Goal: Task Accomplishment & Management: Use online tool/utility

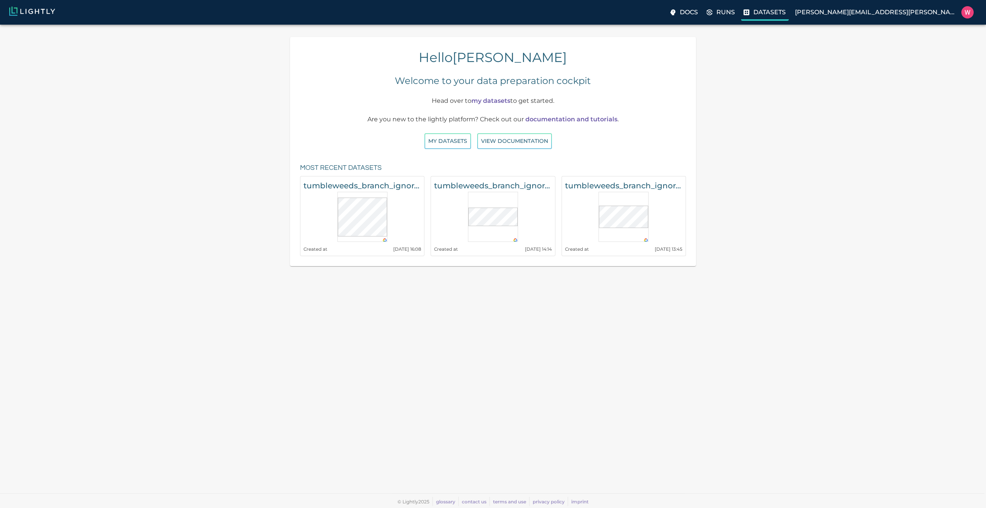
click at [786, 14] on p "Datasets" at bounding box center [769, 12] width 32 height 9
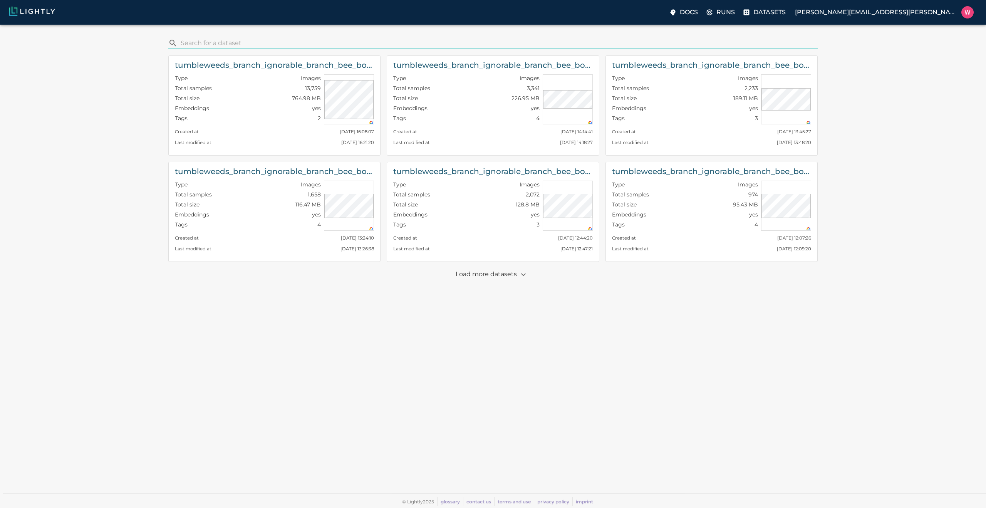
click at [297, 40] on input "search" at bounding box center [498, 43] width 634 height 12
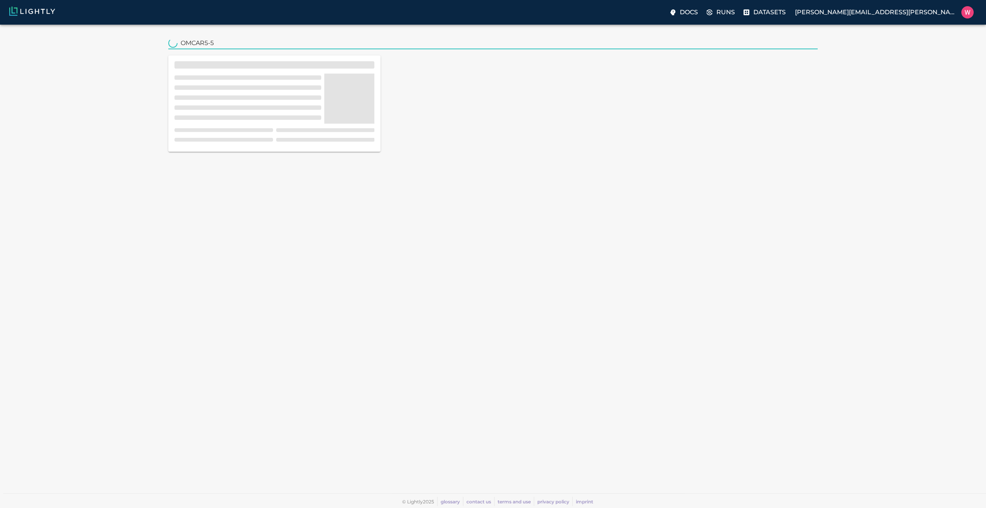
type input "OMCAR5-5"
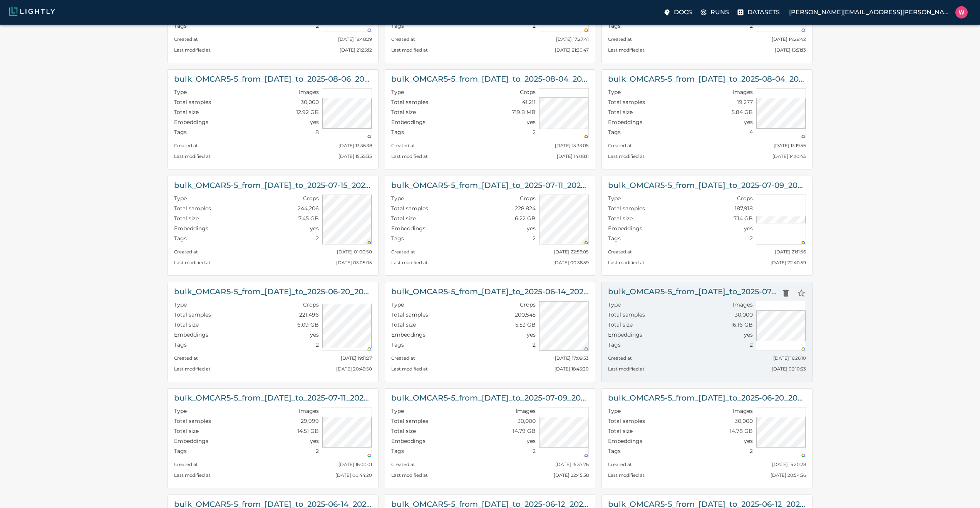
scroll to position [139, 0]
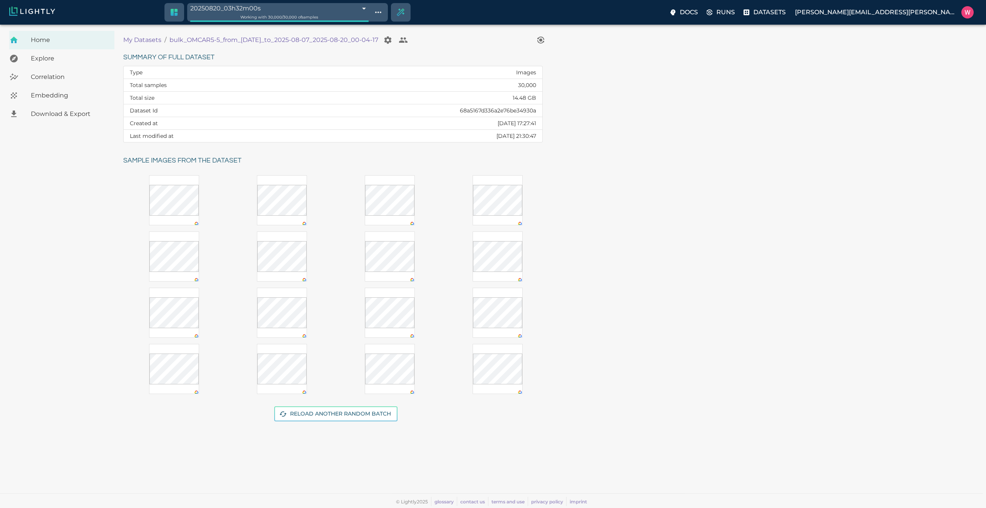
click at [87, 96] on span "Embedding" at bounding box center [69, 95] width 77 height 9
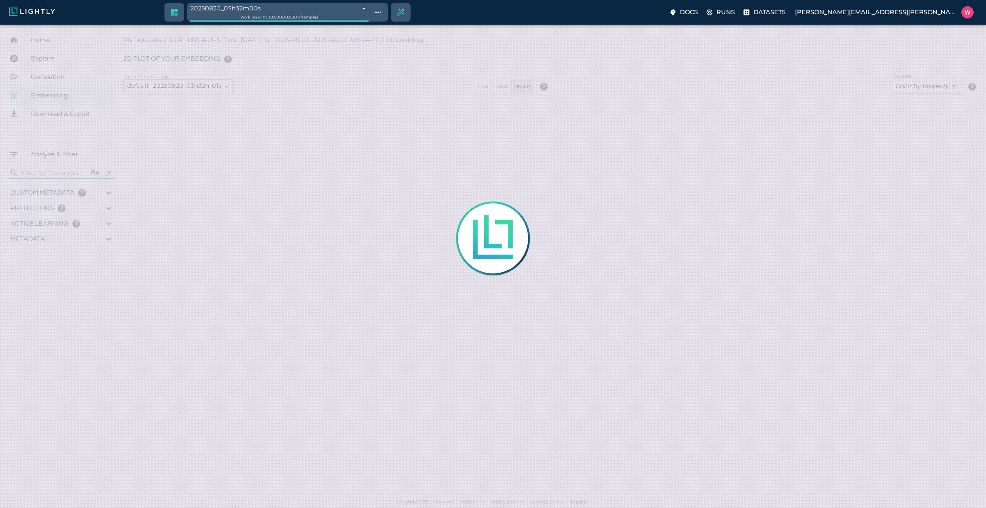
type input "1754553994.44775"
type input "1754599717.26475"
type input "0.999"
type input "0.997"
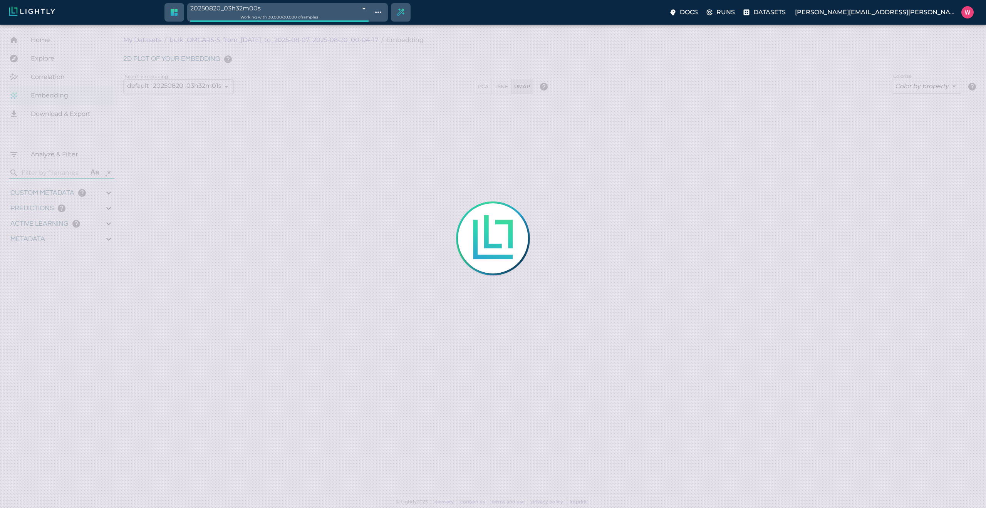
type input "0.997"
type input "9007199254740991"
type input "2.66888884353638"
type input "2.03544497489929"
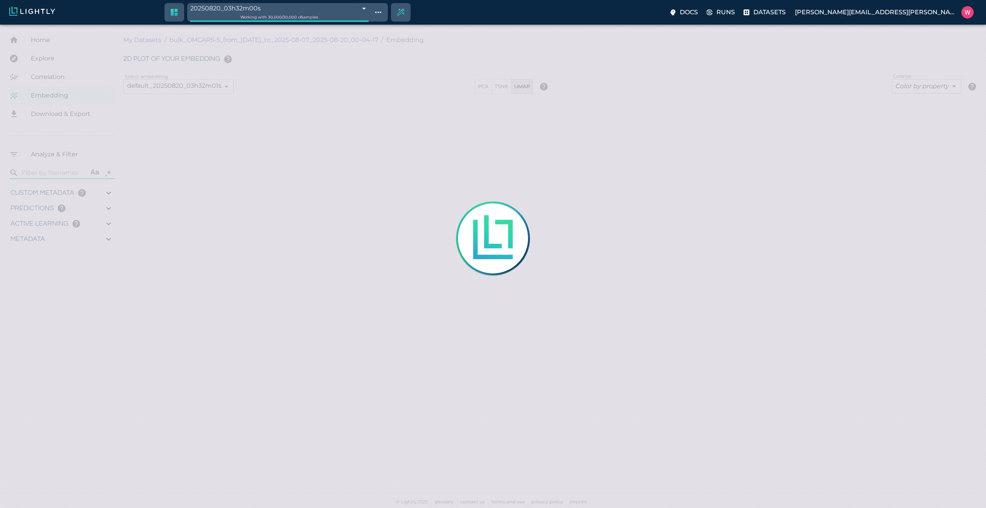
type input "21.4204449748993"
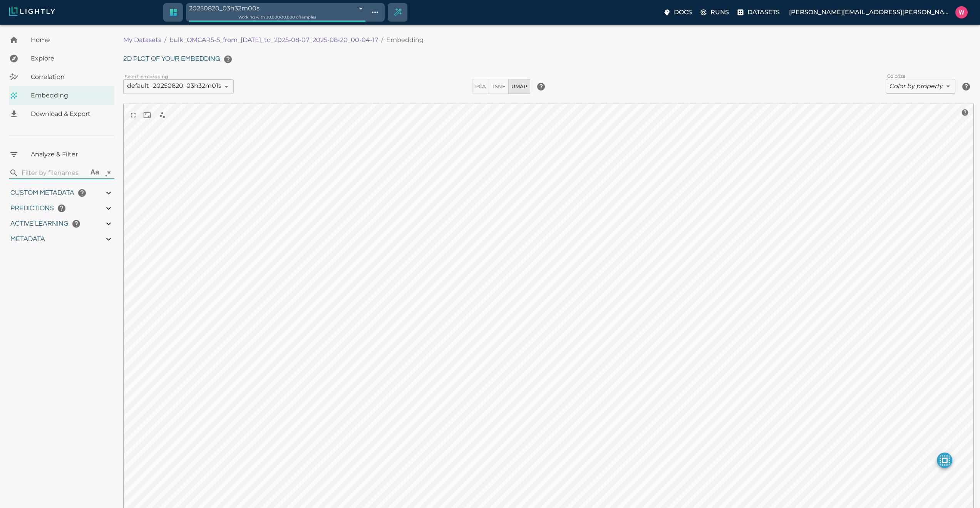
type input "1754553994.44775"
type input "1754599717.26475"
type input "0.999"
type input "0.997"
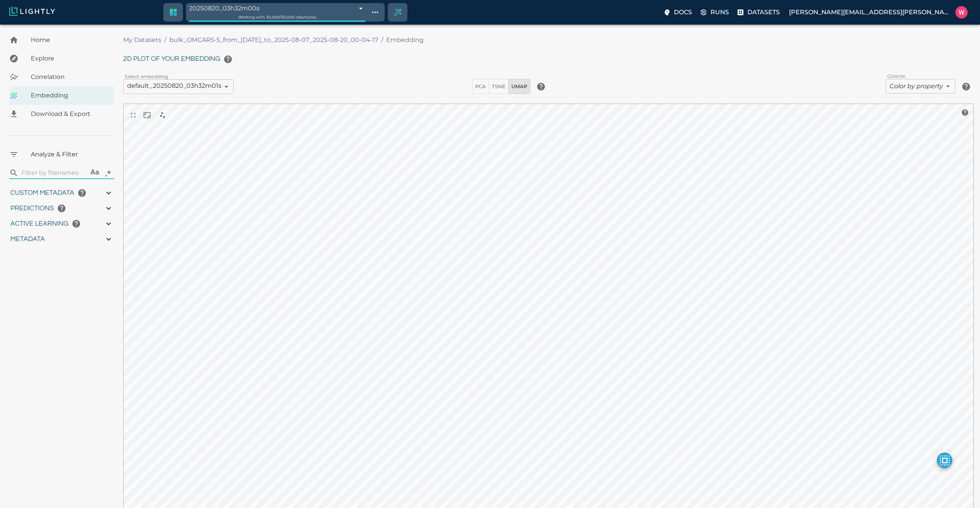
type input "0.997"
type input "9007199254740991"
type input "2.66888884353638"
type input "2.03544497489929"
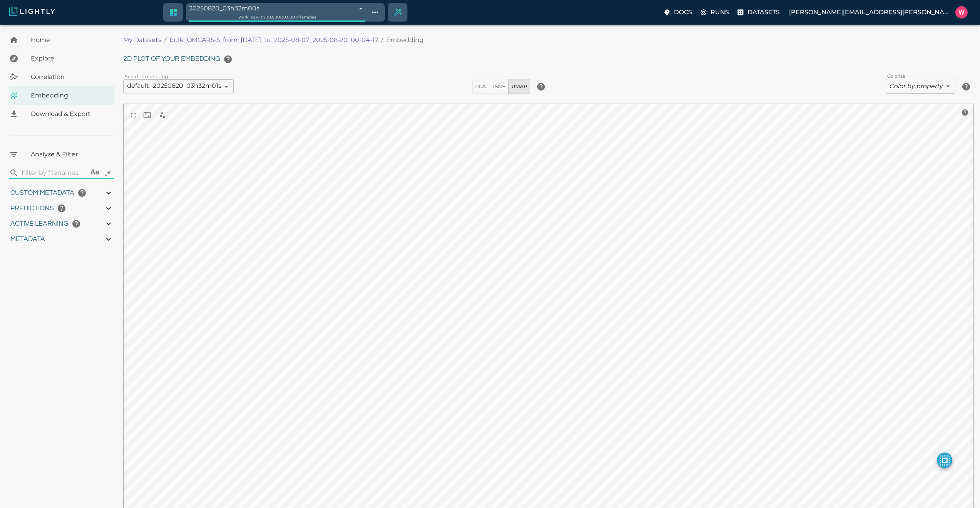
type input "21.4204449748993"
type input "1754553994.44775"
type input "1754599717.26475"
type input "0.999"
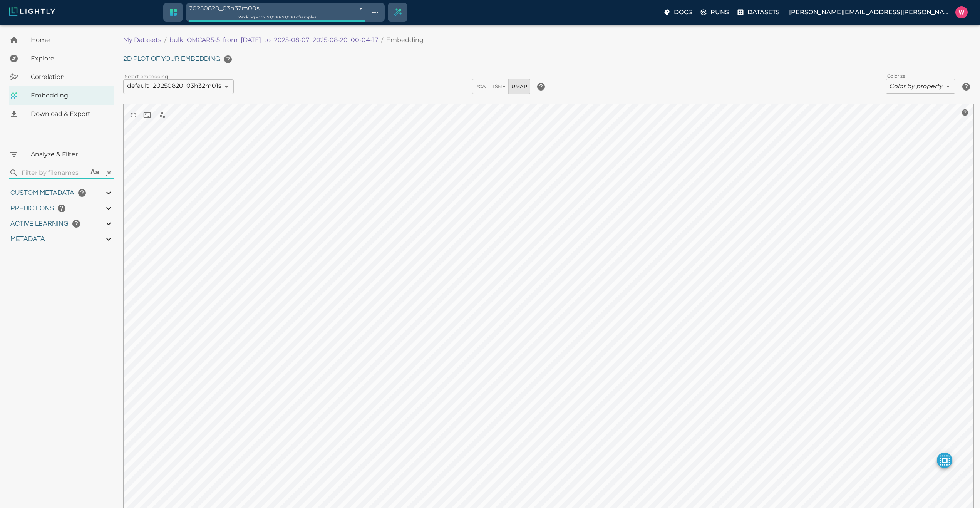
type input "0.997"
type input "2.66888884353638"
type input "2.03544497489929"
type input "21.4204449748993"
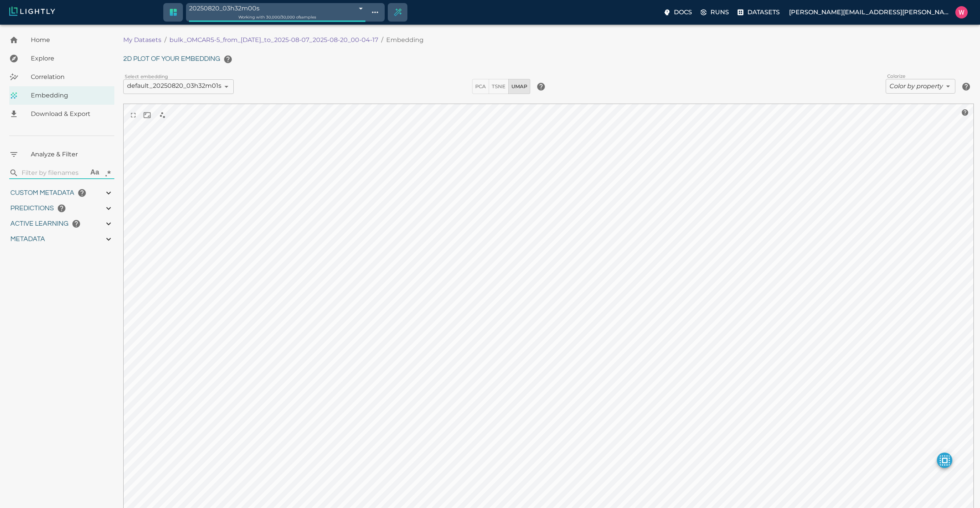
type input "1754553994.44775"
type input "1754599717.26475"
type input "0.999"
type input "0.997"
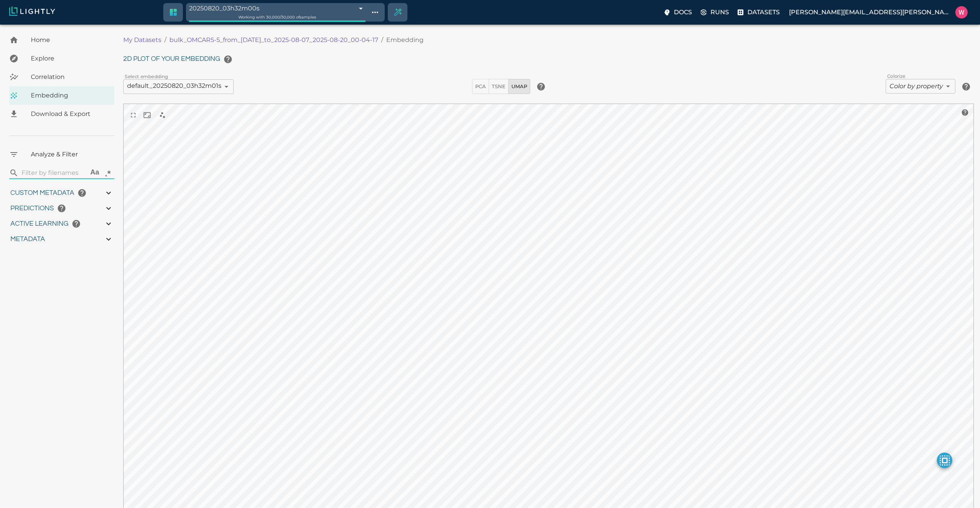
type input "0.997"
type input "2.66888884353638"
type input "2.03544497489929"
type input "21.4204449748993"
click at [905, 92] on body "20250820_03h32m00s 68a541b0a1c81e7dda8b7426 Working with 30,000 / 30,000 of sam…" at bounding box center [490, 277] width 980 height 505
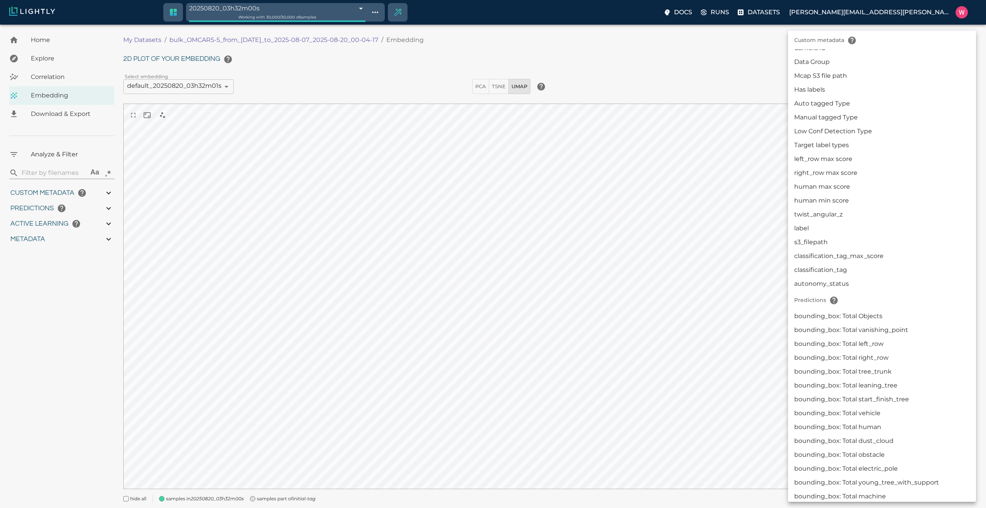
scroll to position [127, 0]
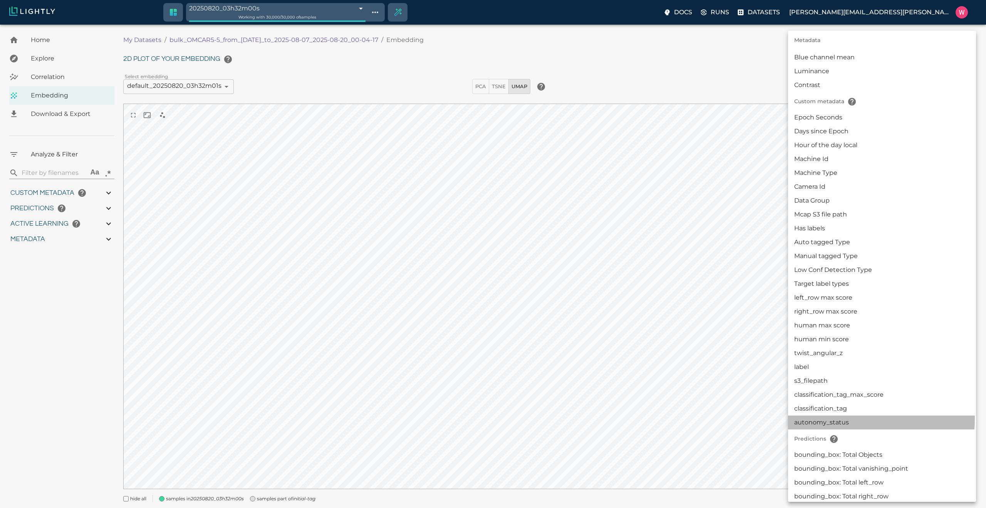
click at [837, 419] on li "autonomy_status" at bounding box center [882, 423] width 188 height 14
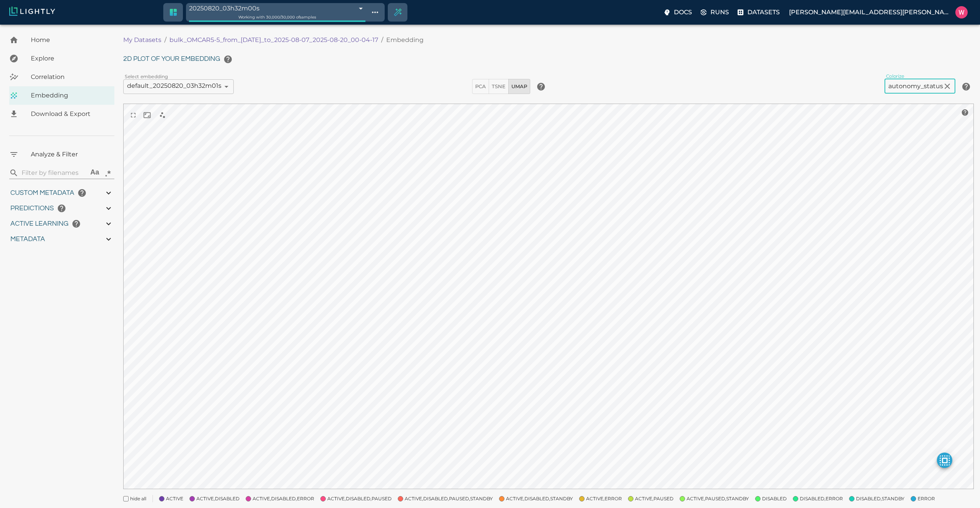
click at [898, 96] on div "2D plot of your embedding Select embedding default_20250820_03h32m01s 68a541bba…" at bounding box center [548, 284] width 851 height 464
click at [901, 88] on body "20250820_03h32m00s 68a541b0a1c81e7dda8b7426 Working with 30,000 / 30,000 of sam…" at bounding box center [490, 284] width 980 height 519
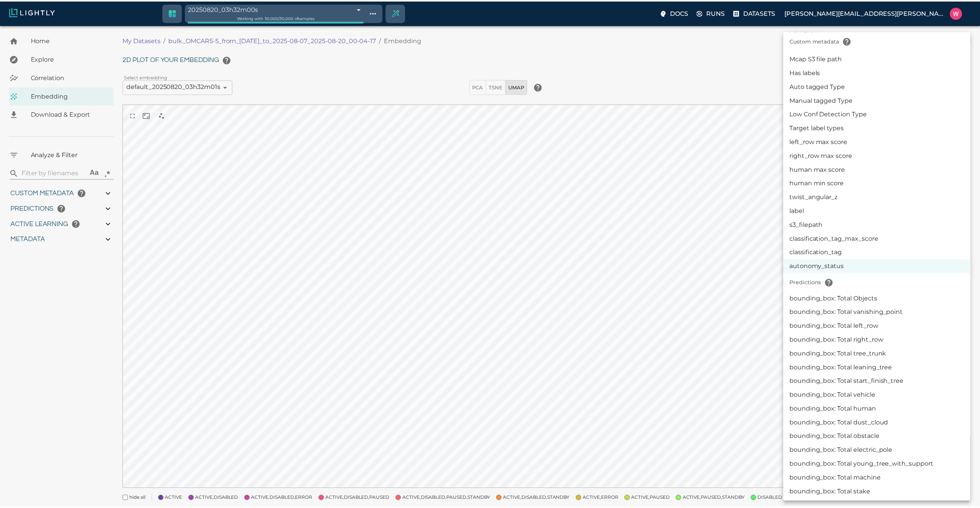
scroll to position [191, 0]
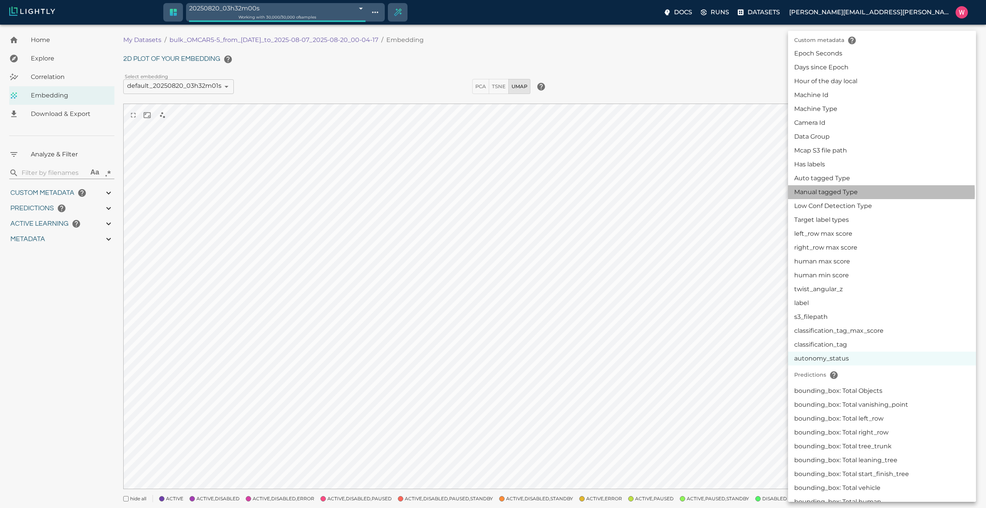
click at [828, 193] on li "Manual tagged Type" at bounding box center [882, 192] width 188 height 14
type input "userDefined|CATEGORICAL_STRING|Manual tagged Type"
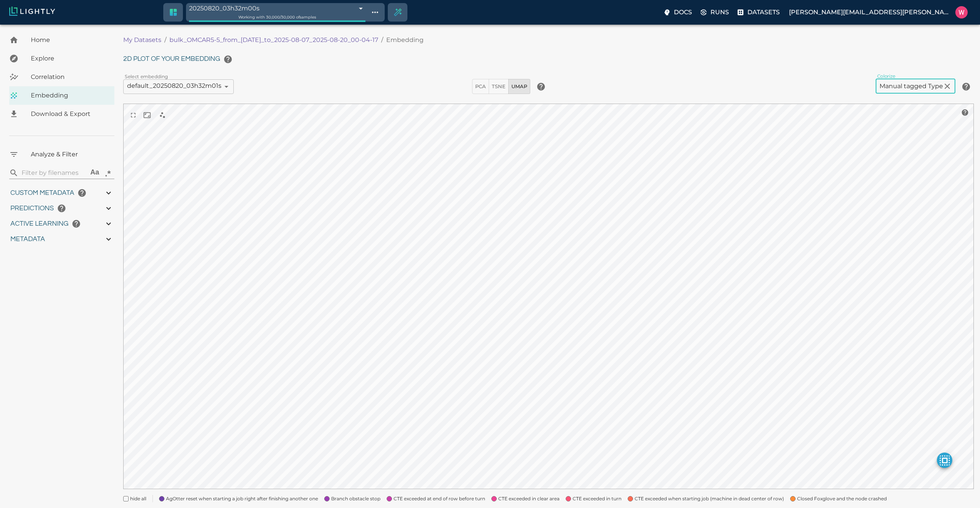
scroll to position [50, 0]
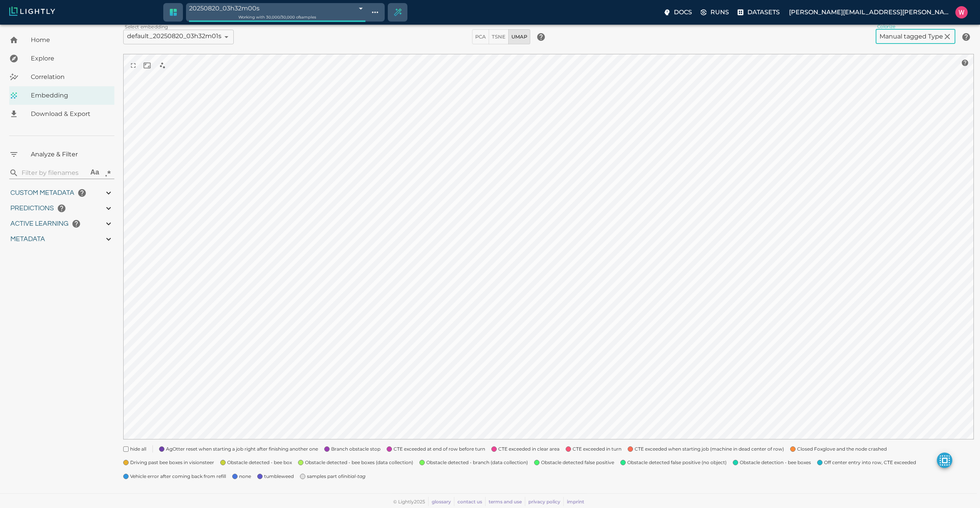
click at [285, 477] on span "tumbleweed" at bounding box center [279, 477] width 30 height 8
click at [245, 478] on span "none" at bounding box center [245, 477] width 12 height 8
click at [219, 448] on span "AgOtter reset when starting a job right after finishing another one" at bounding box center [242, 449] width 152 height 8
click at [330, 448] on span at bounding box center [326, 448] width 5 height 5
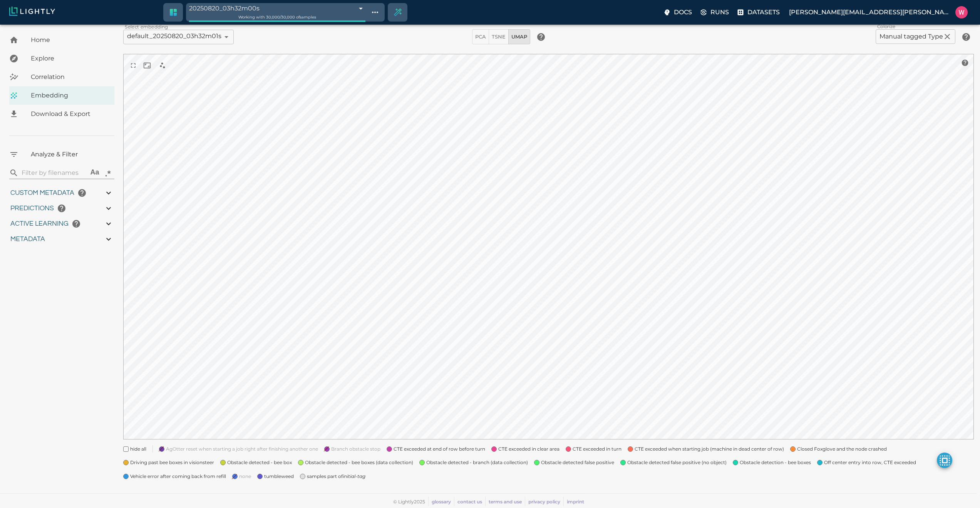
click at [330, 448] on span at bounding box center [326, 448] width 5 height 5
click at [418, 451] on span "CTE exceeded at end of row before turn" at bounding box center [440, 449] width 92 height 8
click at [511, 451] on span "CTE exceeded in clear area" at bounding box center [528, 449] width 61 height 8
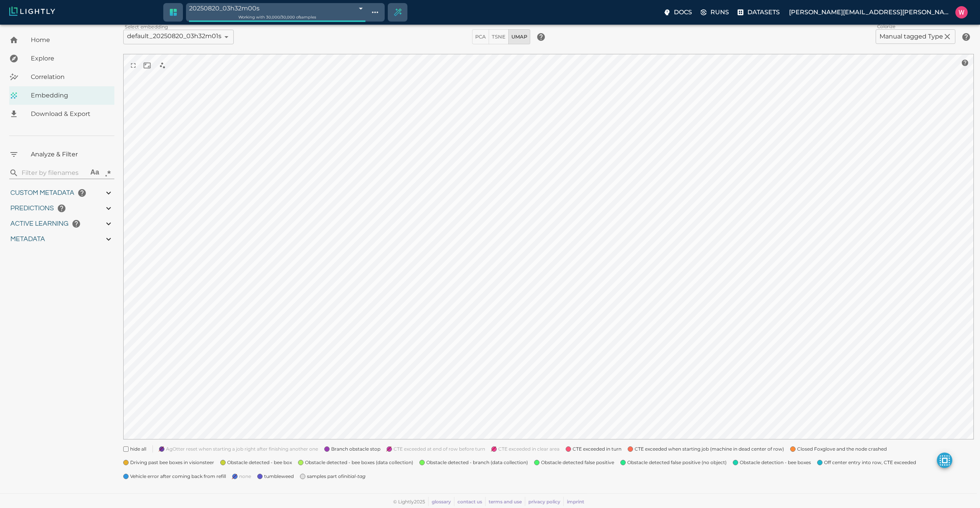
click at [511, 451] on span "CTE exceeded in clear area" at bounding box center [528, 449] width 61 height 8
click at [581, 452] on span "CTE exceeded in turn" at bounding box center [597, 449] width 49 height 8
click at [648, 449] on span "CTE exceeded when starting job (machine in dead center of row)" at bounding box center [709, 449] width 149 height 8
click at [795, 450] on span at bounding box center [792, 448] width 5 height 5
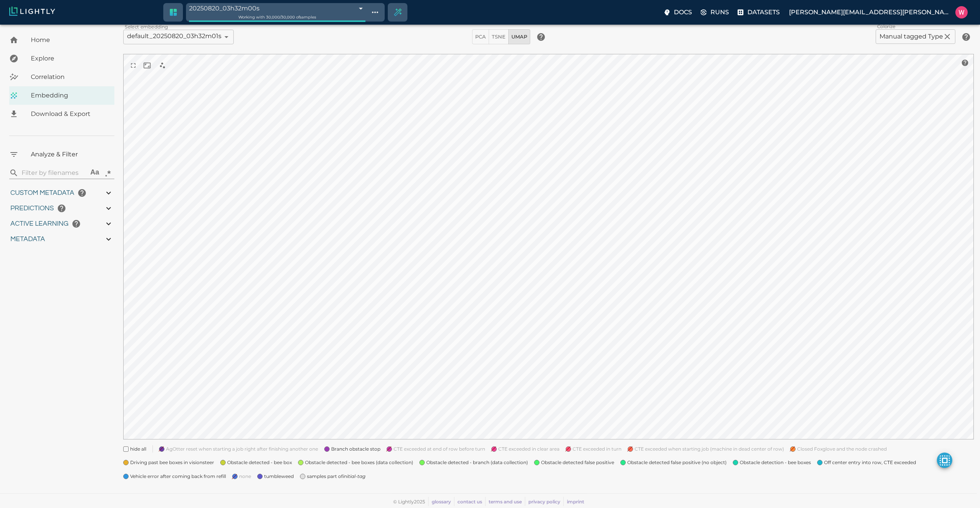
click at [184, 463] on span "Driving past bee boxes in visionsteer" at bounding box center [172, 463] width 84 height 8
click at [842, 465] on span "Off center entry into row, CTE exceeded" at bounding box center [870, 463] width 92 height 8
click at [200, 478] on span "Vehicle error after coming back from refill" at bounding box center [178, 477] width 96 height 8
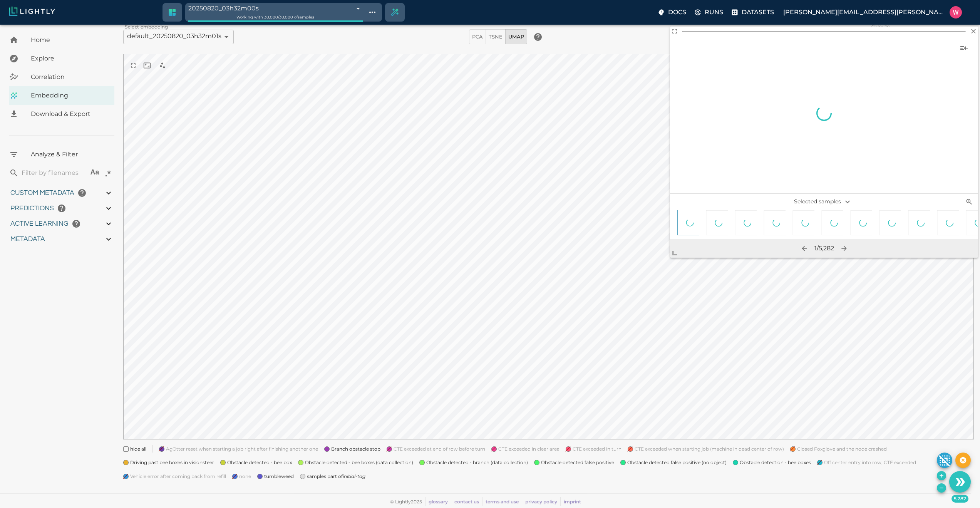
scroll to position [47, 0]
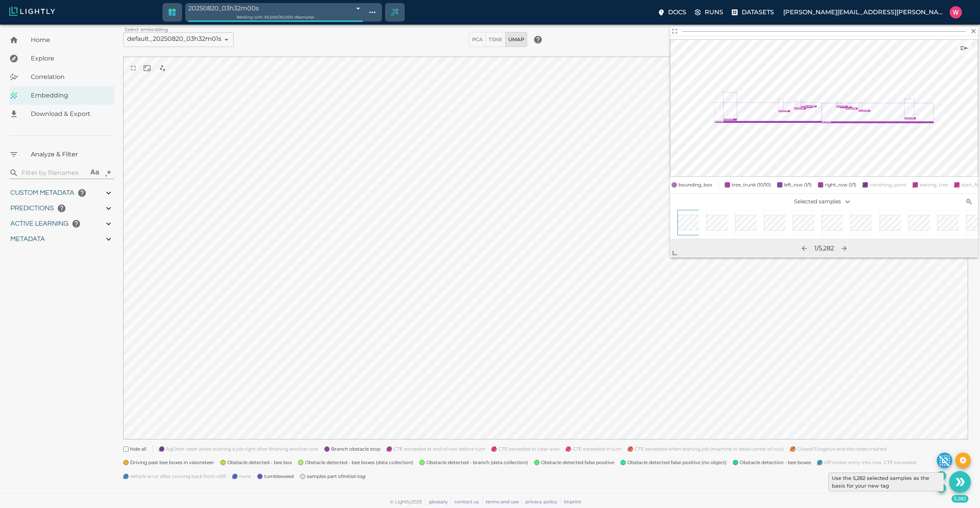
click at [958, 477] on icon "Use the 5,282 selected samples as the basis for your new tag" at bounding box center [960, 481] width 13 height 13
type input "1754553994.44775"
type input "1754599717.26475"
type input "0.999"
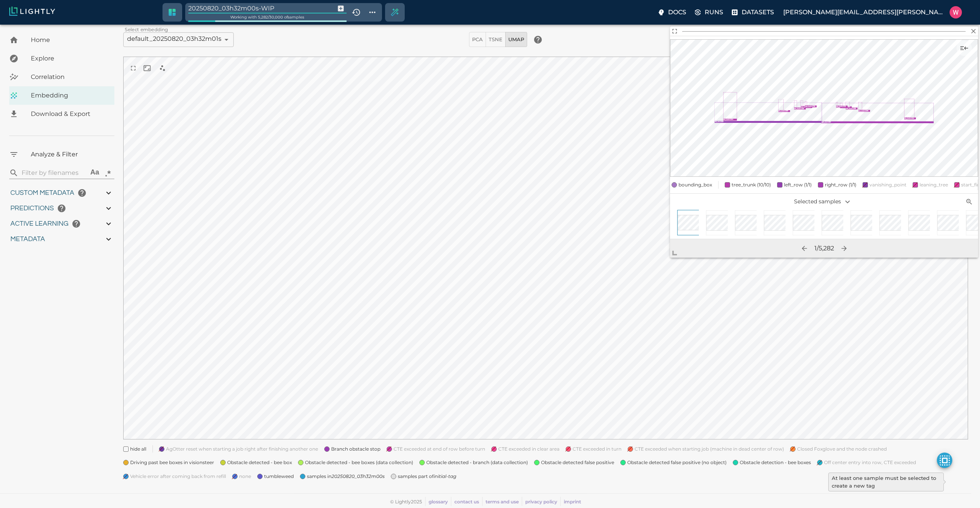
type input "0.997"
type input "9007199254740991"
type input "2.66888884353638"
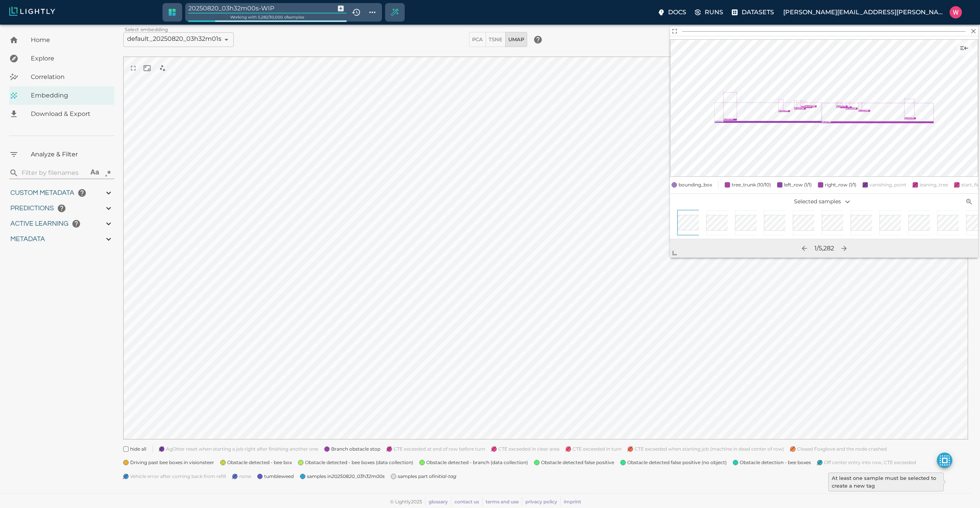
type input "2.03544497489929"
type input "21.4204449748993"
click at [280, 6] on input "20250820_03h32m00s-WIP" at bounding box center [260, 8] width 144 height 10
type input "1754553994.44775"
type input "1754599717.26475"
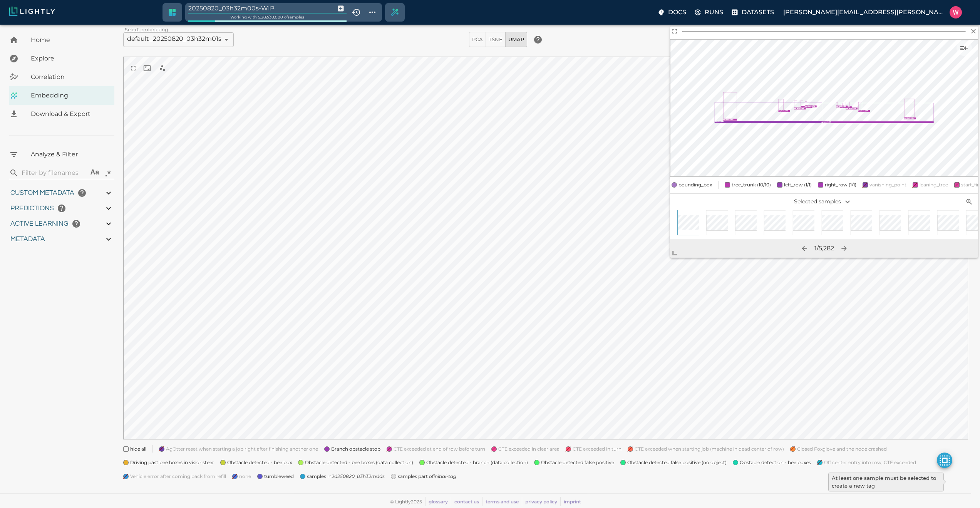
type input "0.999"
type input "0.997"
type input "9007199254740991"
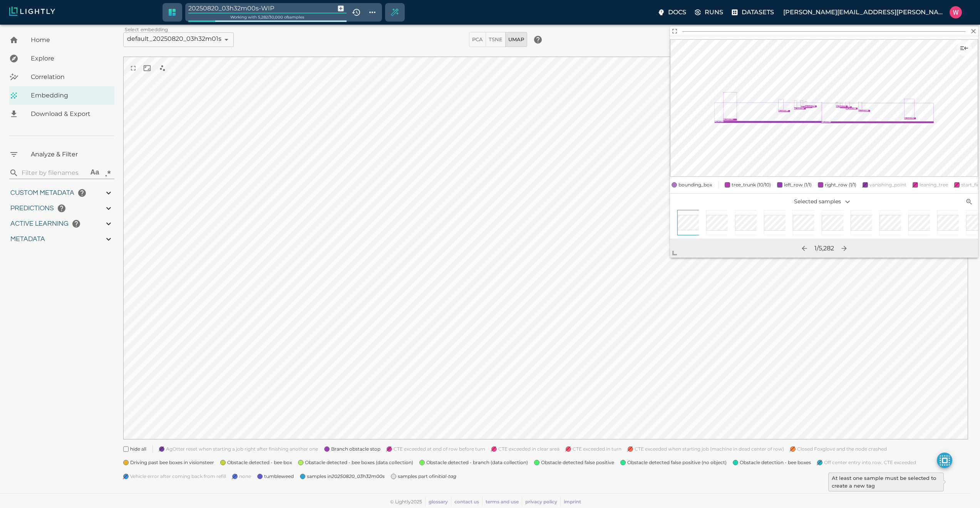
type input "9007199254740991"
type input "2.66888884353638"
type input "2.03544497489929"
type input "21.4204449748993"
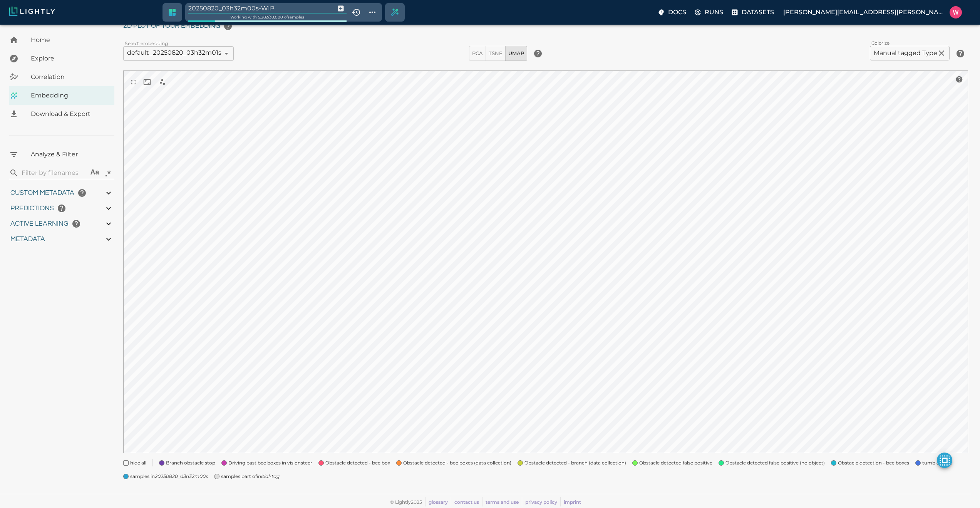
scroll to position [33, 0]
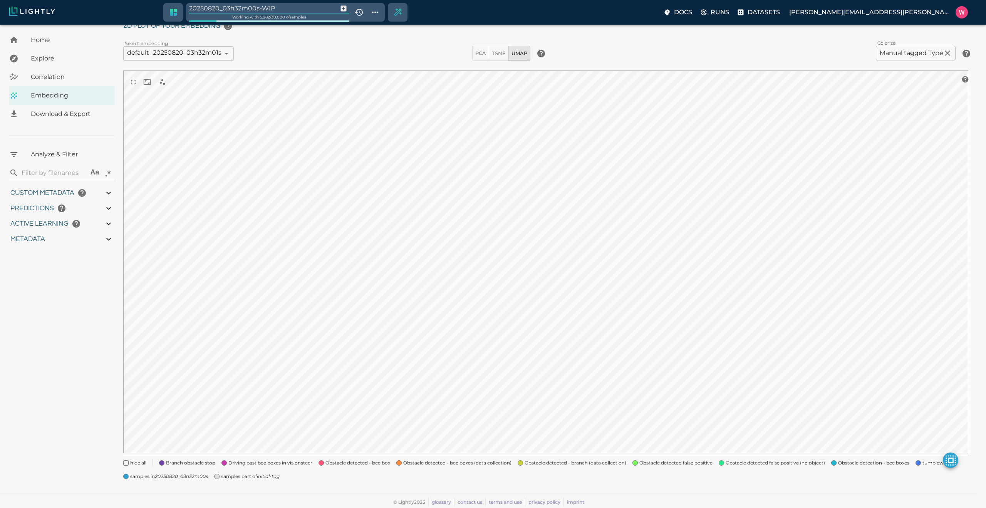
type input "1754553994.44775"
type input "1754599717.26475"
type input "0.999"
type input "0.997"
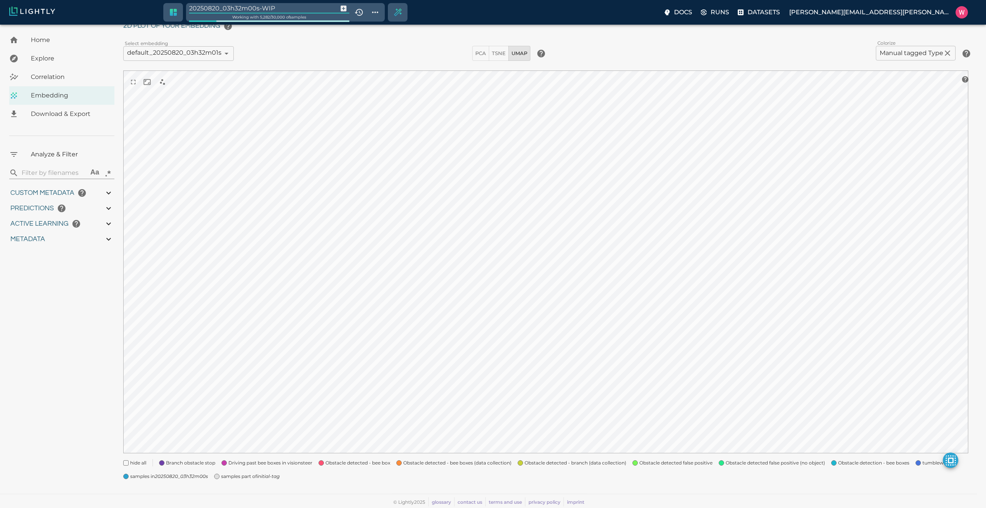
type input "0.997"
type input "2.66888884353638"
type input "2.03544497489929"
type input "21.4204449748993"
type input "man"
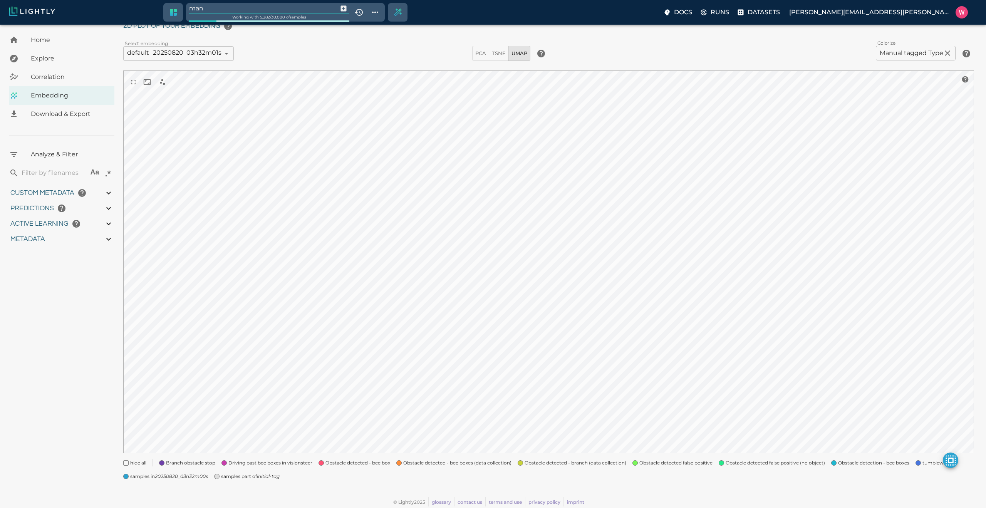
type input "1754553994.44775"
type input "1754599717.26475"
type input "0.999"
type input "0.997"
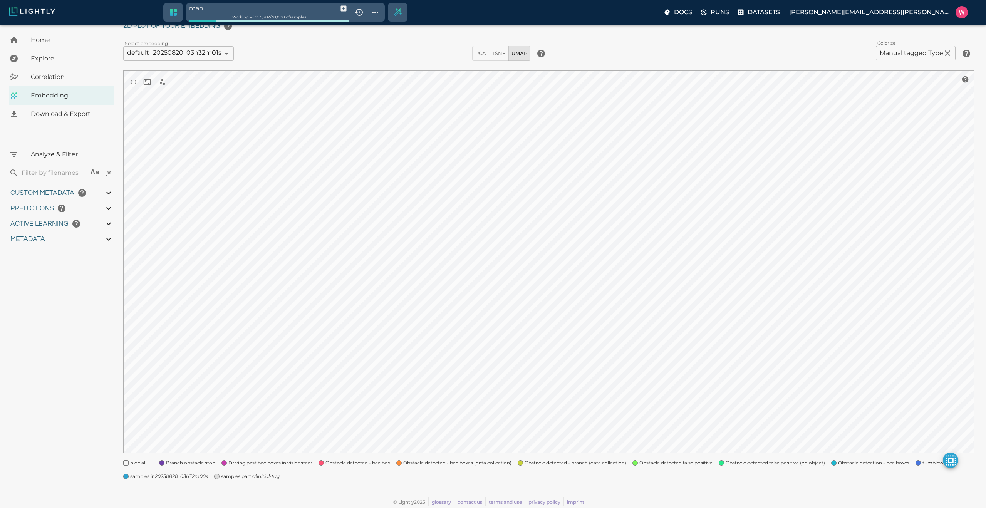
type input "0.997"
type input "2.66888884353638"
type input "2.03544497489929"
type input "21.4204449748993"
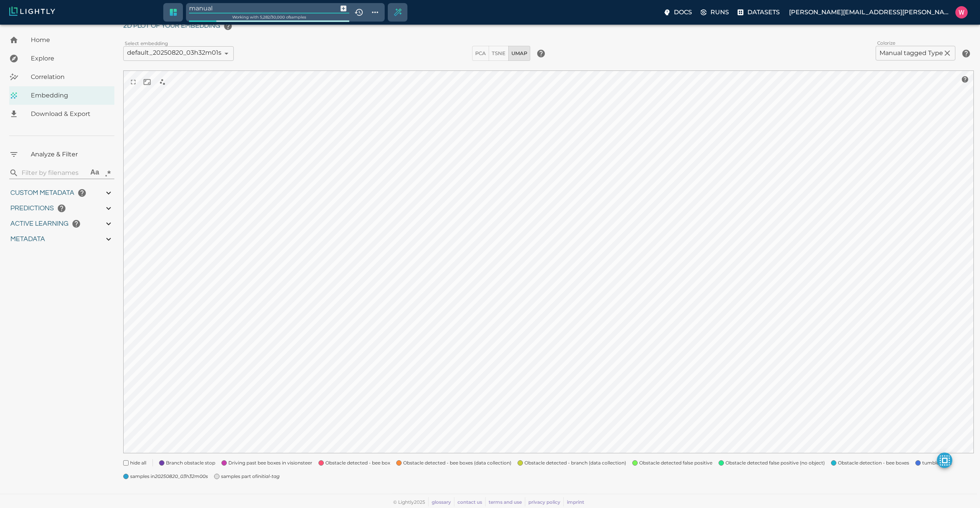
type input "manual"
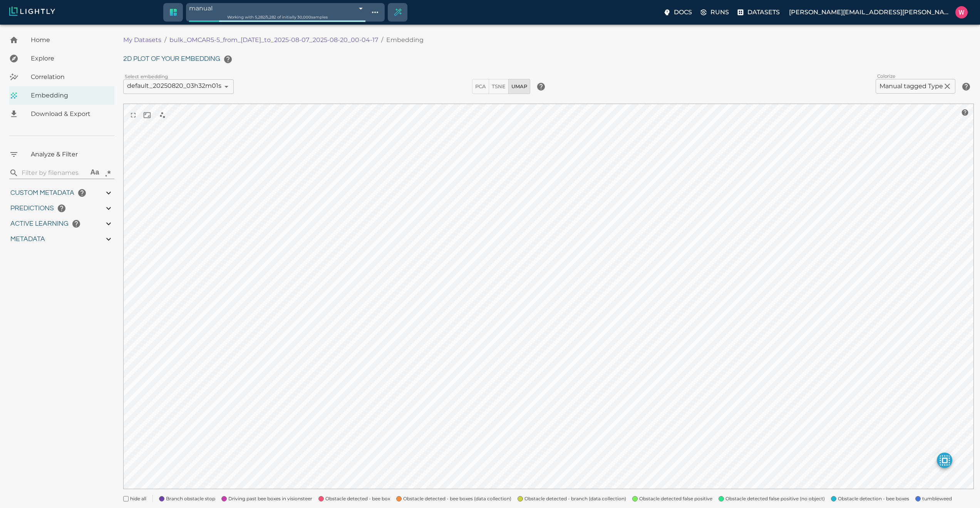
type input "1754553994.44775"
type input "1754599717.26475"
type input "0.999"
type input "0.997"
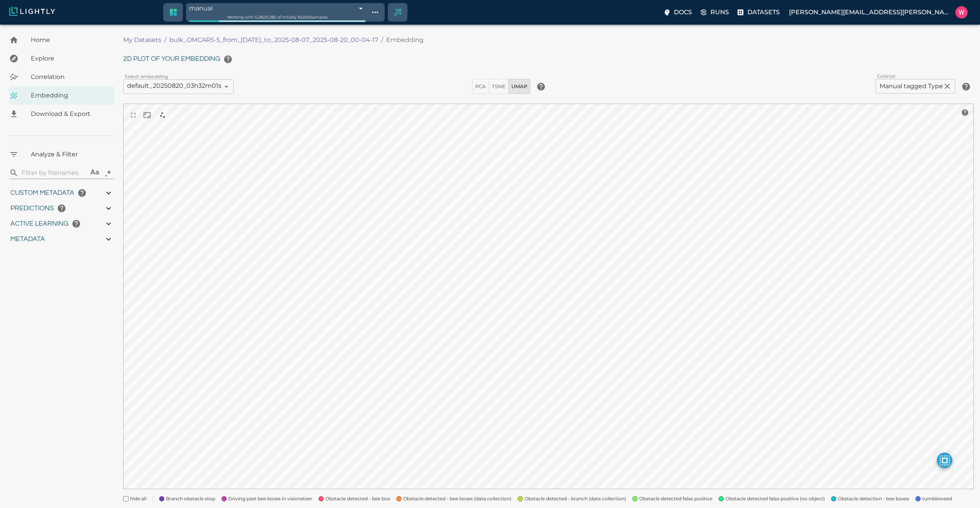
type input "0.997"
type input "9007199254740991"
type input "2.66888884353638"
type input "2.03544497489929"
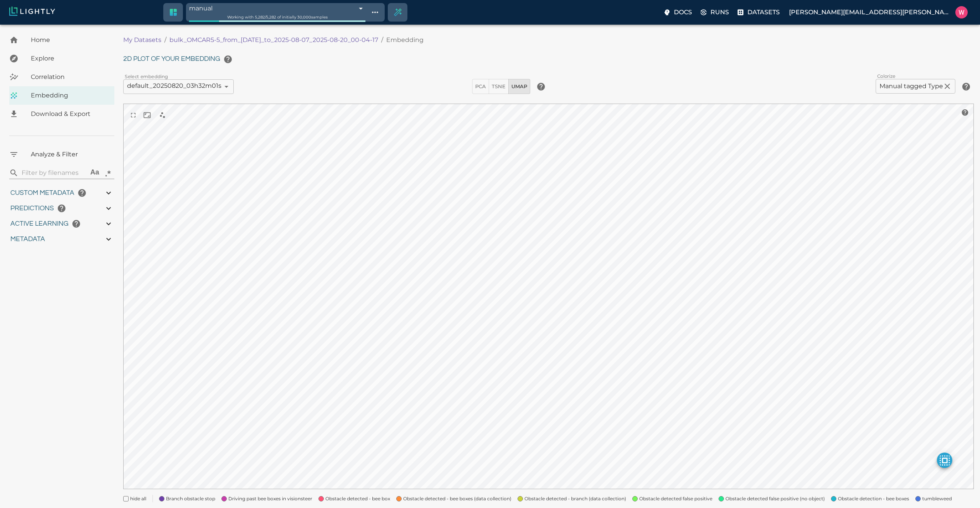
type input "21.4204449748993"
type input "1754553994.44775"
type input "1754599717.26475"
type input "0.999"
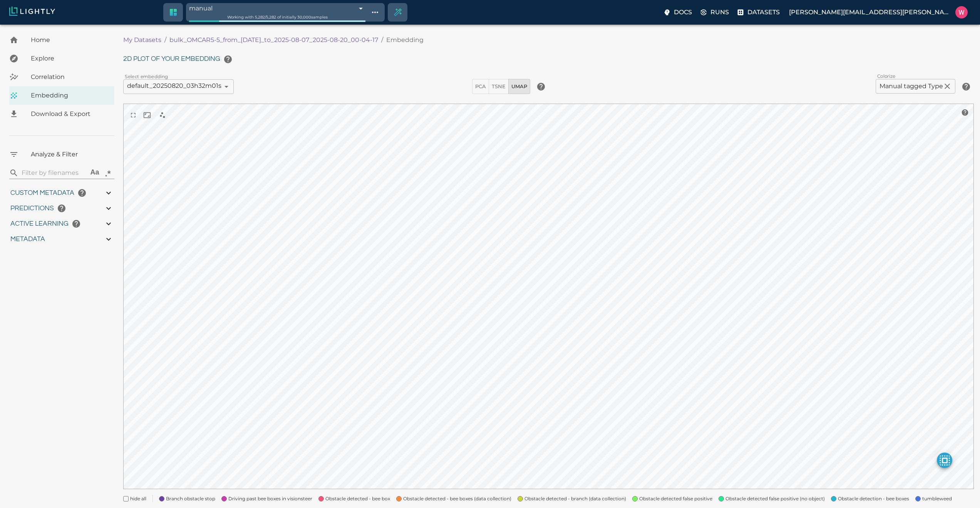
type input "0.997"
type input "9007199254740991"
type input "2.66888884353638"
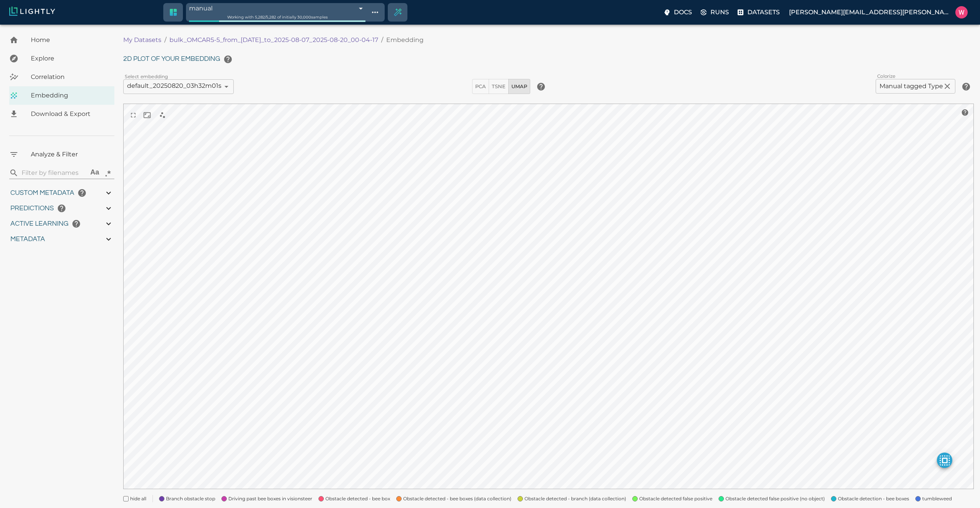
type input "2.03544497489929"
type input "21.4204449748993"
type input "1754553994.44775"
type input "1754599717.26475"
type input "0.999"
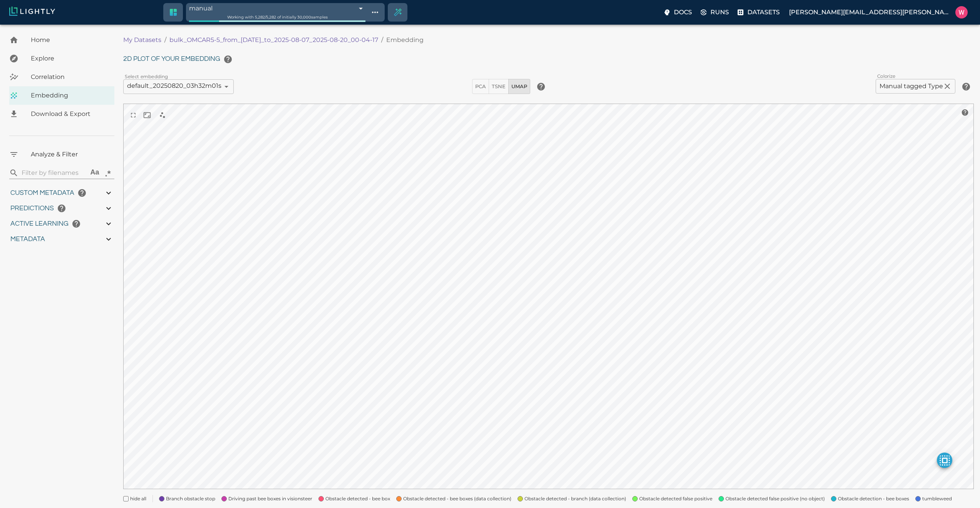
type input "0.999"
type input "0.997"
type input "9007199254740991"
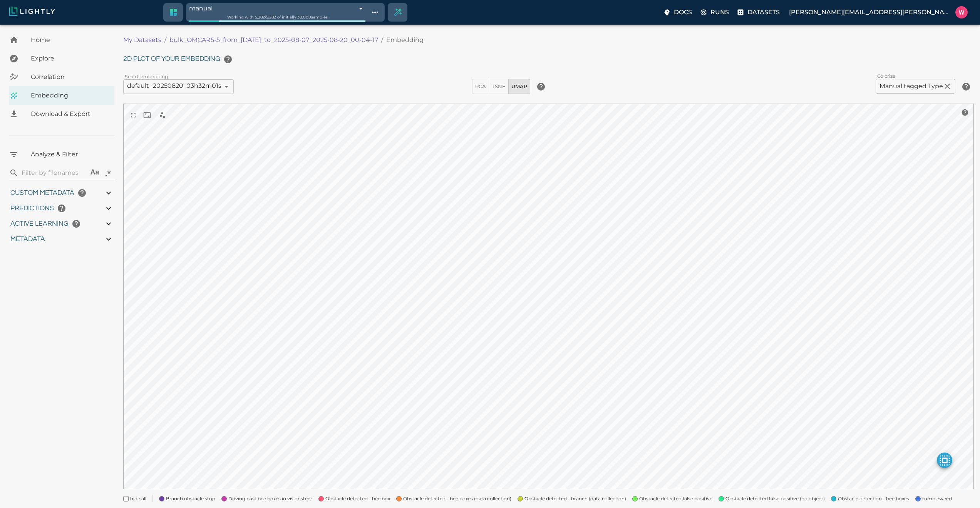
type input "2.66888884353638"
type input "2.03544497489929"
type input "21.4204449748993"
type input "1754553994.44775"
type input "1754599717.26475"
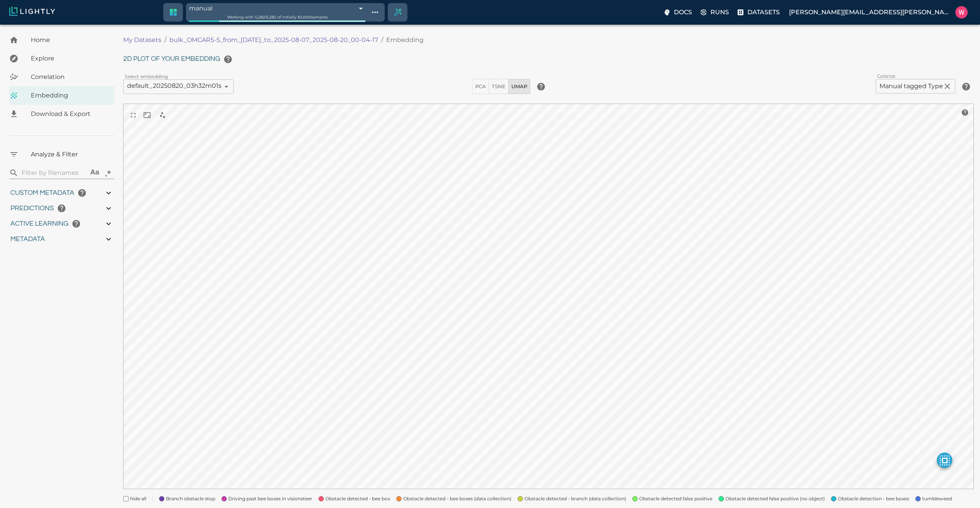
type input "0.999"
type input "0.997"
type input "2.66888884353638"
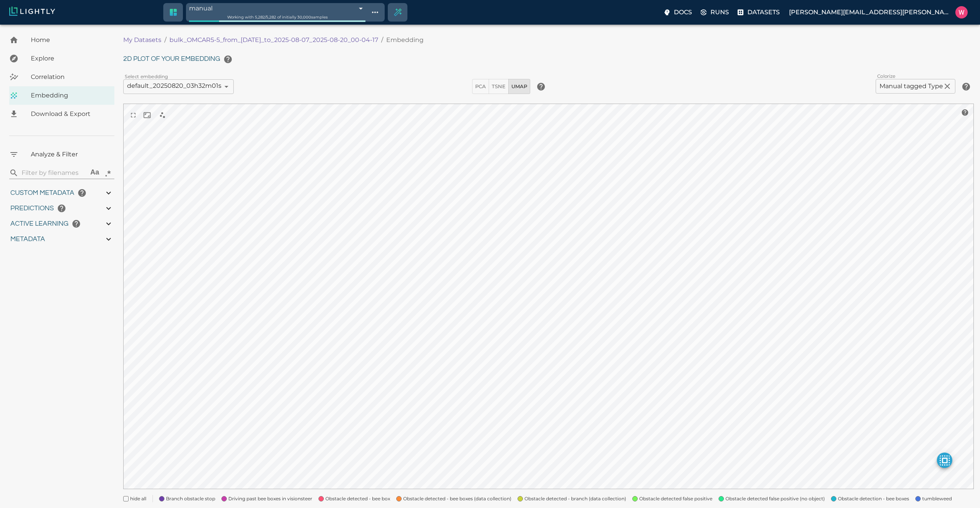
type input "2.03544497489929"
type input "21.4204449748993"
type input "1754553994.44775"
type input "1754599717.26475"
type input "0.999"
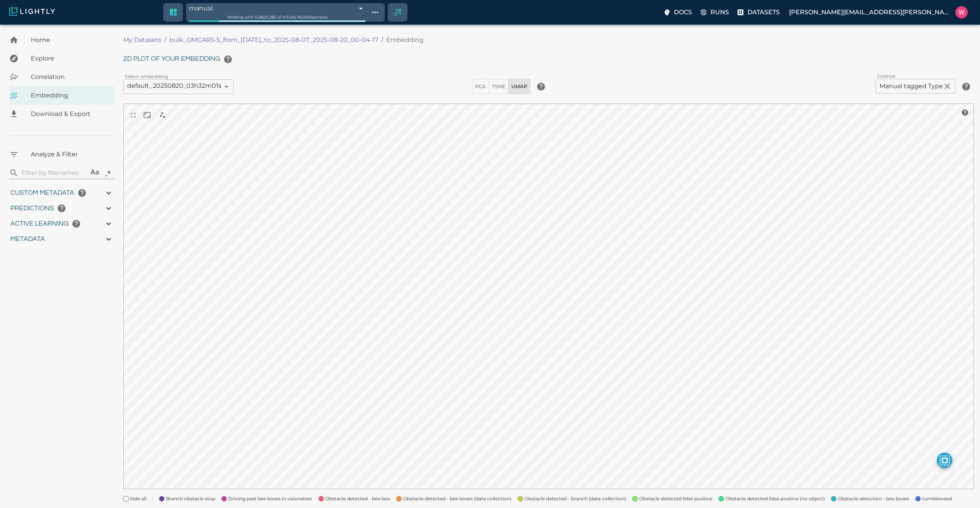
type input "0.999"
type input "0.997"
type input "2.66888884353638"
type input "2.03544497489929"
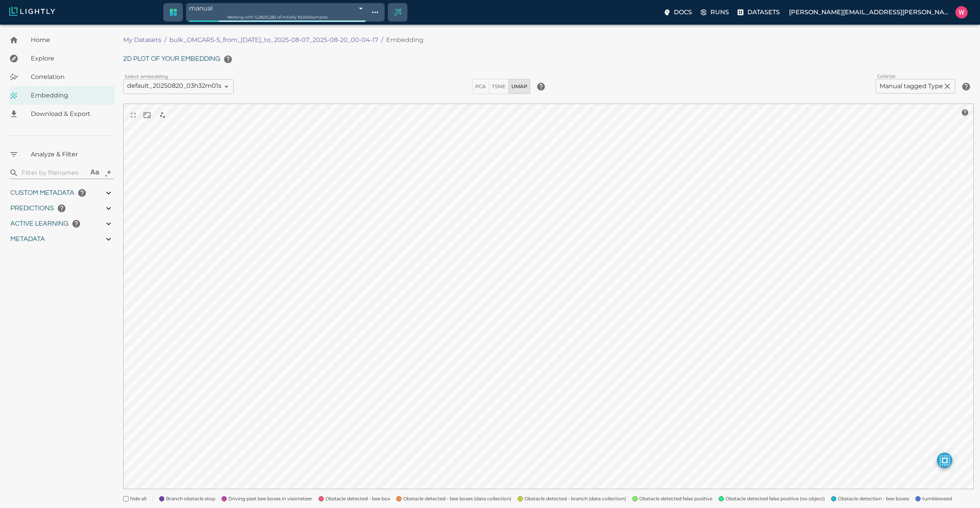
type input "21.4204449748993"
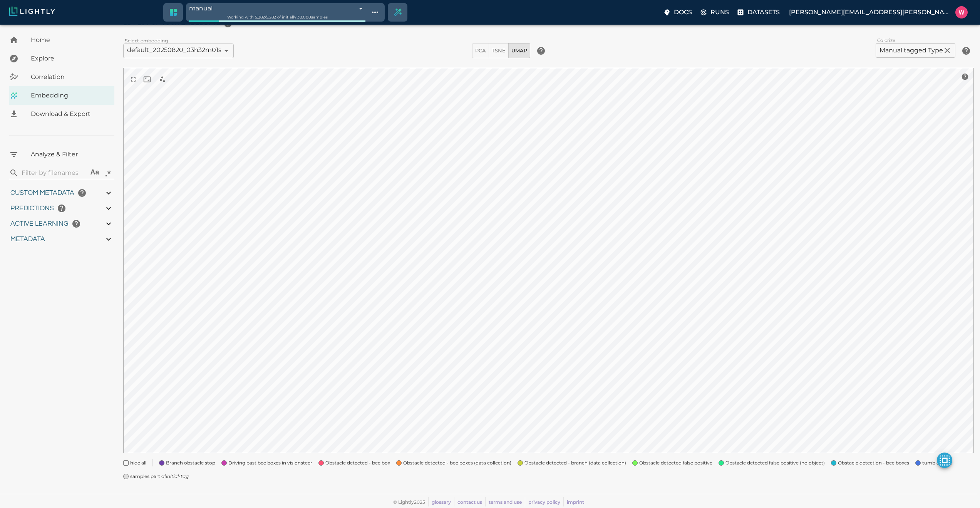
click at [183, 477] on icon "initial-tag" at bounding box center [177, 476] width 23 height 6
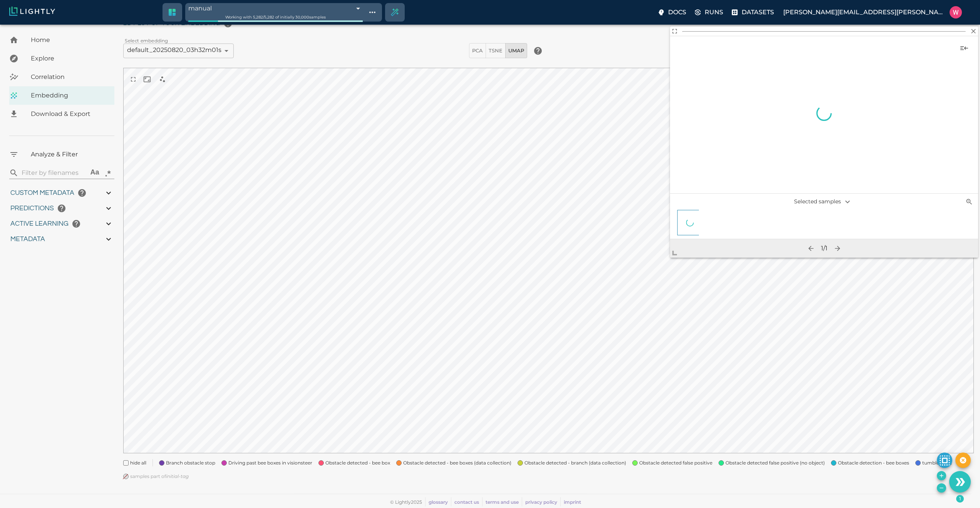
scroll to position [33, 0]
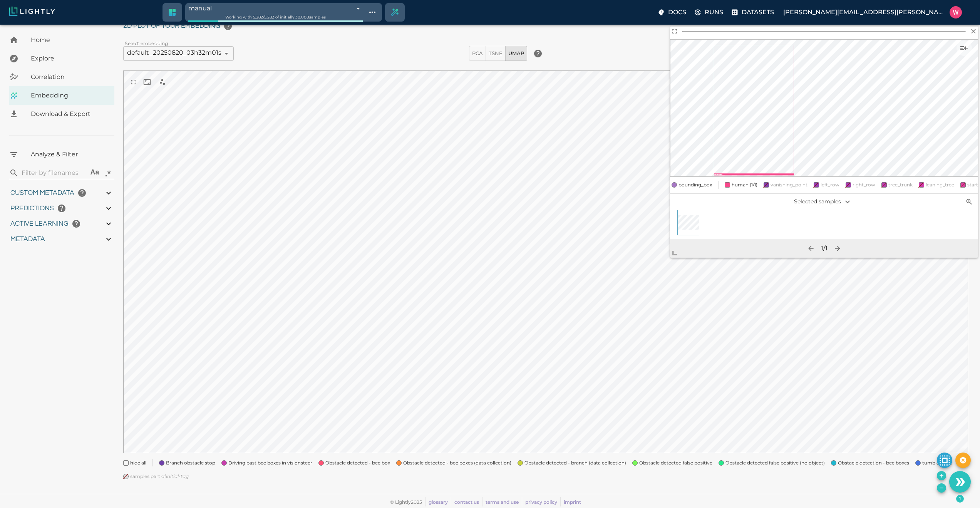
click at [629, 319] on body "manual 68a7a673dc31fedef416efe5 Working with 5,282 / 5,282 of initially 30,000 …" at bounding box center [490, 250] width 980 height 516
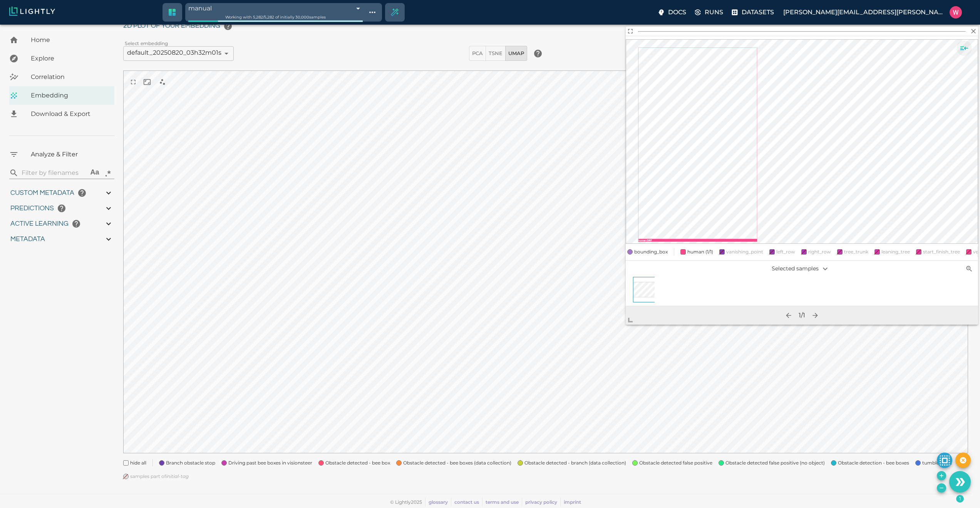
click at [965, 48] on icon "Show sample details" at bounding box center [965, 48] width 8 height 4
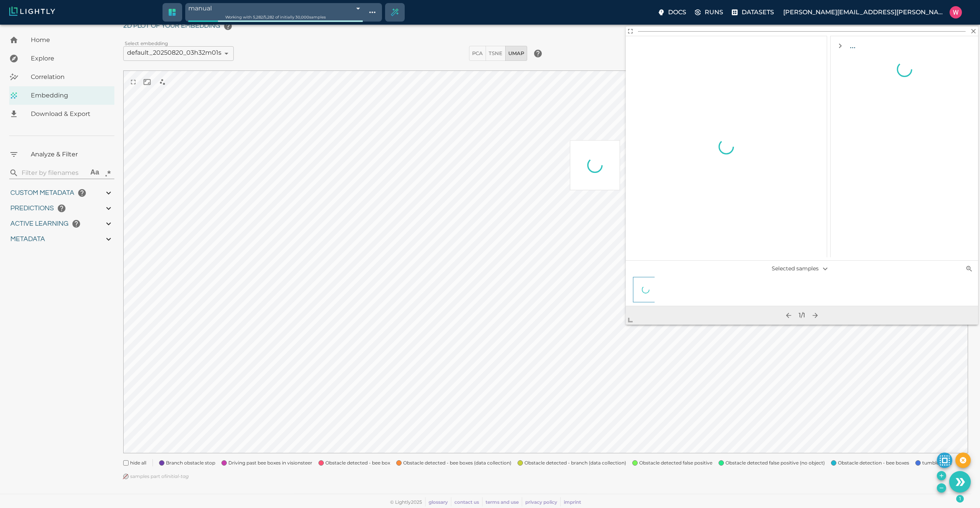
scroll to position [0, 0]
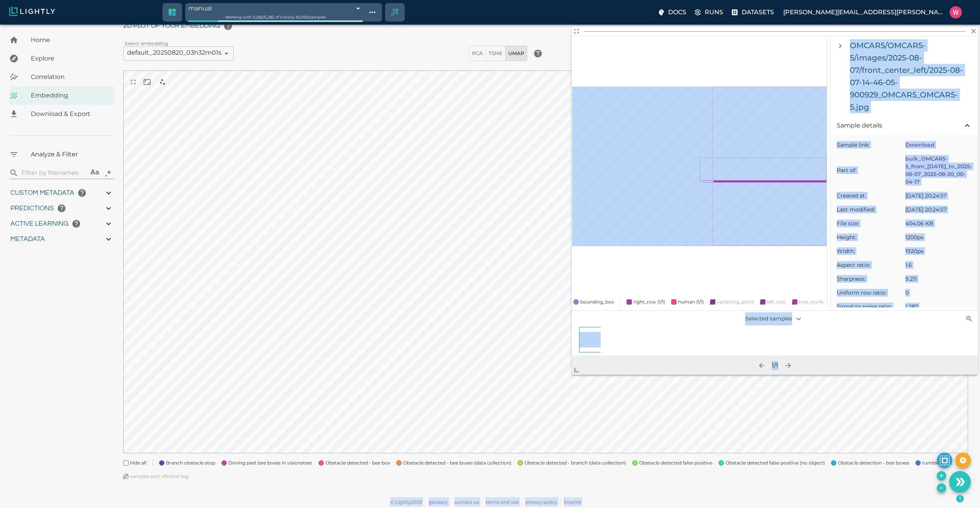
click at [549, 401] on body "manual 68a7a673dc31fedef416efe5 Working with 5,282 / 5,282 of initially 30,000 …" at bounding box center [490, 250] width 980 height 516
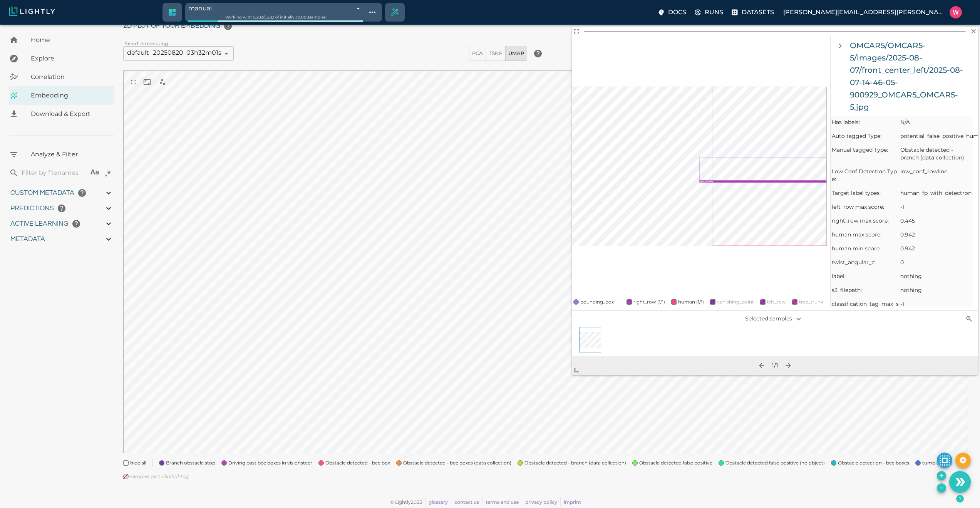
scroll to position [462, 0]
drag, startPoint x: 907, startPoint y: 171, endPoint x: 925, endPoint y: 176, distance: 19.1
click at [925, 161] on span "Obstacle detected - branch (data collection)" at bounding box center [938, 153] width 67 height 15
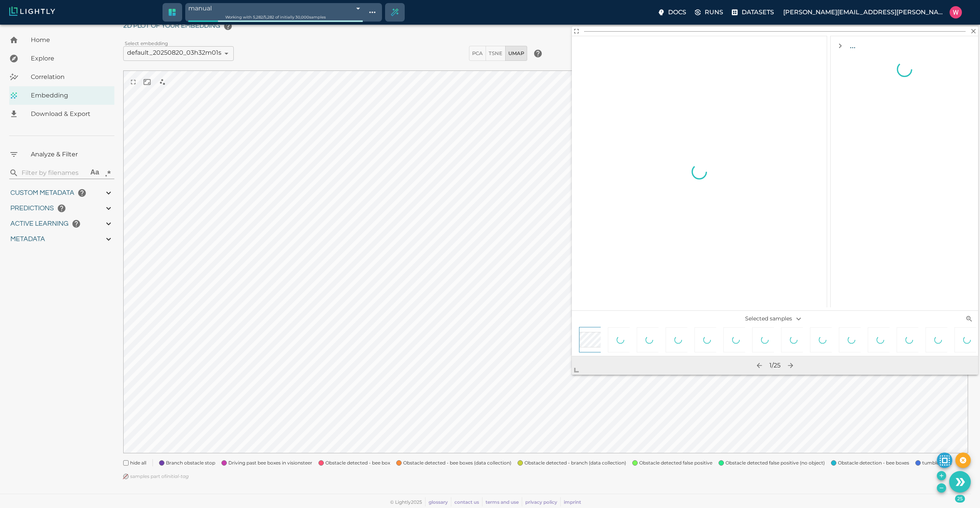
scroll to position [0, 0]
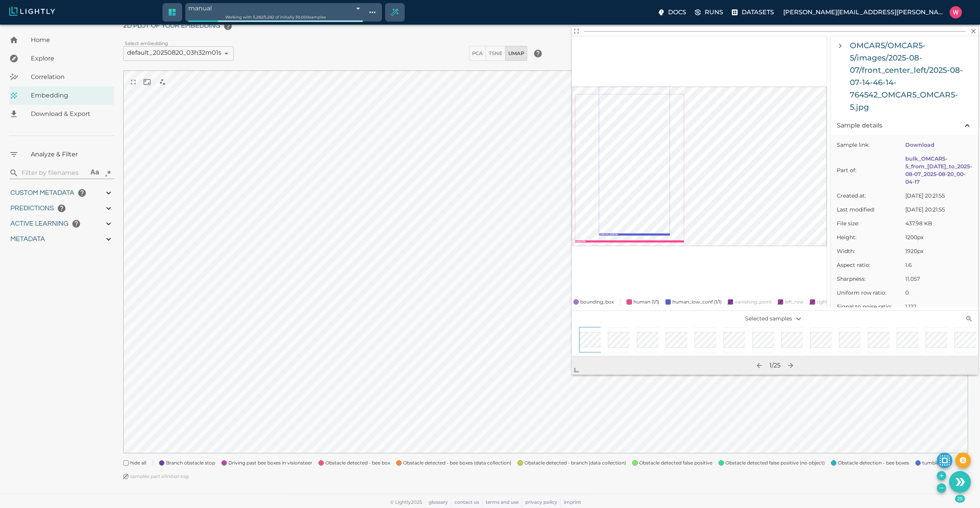
click at [941, 489] on icon "Remove the selected 25 samples in-place from the tag manual" at bounding box center [942, 488] width 6 height 6
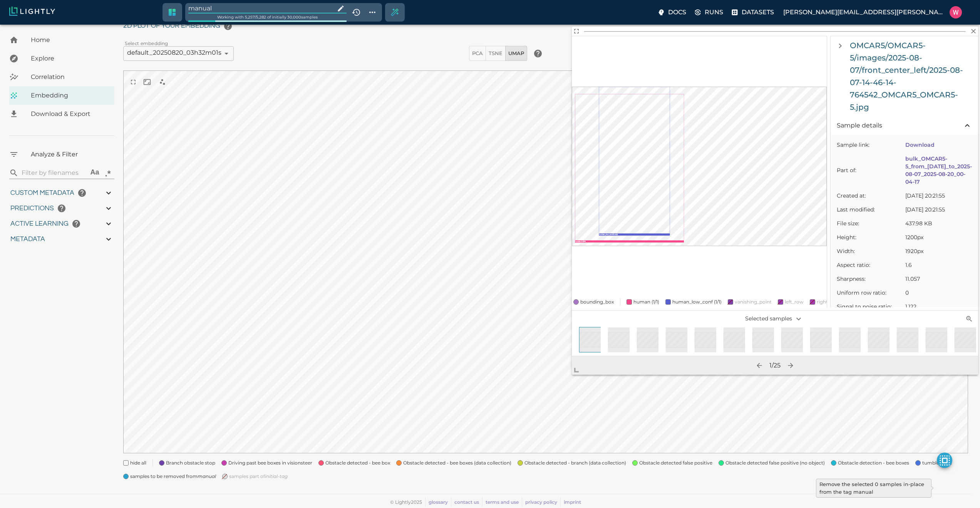
type input "1754553994.44775"
type input "1754599717.26475"
type input "0.999"
type input "0.997"
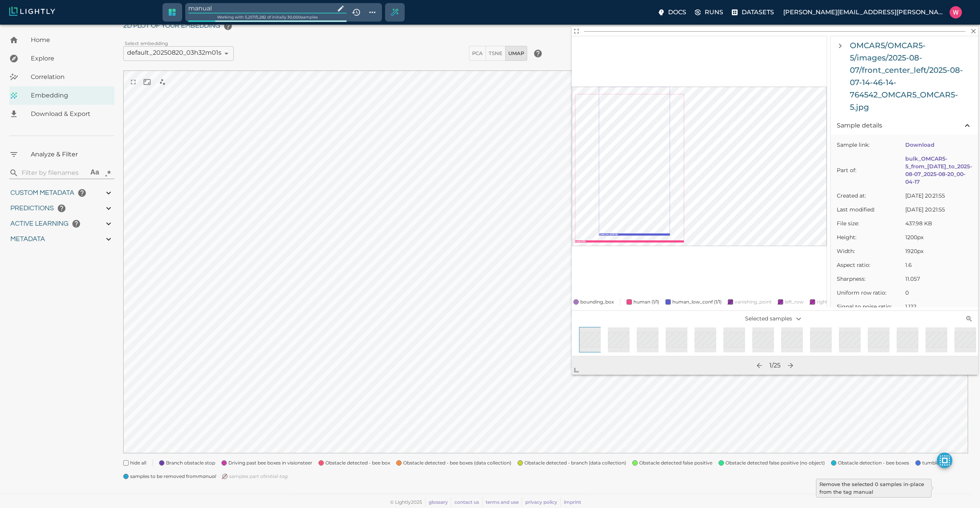
type input "0.997"
type input "9007199254740991"
type input "2.66888884353638"
type input "2.03544497489929"
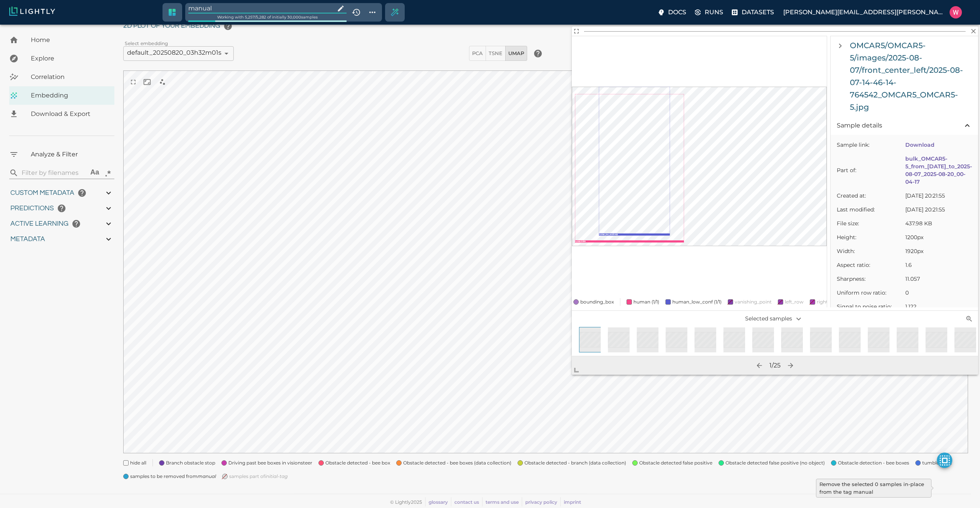
type input "21.4204449748993"
click at [240, 5] on input "manual" at bounding box center [260, 8] width 144 height 10
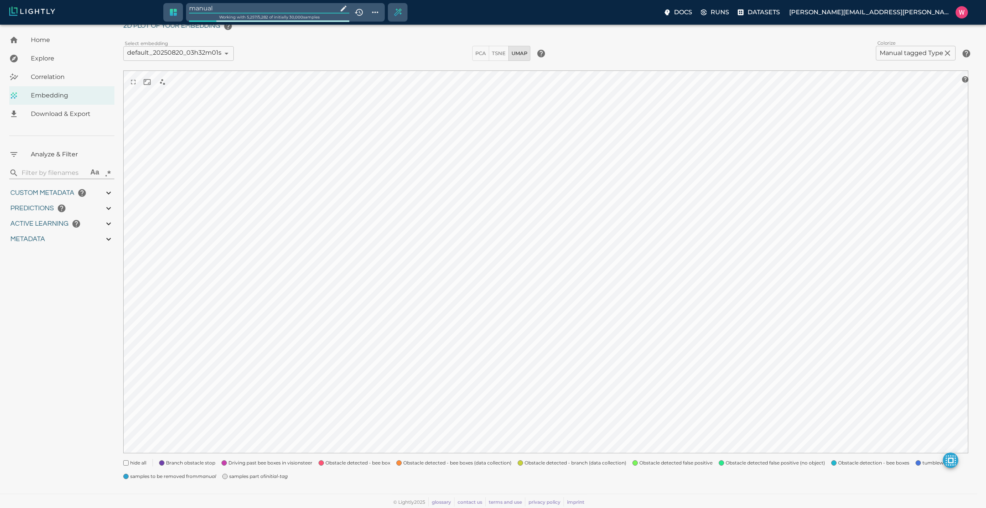
type input "1754553994.44775"
type input "1754599717.26475"
type input "0.999"
type input "0.997"
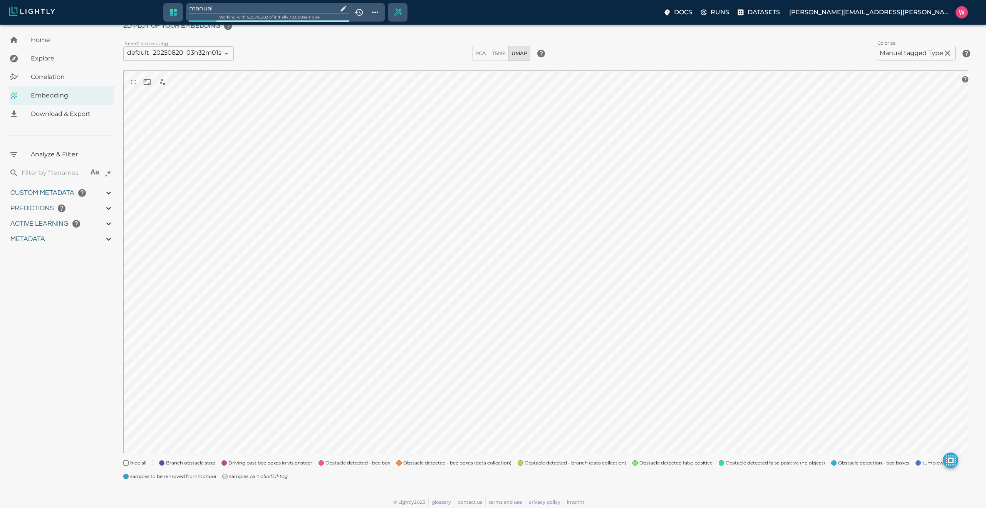
type input "0.997"
type input "9007199254740991"
type input "2.66888884353638"
type input "2.03544497489929"
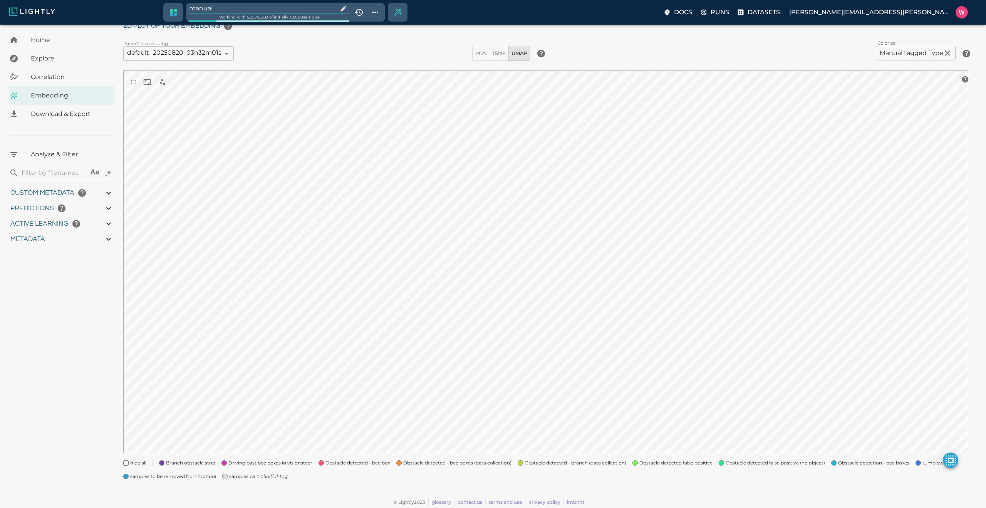
type input "21.4204449748993"
type input "1754553994.44775"
type input "1754599717.26475"
type input "0.999"
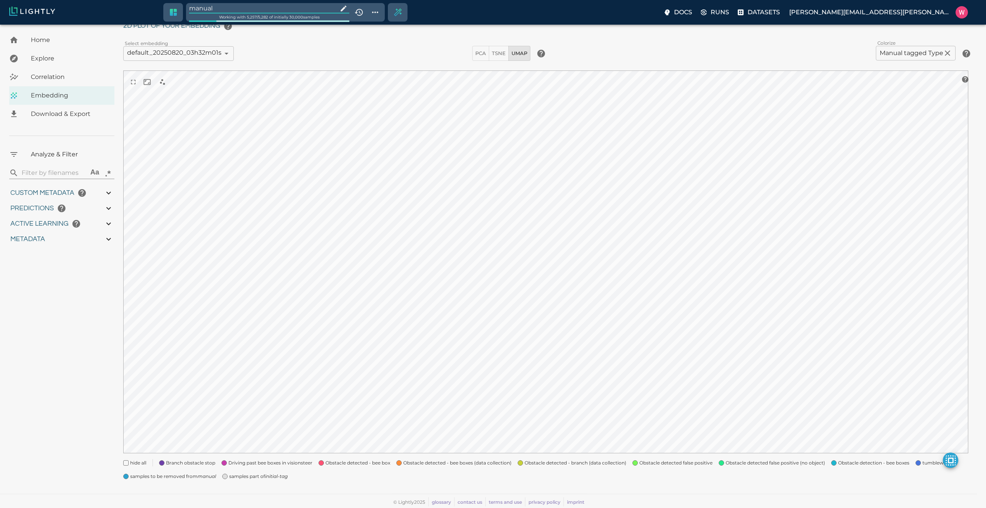
type input "0.997"
type input "2.66888884353638"
type input "2.03544497489929"
type input "21.4204449748993"
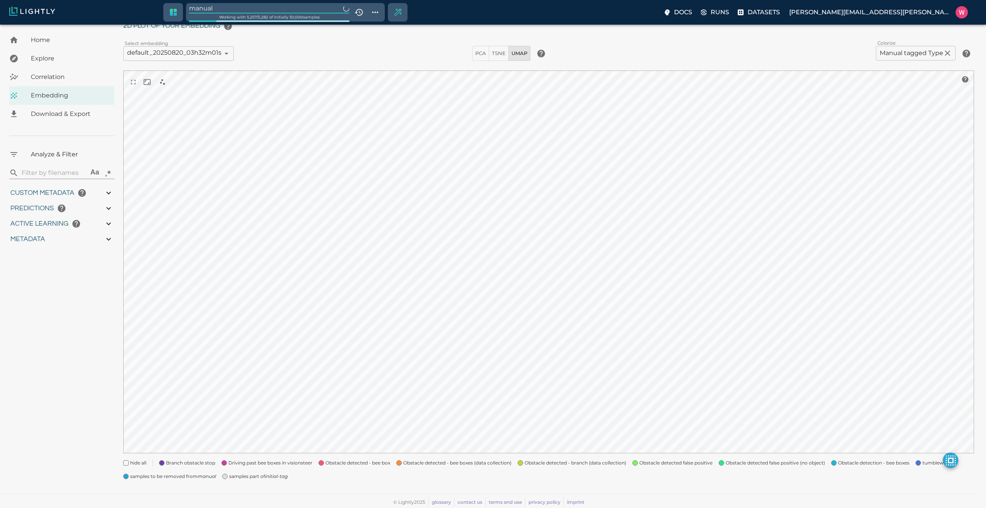
type input "1754553994.44775"
type input "1754599717.26475"
type input "0.999"
type input "0.997"
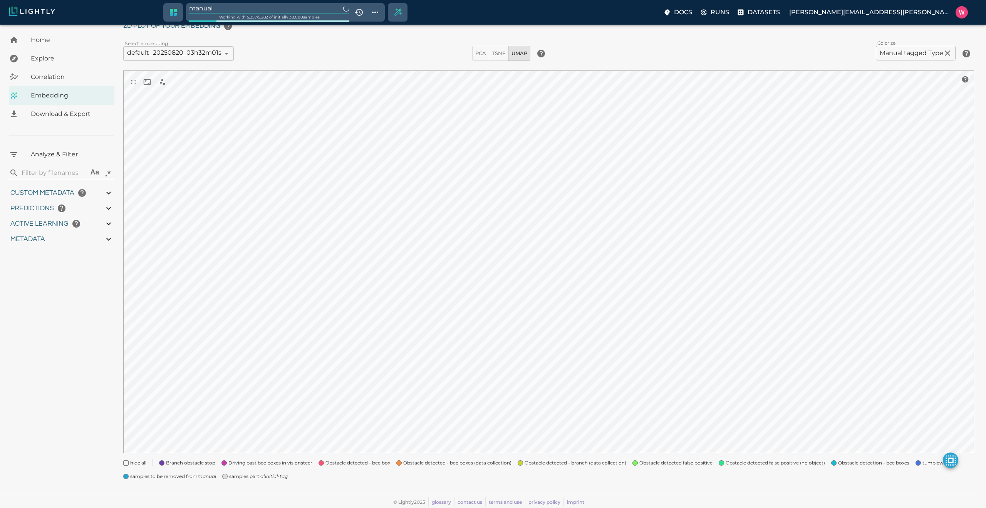
type input "0.997"
type input "2.66888884353638"
type input "2.03544497489929"
type input "21.4204449748993"
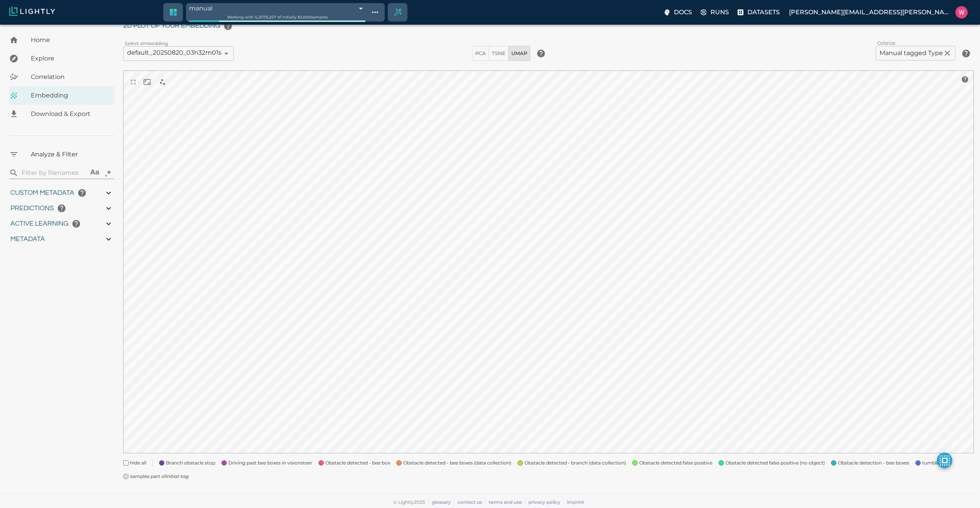
type input "1754553994.44775"
type input "1754599717.26475"
type input "0.999"
type input "0.997"
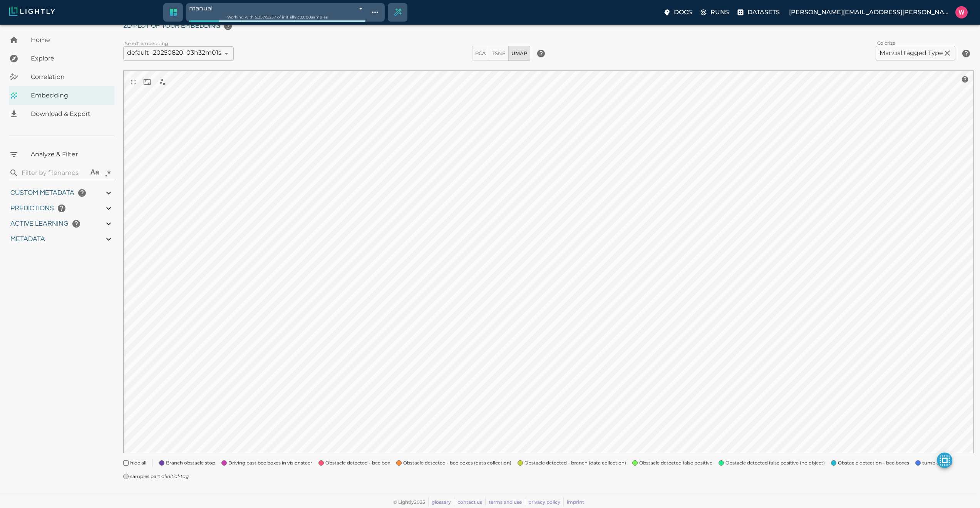
type input "0.997"
type input "9007199254740991"
type input "2.66888884353638"
type input "2.03544497489929"
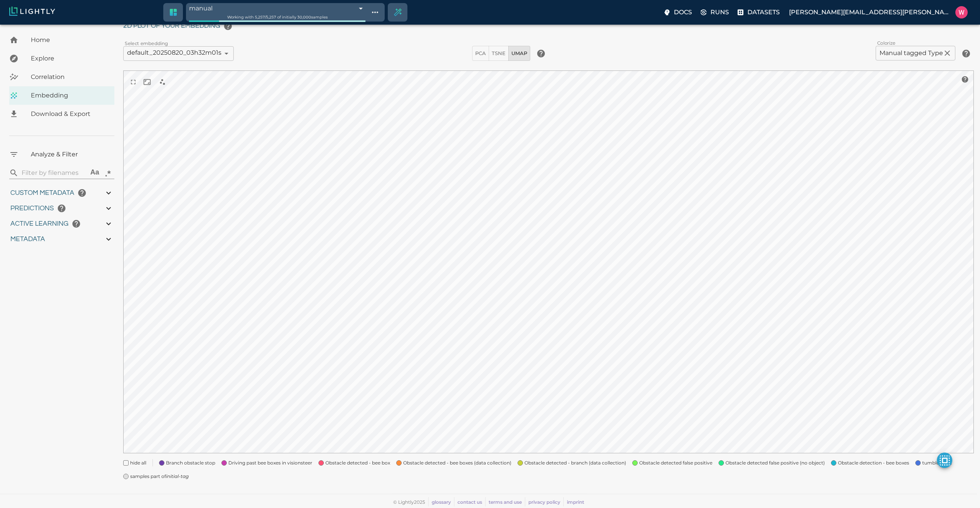
type input "21.4204449748993"
type input "1754553994.44775"
type input "1754599717.26475"
type input "0.999"
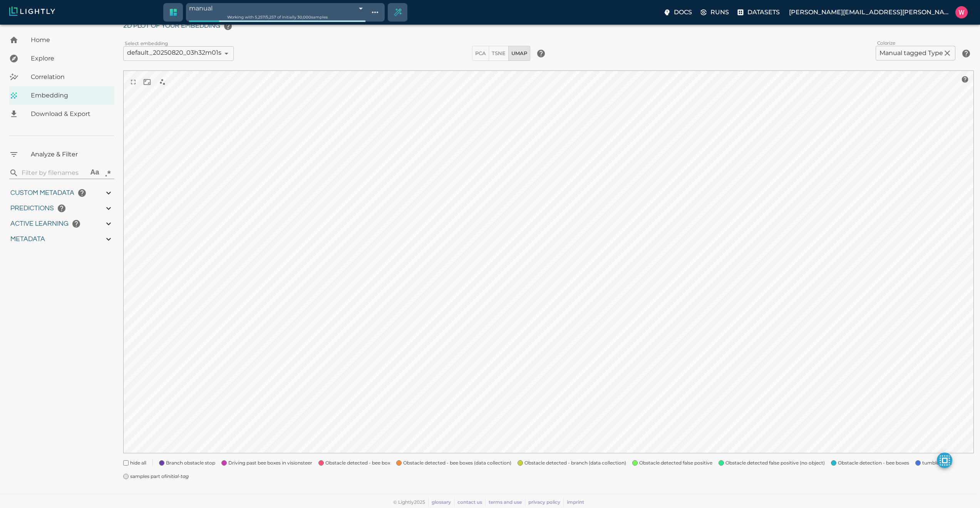
type input "0.997"
type input "9007199254740991"
type input "2.66888884353638"
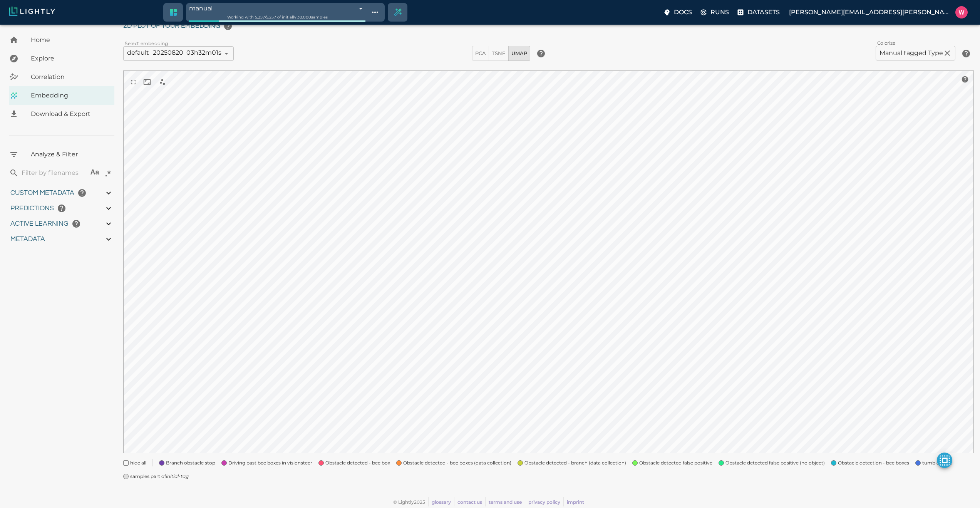
type input "2.03544497489929"
type input "21.4204449748993"
type input "1754553994.44775"
type input "1754599717.26475"
type input "0.999"
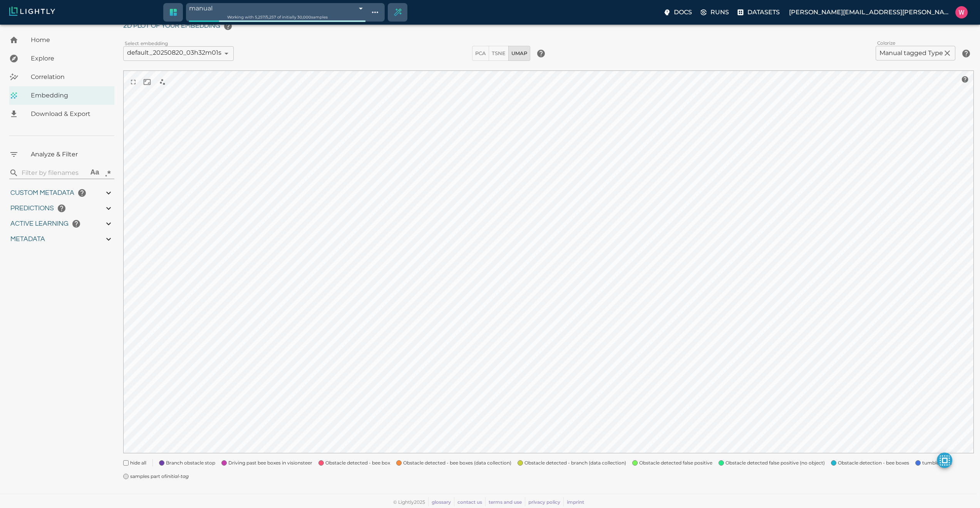
type input "0.999"
click at [173, 481] on icon "initial-tag" at bounding box center [177, 479] width 23 height 6
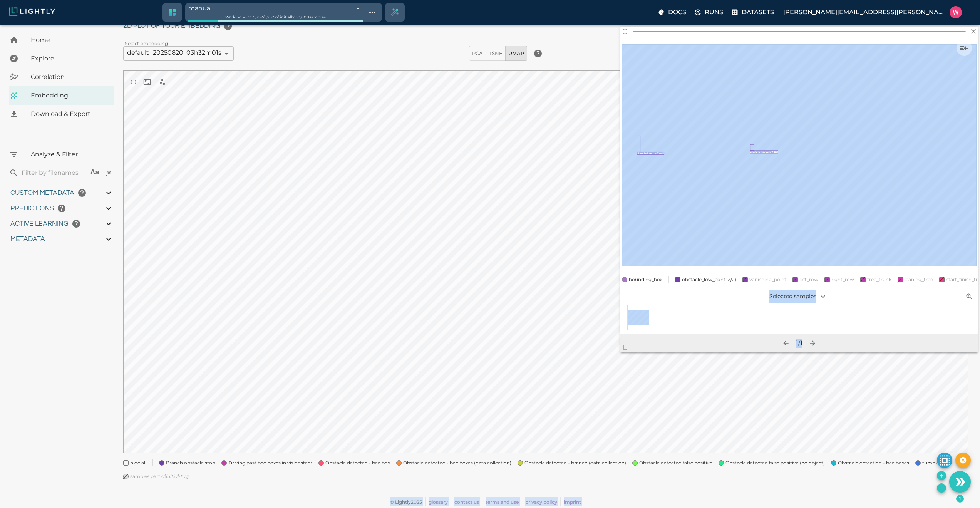
click at [532, 448] on body "manual 68a7a673dc31fedef416efe5 Working with 5,257 / 5,257 of initially 30,000 …" at bounding box center [490, 250] width 980 height 516
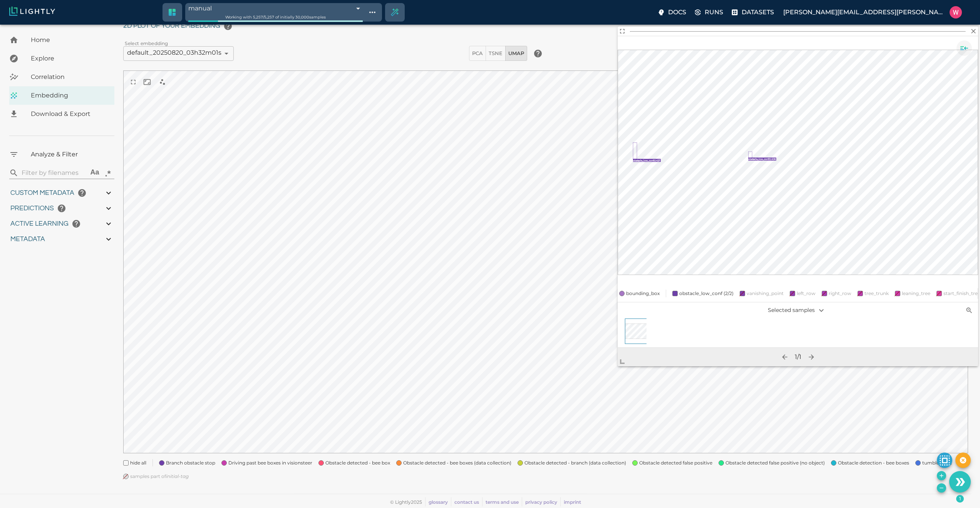
click at [962, 49] on icon "Show sample details" at bounding box center [965, 48] width 8 height 4
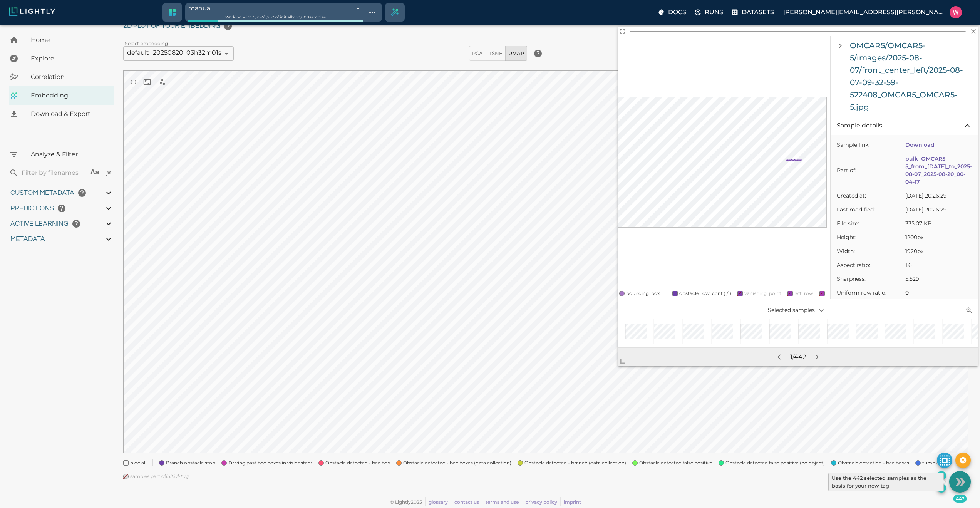
click at [966, 482] on icon "Use the 442 selected samples as the basis for your new tag" at bounding box center [960, 481] width 13 height 13
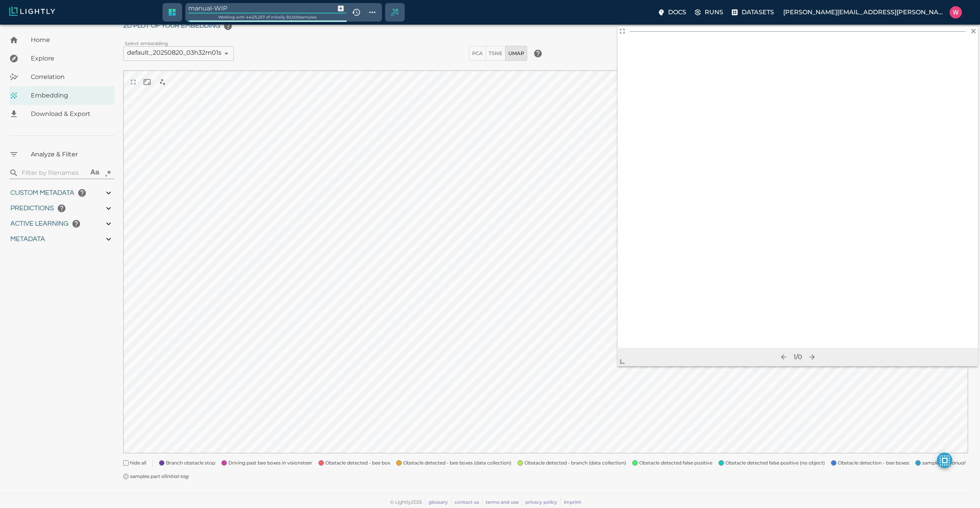
click at [253, 5] on input "manual-WIP" at bounding box center [260, 8] width 144 height 10
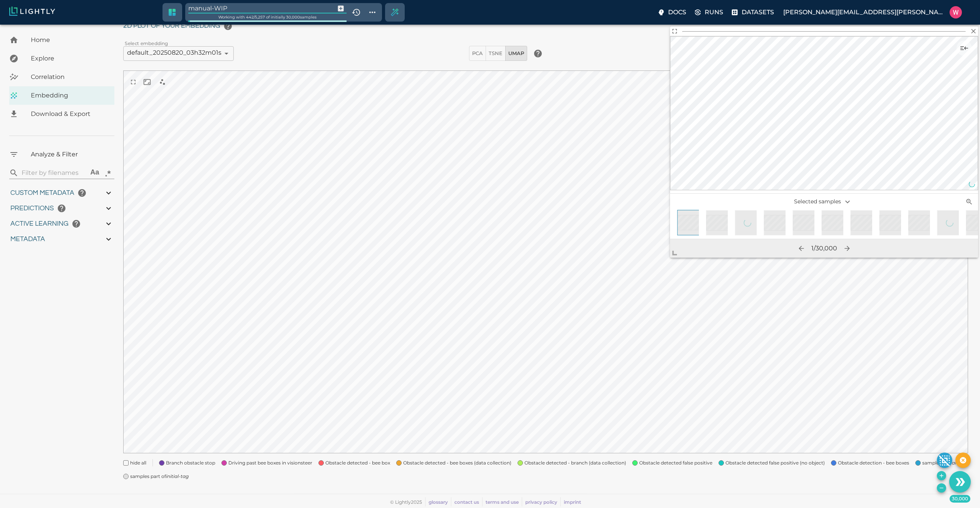
click at [253, 5] on input "manual-WIP" at bounding box center [260, 8] width 144 height 10
click at [281, 5] on input "manual-WIP" at bounding box center [260, 8] width 144 height 10
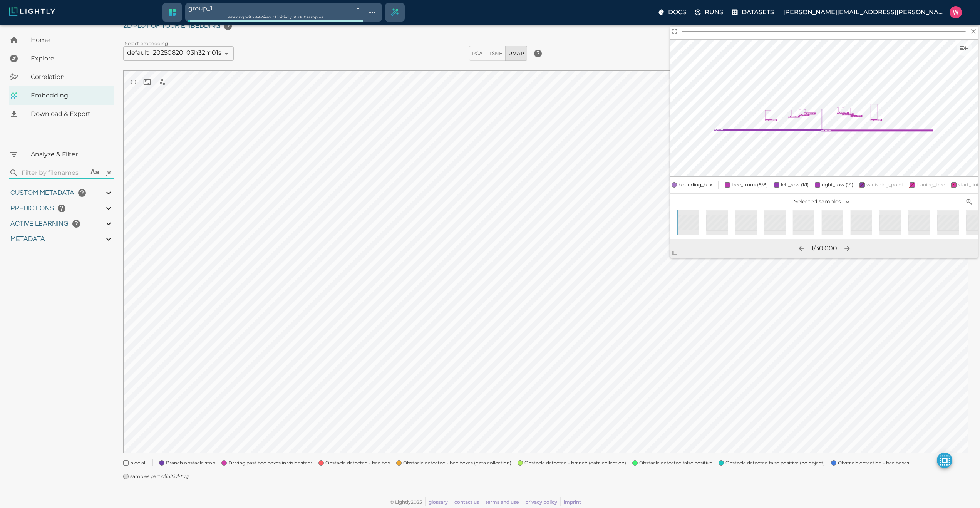
click at [52, 59] on span "Explore" at bounding box center [69, 58] width 77 height 9
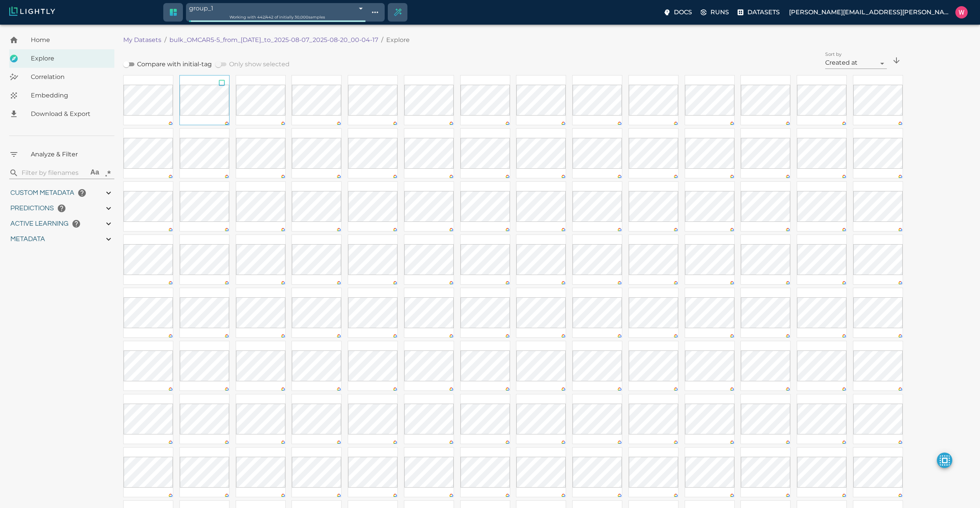
click at [220, 85] on input "checkbox" at bounding box center [222, 83] width 15 height 17
click at [79, 99] on span "Embedding" at bounding box center [69, 95] width 77 height 9
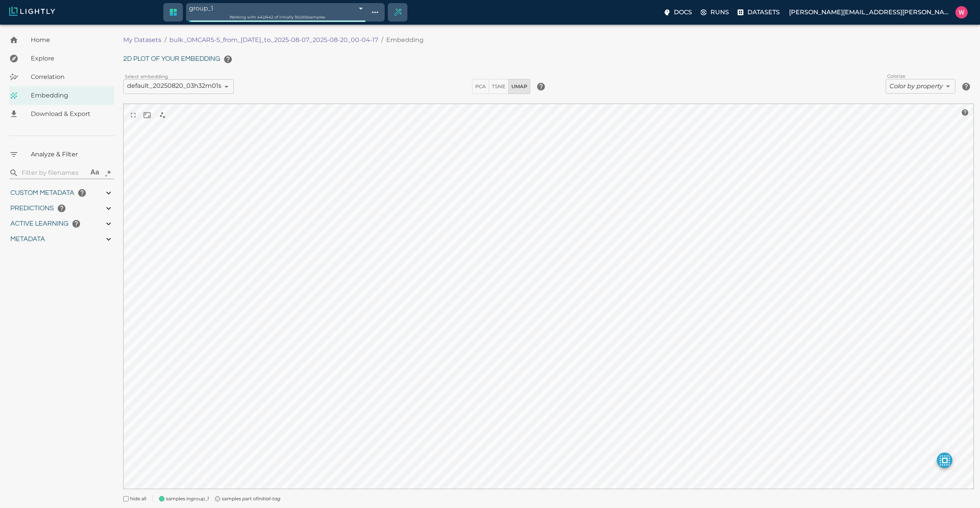
click at [272, 504] on div "My Datasets / bulk_OMCAR5-5_from_2025-08-07_to_2025-08-07_2025-08-20_00-04-17 /…" at bounding box center [551, 271] width 857 height 481
click at [280, 496] on icon "initial-tag" at bounding box center [269, 499] width 23 height 6
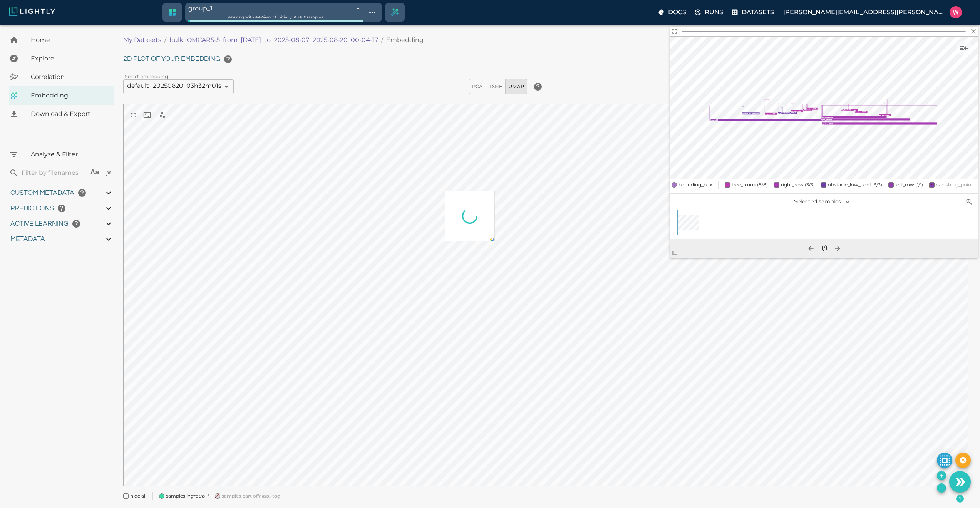
click at [70, 73] on span "Correlation" at bounding box center [69, 76] width 77 height 9
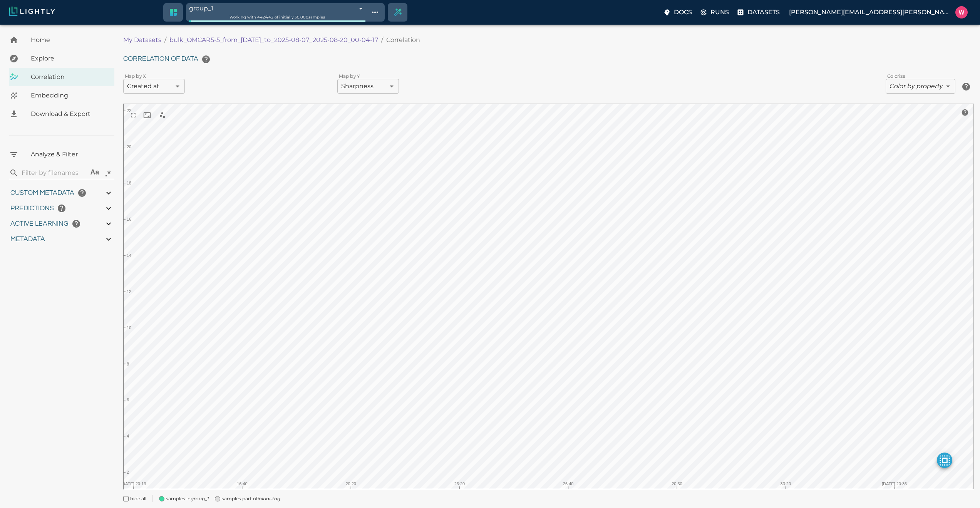
click at [188, 88] on div "Map by X Created at createdAt ​" at bounding box center [227, 86] width 214 height 15
click at [180, 87] on body "group_1 68a7a9d0dc31fedef4173b55 Working with 442 / 442 of initially 30,000 sam…" at bounding box center [490, 277] width 980 height 505
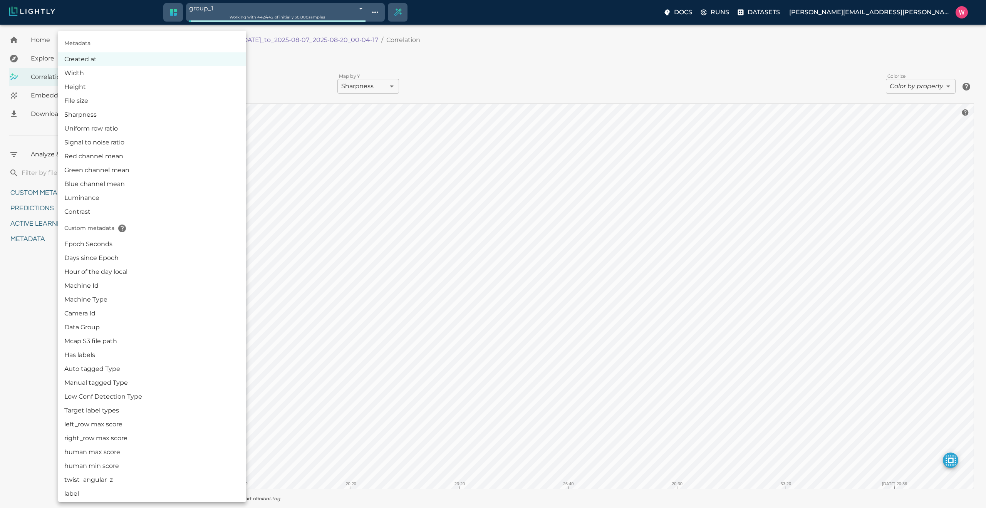
click at [165, 245] on li "Epoch Seconds" at bounding box center [152, 244] width 188 height 14
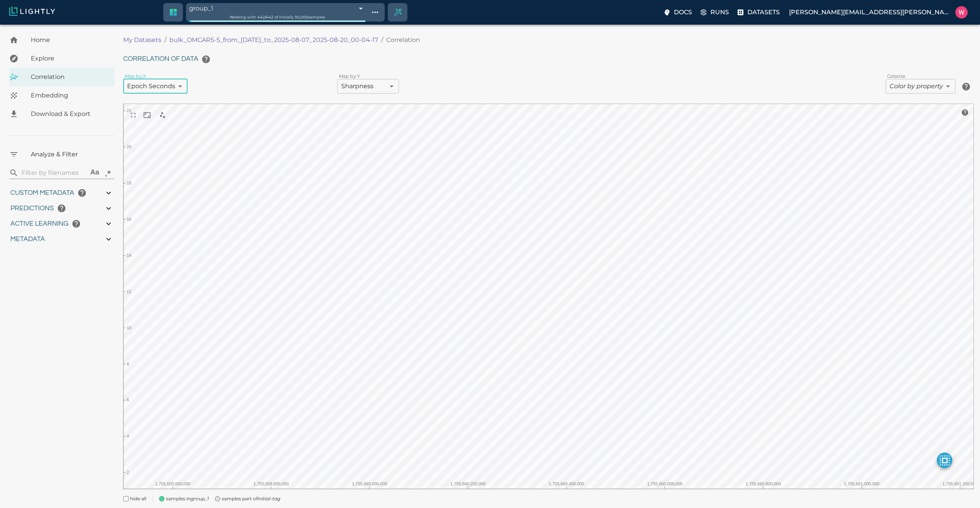
click at [378, 86] on body "group_1 68a7a9d0dc31fedef4173b55 Working with 442 / 442 of initially 30,000 sam…" at bounding box center [490, 277] width 980 height 505
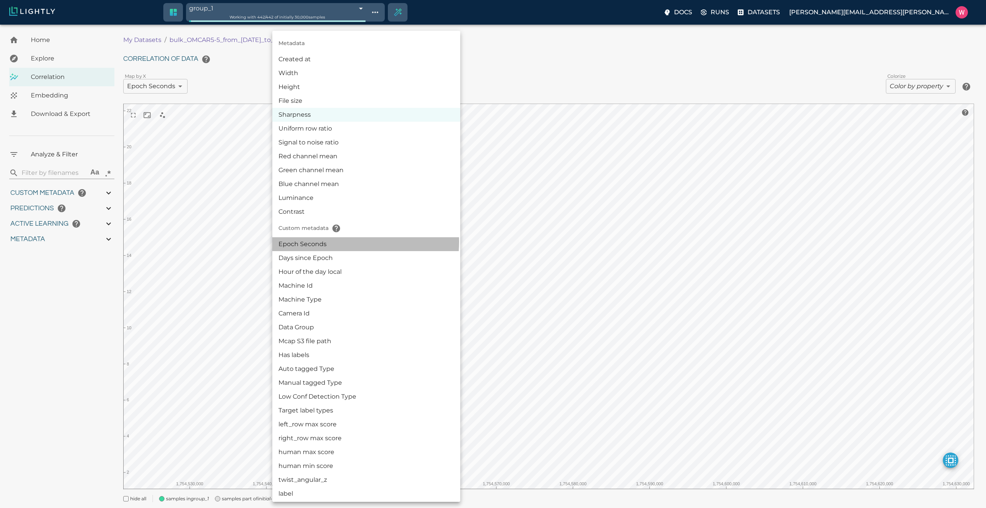
click at [342, 242] on li "Epoch Seconds" at bounding box center [366, 244] width 188 height 14
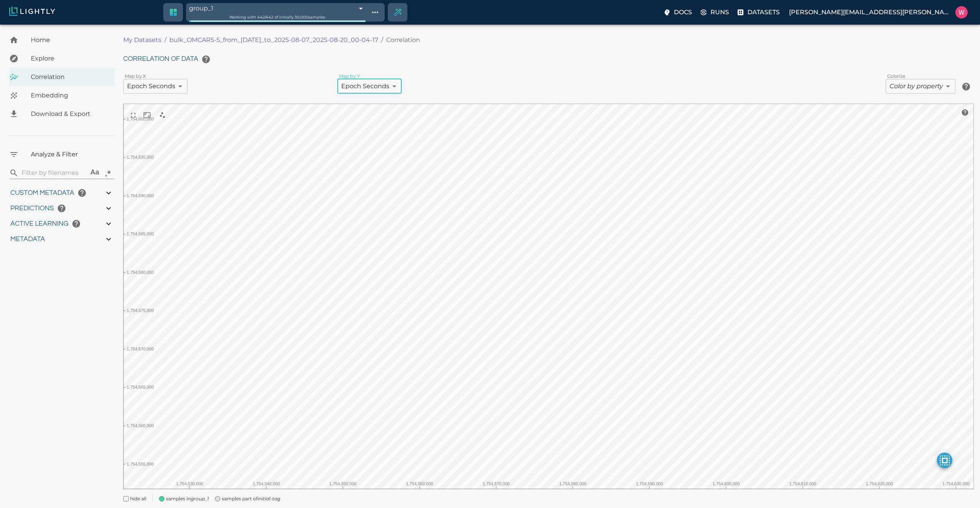
click at [243, 25] on body "group_1 68a7a9d0dc31fedef4173b55 Working with 442 / 442 of initially 30,000 sam…" at bounding box center [490, 277] width 980 height 505
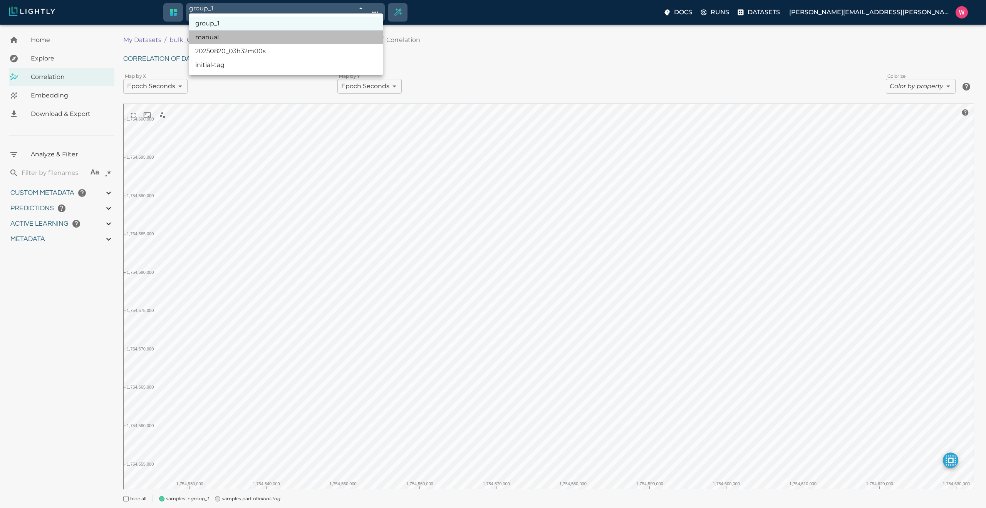
click at [224, 34] on li "manual" at bounding box center [286, 37] width 194 height 14
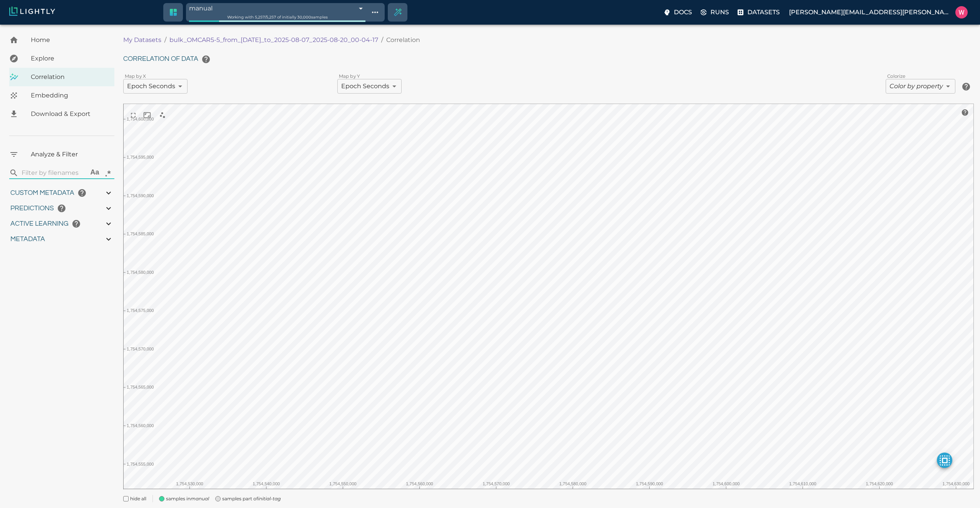
click at [233, 25] on body "manual 68a7a673dc31fedef416efe5 Working with 5,257 / 5,257 of initially 30,000 …" at bounding box center [490, 277] width 980 height 505
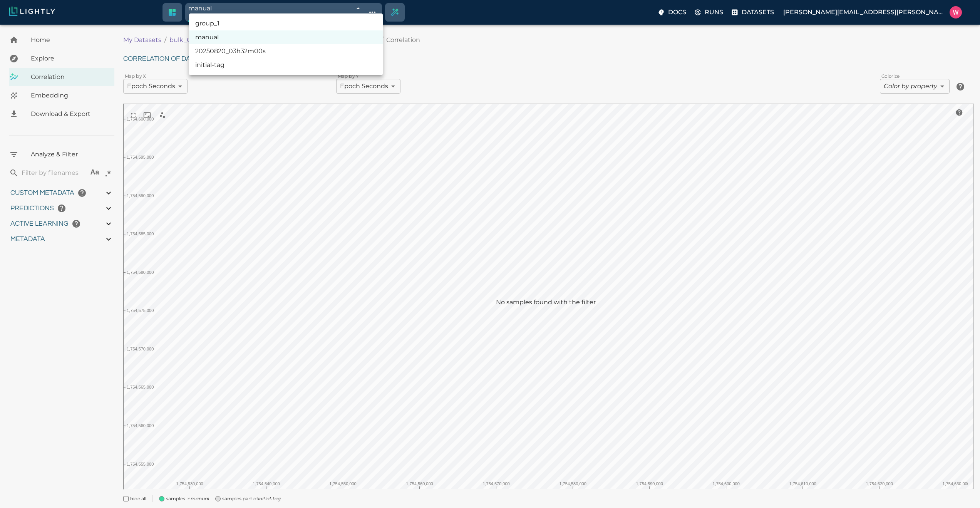
click at [225, 20] on li "group_1" at bounding box center [286, 24] width 194 height 14
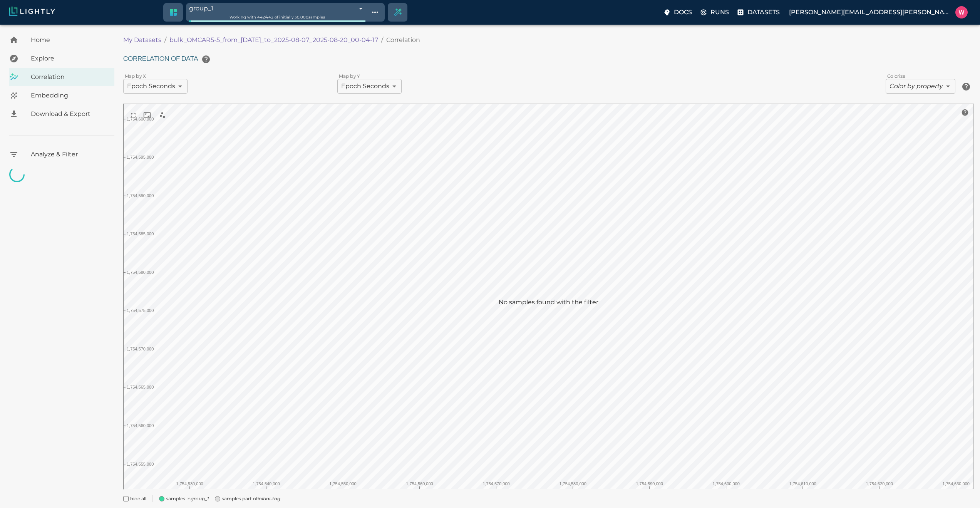
click at [250, 23] on li "group_1" at bounding box center [285, 19] width 145 height 8
click at [392, 13] on div at bounding box center [490, 254] width 980 height 508
click at [380, 12] on icon "Show tag tree" at bounding box center [375, 12] width 9 height 9
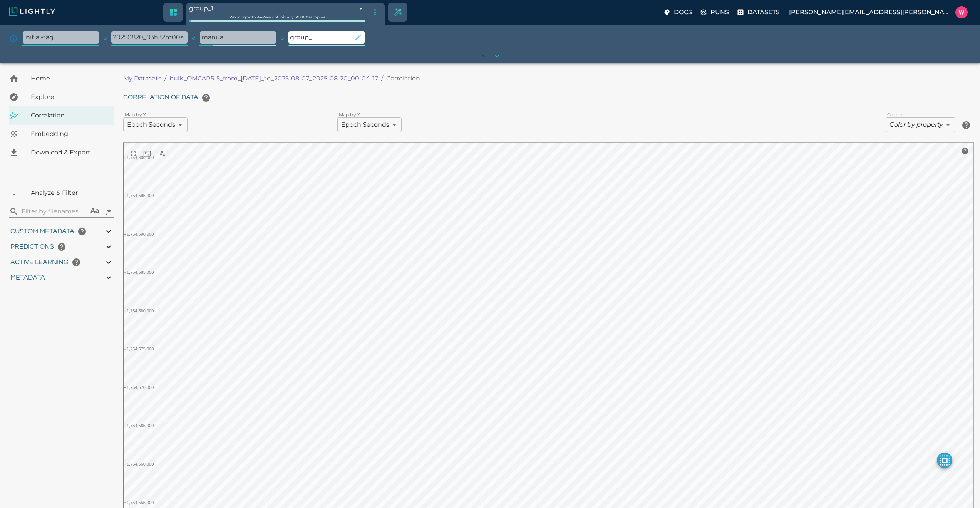
click at [354, 37] on icon "button" at bounding box center [358, 38] width 8 height 8
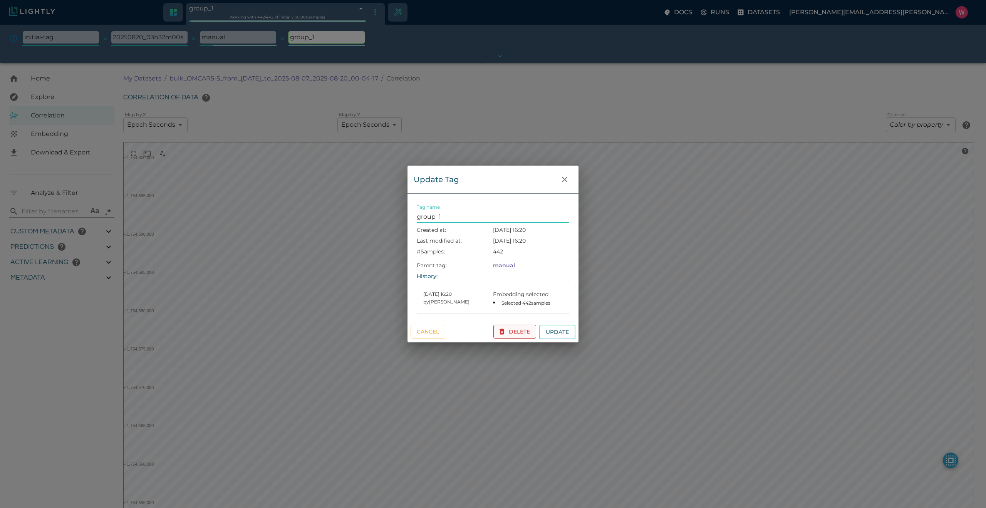
click at [506, 334] on button "Delete" at bounding box center [514, 332] width 43 height 14
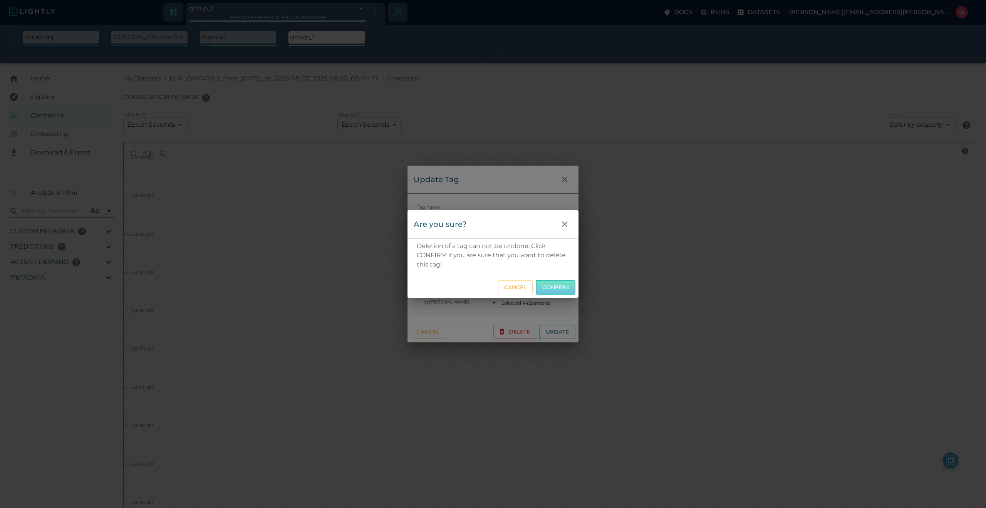
click at [549, 285] on button "Confirm" at bounding box center [556, 287] width 40 height 15
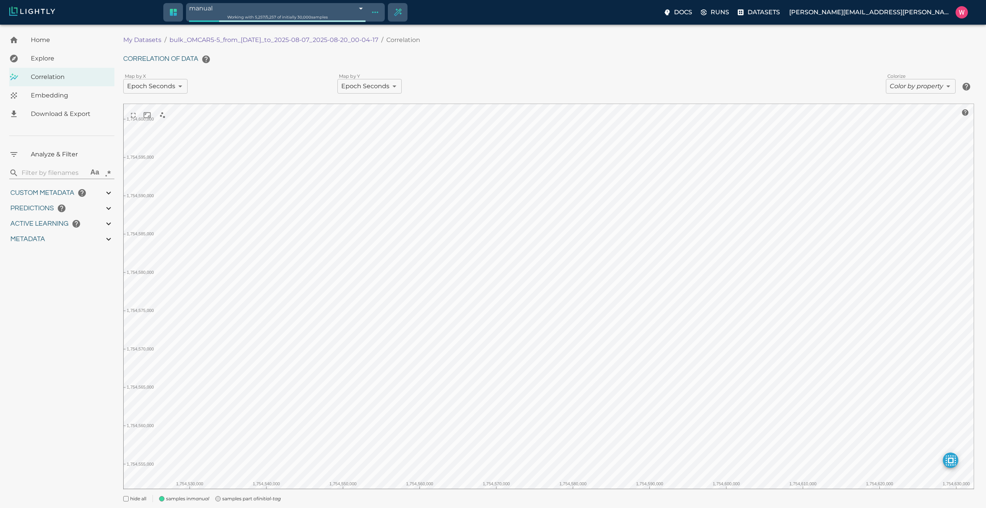
click at [899, 87] on body "manual 68a7a673dc31fedef416efe5 Working with 5,257 / 5,257 of initially 30,000 …" at bounding box center [493, 277] width 986 height 505
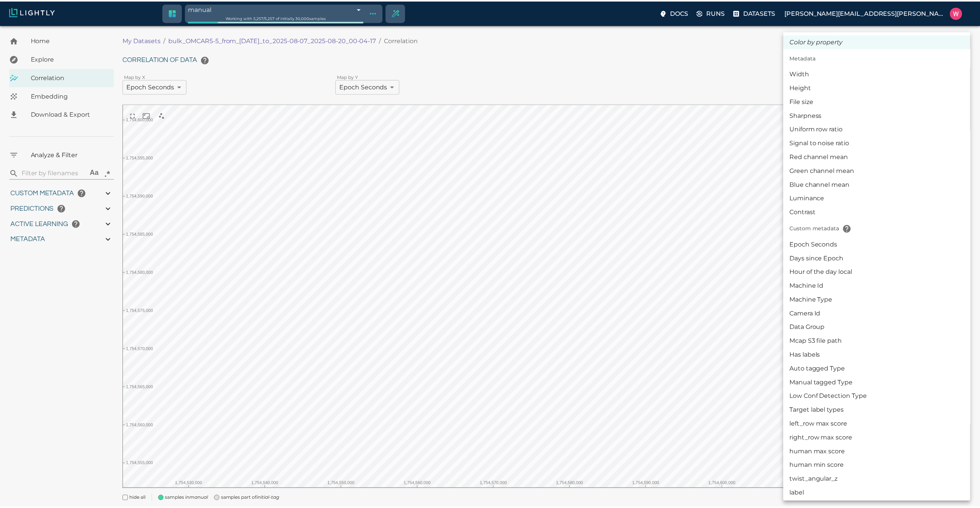
scroll to position [185, 0]
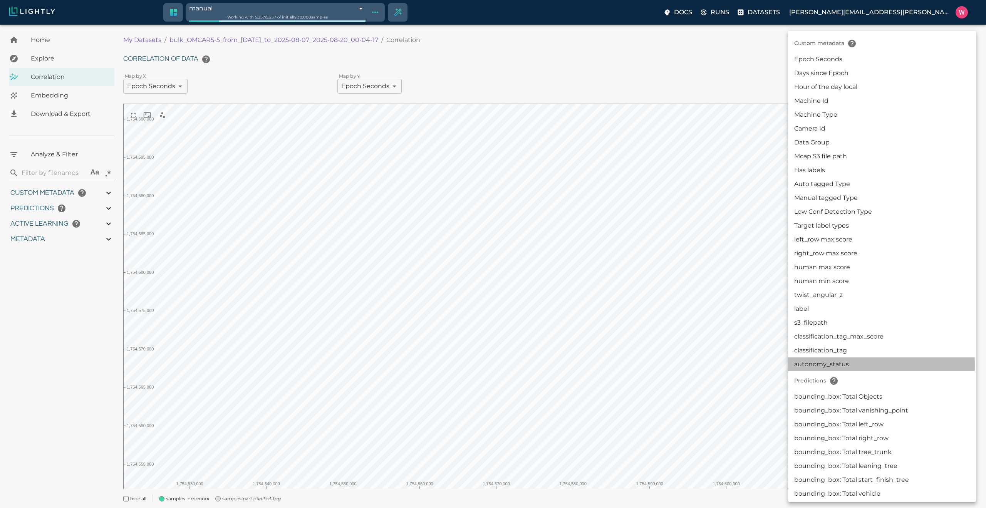
click at [830, 365] on li "autonomy_status" at bounding box center [882, 364] width 188 height 14
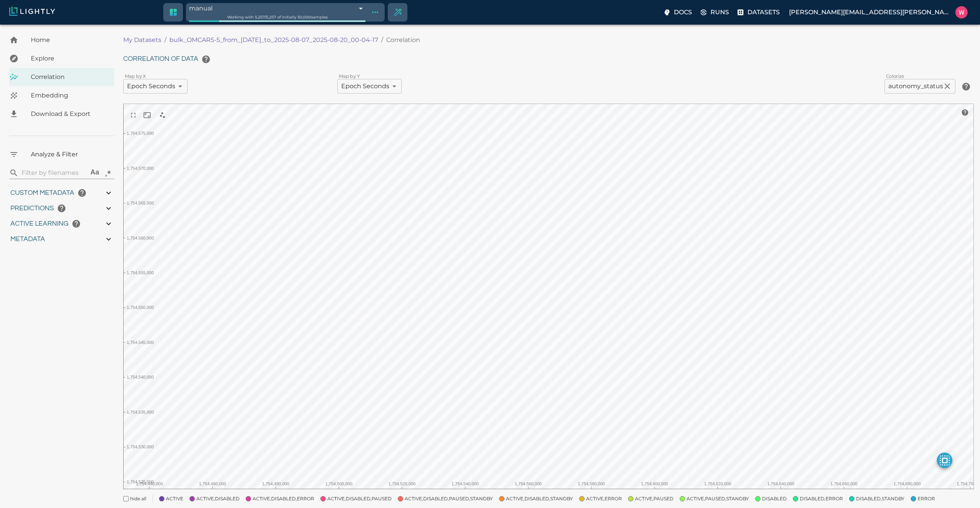
scroll to position [36, 0]
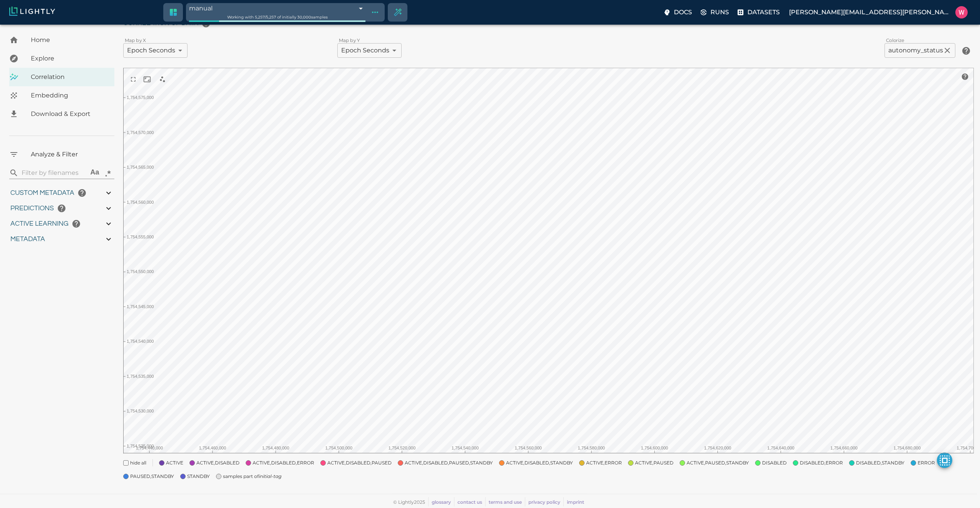
click at [262, 478] on icon "initial-tag" at bounding box center [270, 476] width 23 height 6
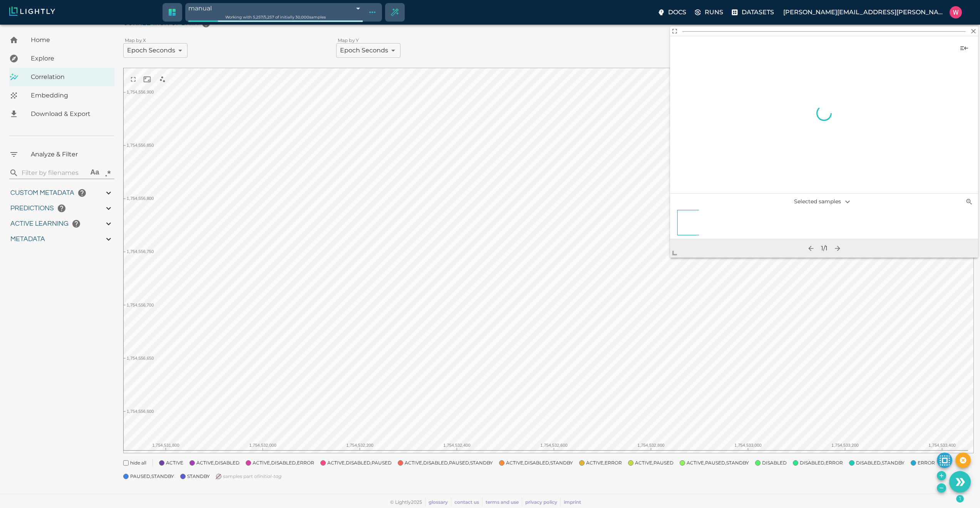
scroll to position [33, 0]
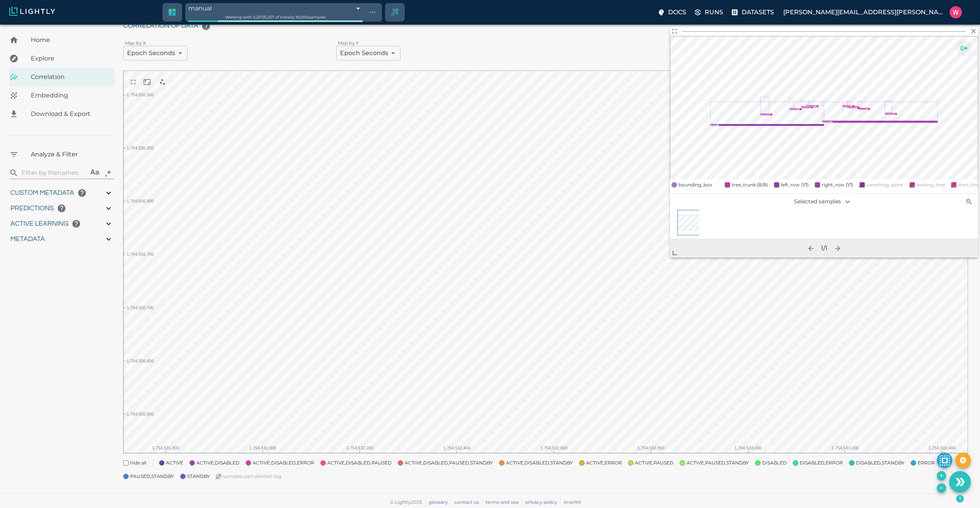
click at [962, 50] on icon "Show sample details" at bounding box center [965, 48] width 8 height 4
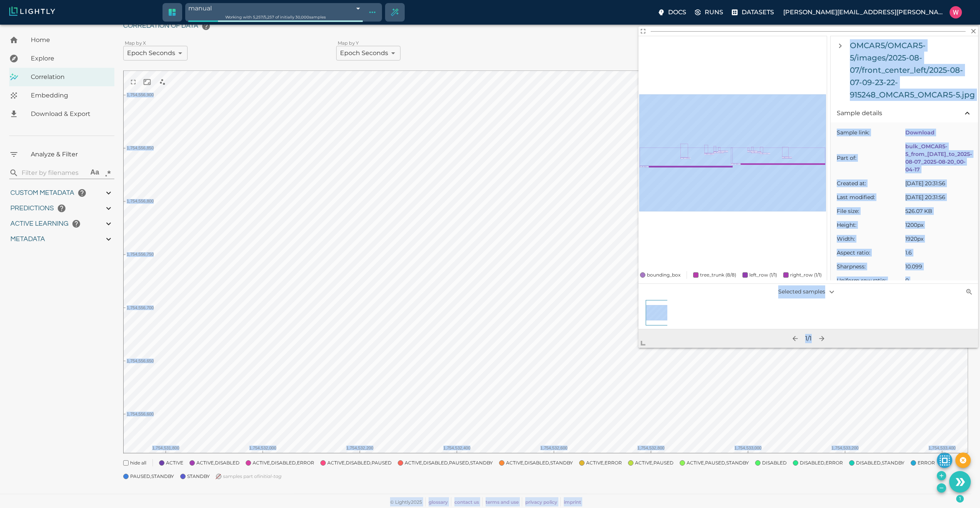
click at [608, 407] on body "manual 68a7a673dc31fedef416efe5 Working with 5,257 / 5,257 of initially 30,000 …" at bounding box center [490, 250] width 980 height 516
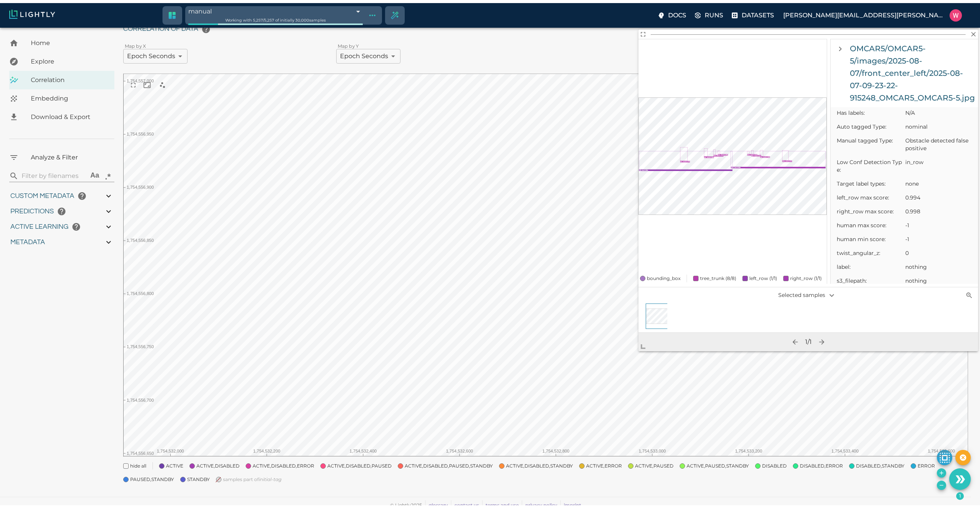
scroll to position [0, 0]
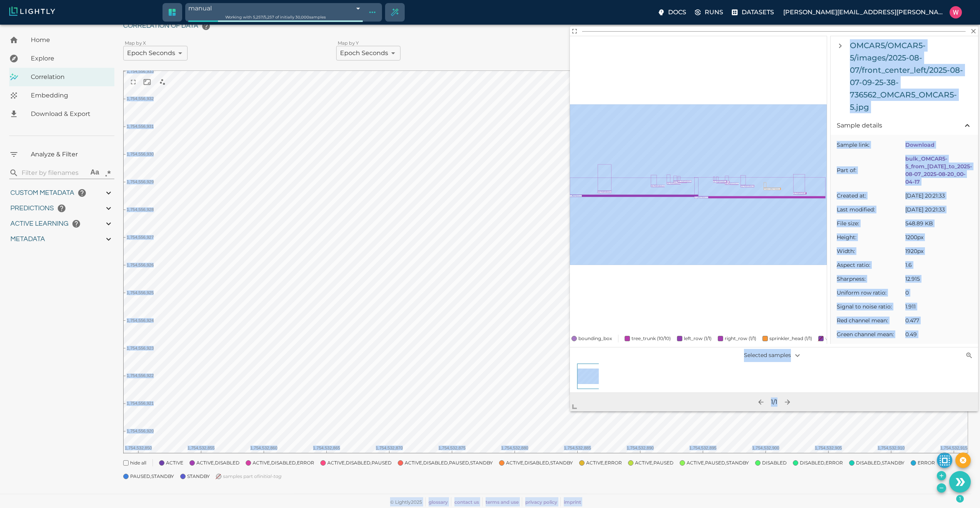
click at [545, 442] on body "manual 68a7a673dc31fedef416efe5 Working with 5,257 / 5,257 of initially 30,000 …" at bounding box center [490, 250] width 980 height 516
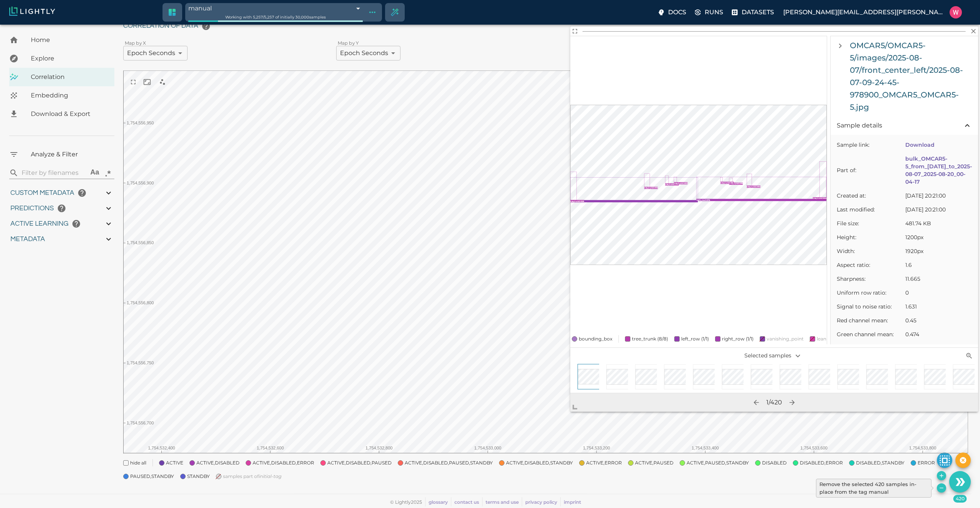
click at [944, 489] on icon "Remove the selected 420 samples in-place from the tag manual" at bounding box center [942, 488] width 6 height 6
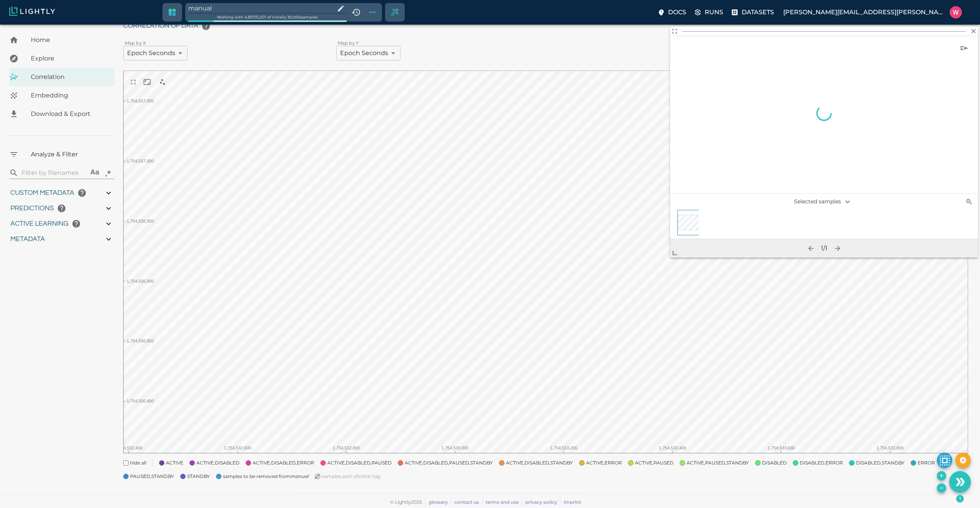
click at [656, 271] on body "manual Working with 4,837 / 5,257 of initially 30,000 samples Docs Runs Dataset…" at bounding box center [490, 250] width 980 height 516
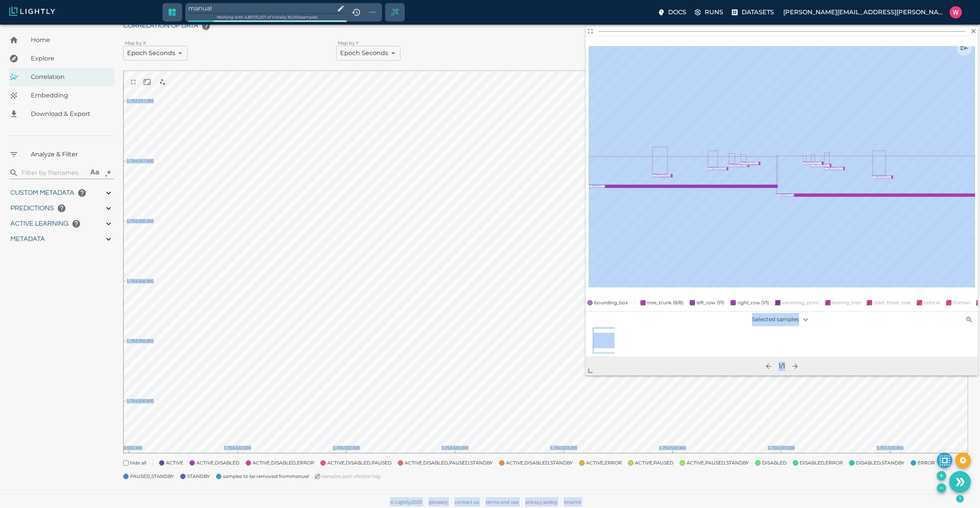
click at [533, 439] on body "manual Working with 4,837 / 5,257 of initially 30,000 samples Docs Runs Dataset…" at bounding box center [490, 250] width 980 height 516
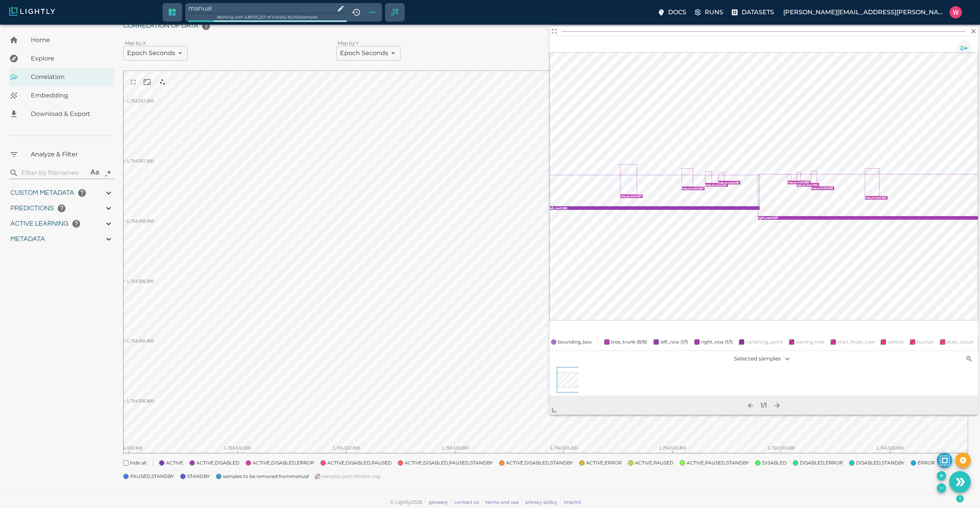
click at [964, 50] on icon "Show sample details" at bounding box center [964, 48] width 9 height 9
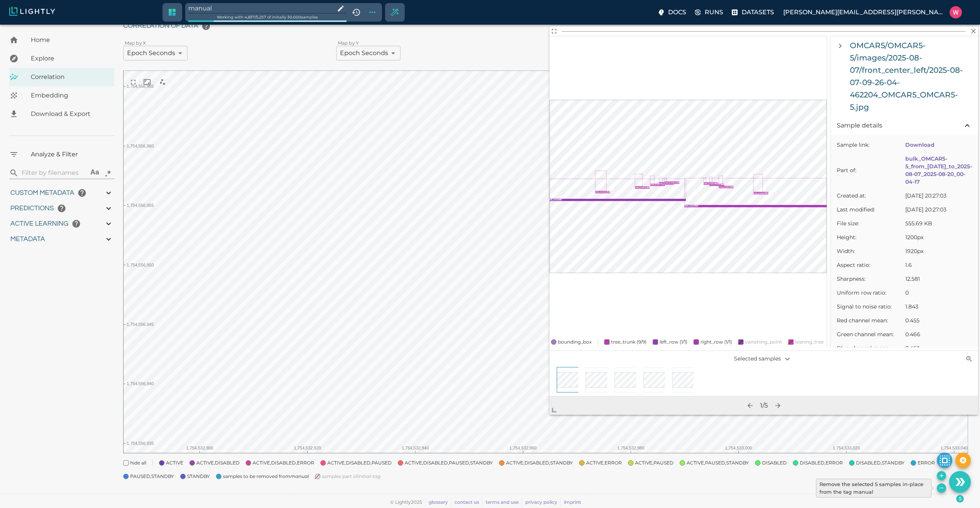
click at [942, 491] on icon "Remove the selected 5 samples in-place from the tag manual" at bounding box center [942, 488] width 6 height 6
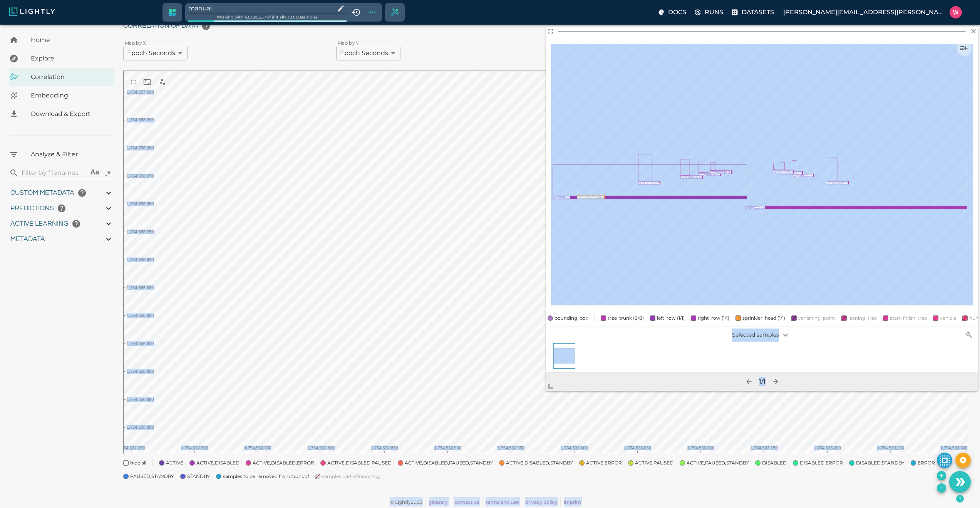
click at [505, 435] on body "manual Working with 4,832 / 5,257 of initially 30,000 samples Docs Runs Dataset…" at bounding box center [490, 250] width 980 height 516
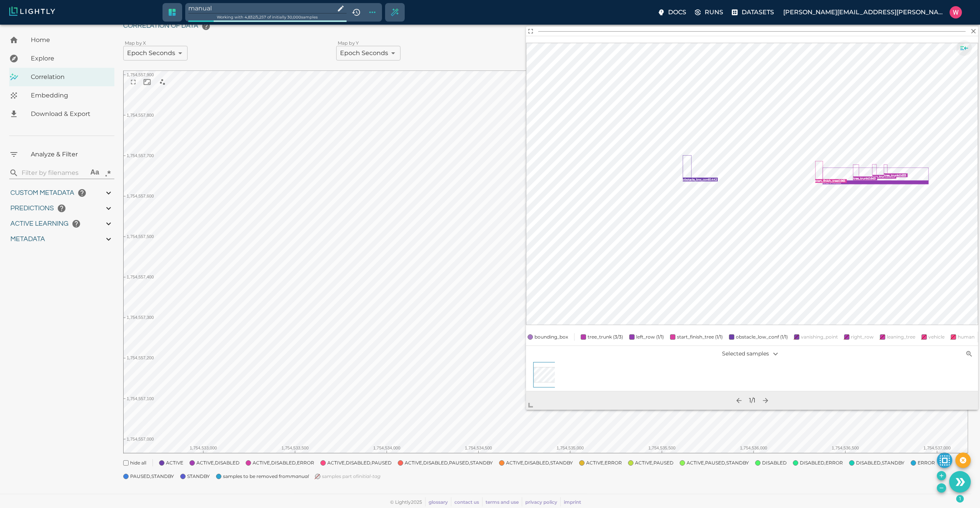
click at [964, 49] on icon "Show sample details" at bounding box center [964, 48] width 9 height 9
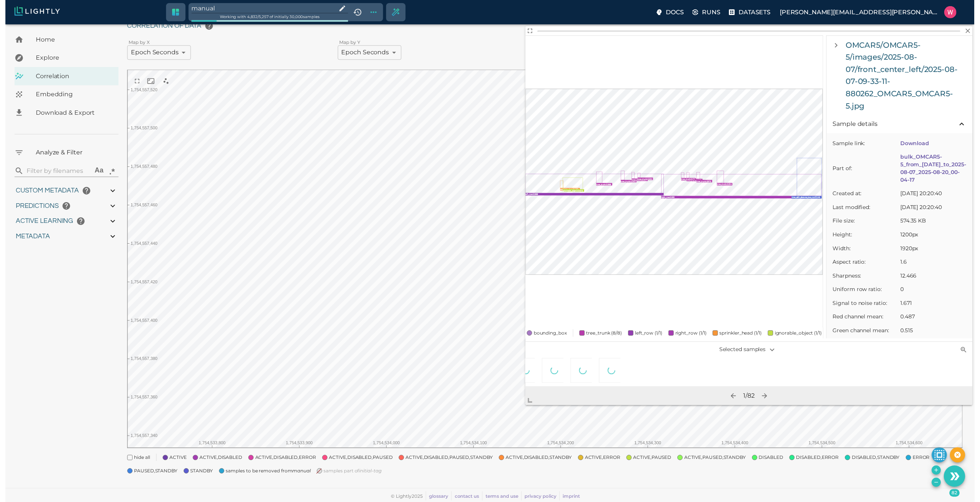
scroll to position [0, 752]
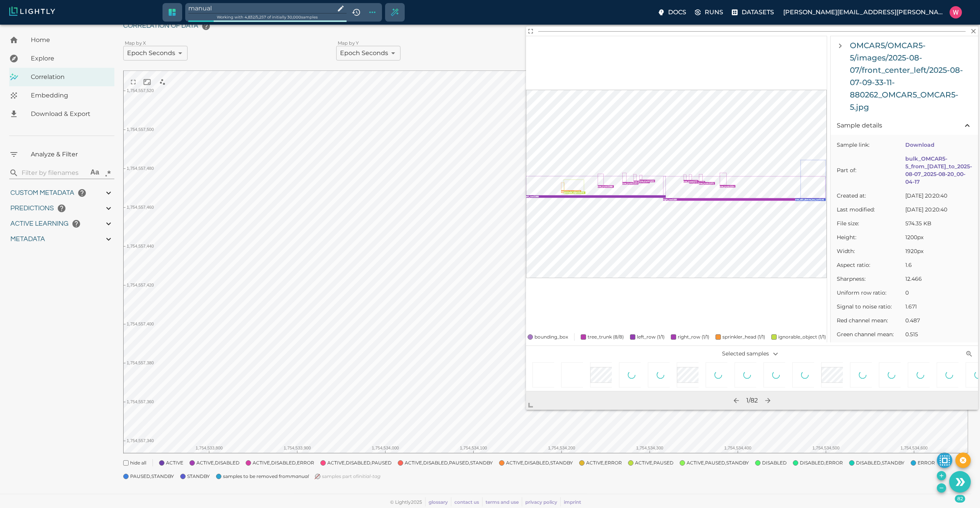
click at [711, 374] on div at bounding box center [718, 375] width 25 height 8
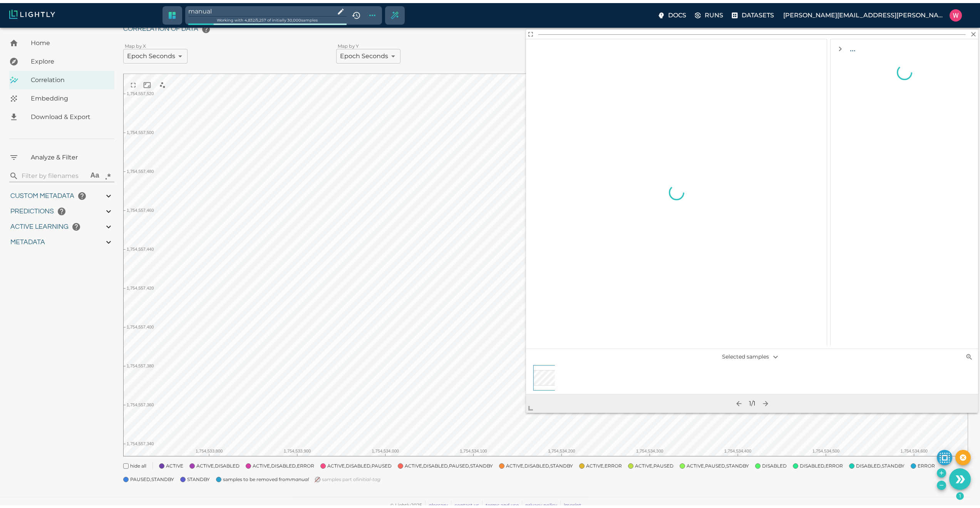
scroll to position [0, 0]
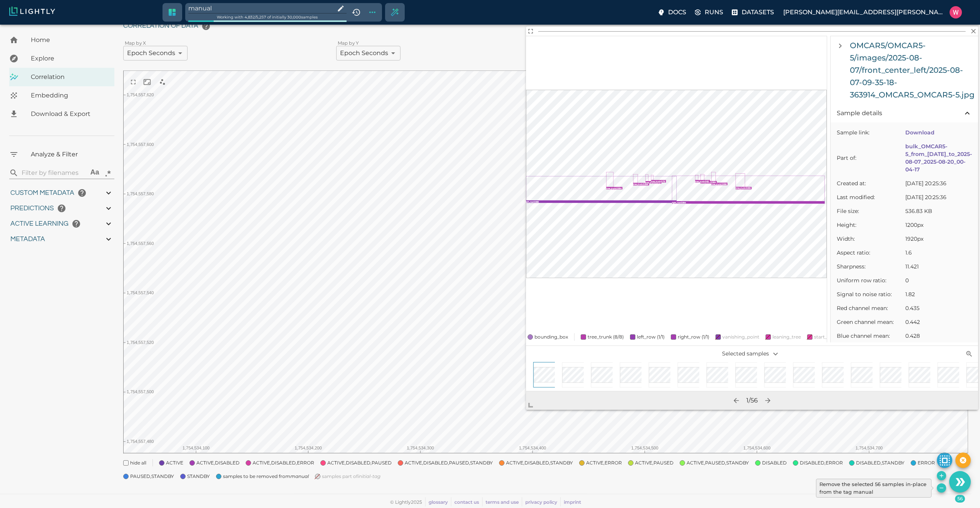
click at [943, 489] on icon "Remove the selected 56 samples in-place from the tag manual" at bounding box center [942, 488] width 6 height 6
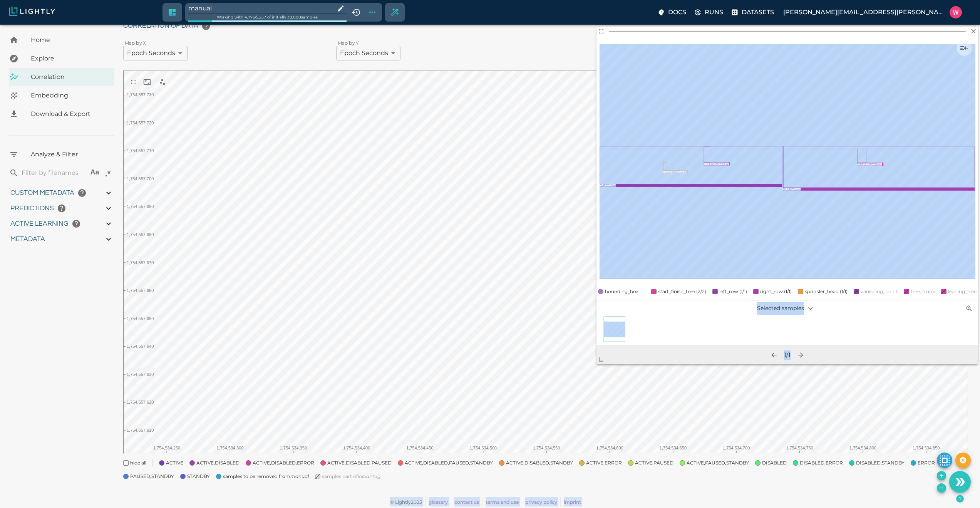
drag, startPoint x: 679, startPoint y: 251, endPoint x: 528, endPoint y: 471, distance: 266.3
click at [528, 471] on body "manual Working with 4,776 / 5,257 of initially 30,000 samples Docs Runs Dataset…" at bounding box center [490, 250] width 980 height 516
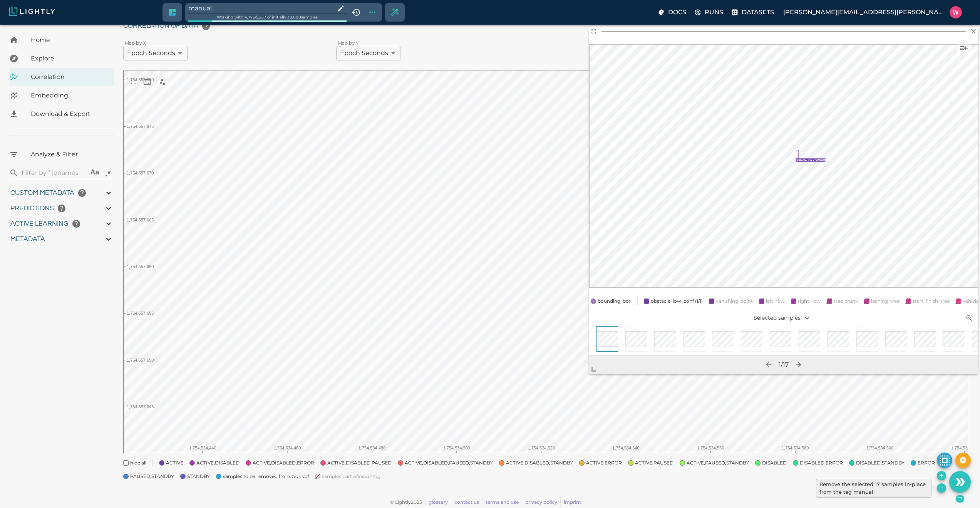
click at [940, 487] on icon "Remove the selected 17 samples in-place from the tag manual" at bounding box center [942, 488] width 6 height 6
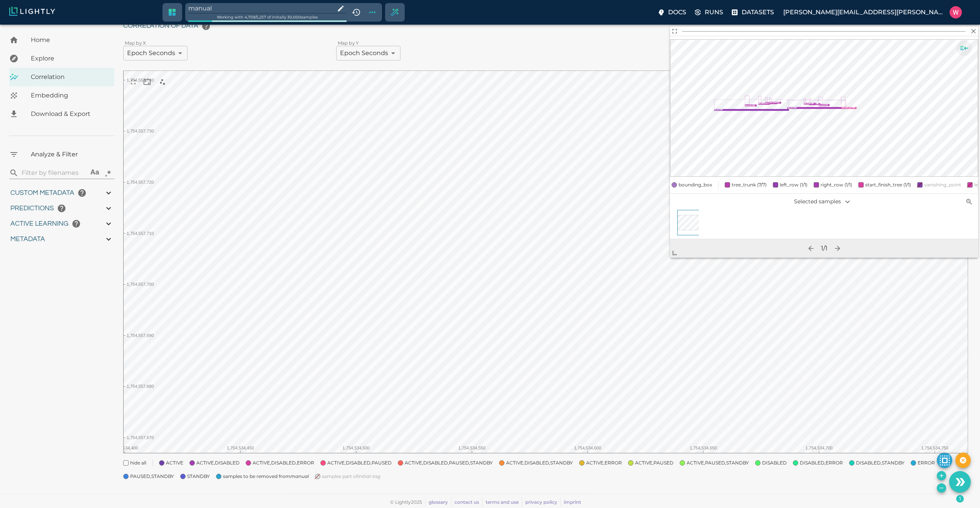
click at [961, 45] on icon "Show sample details" at bounding box center [964, 48] width 9 height 9
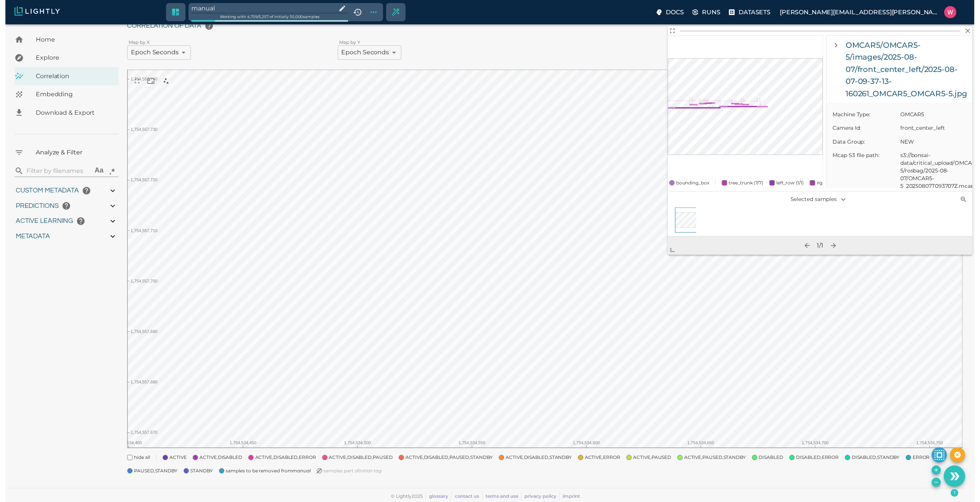
scroll to position [462, 0]
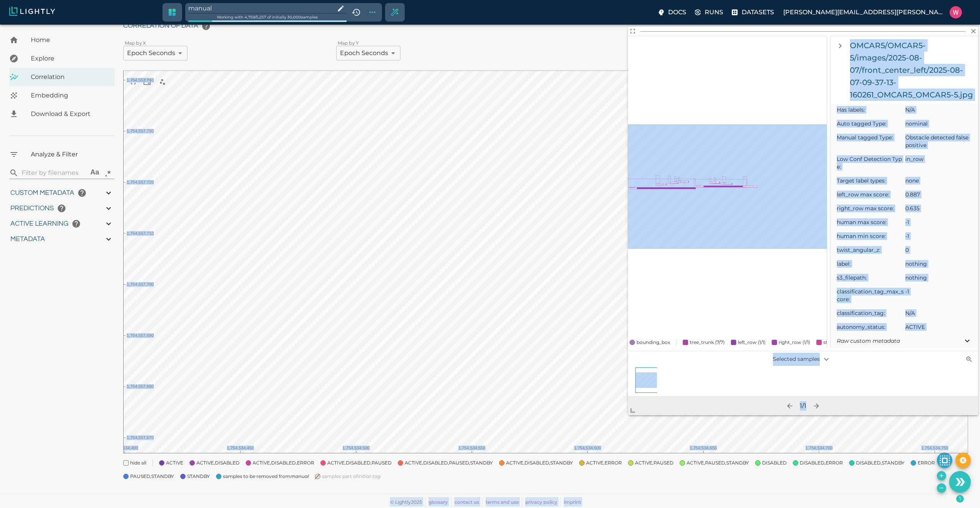
click at [614, 414] on body "manual Working with 4,759 / 5,257 of initially 30,000 samples Docs Runs Dataset…" at bounding box center [490, 250] width 980 height 516
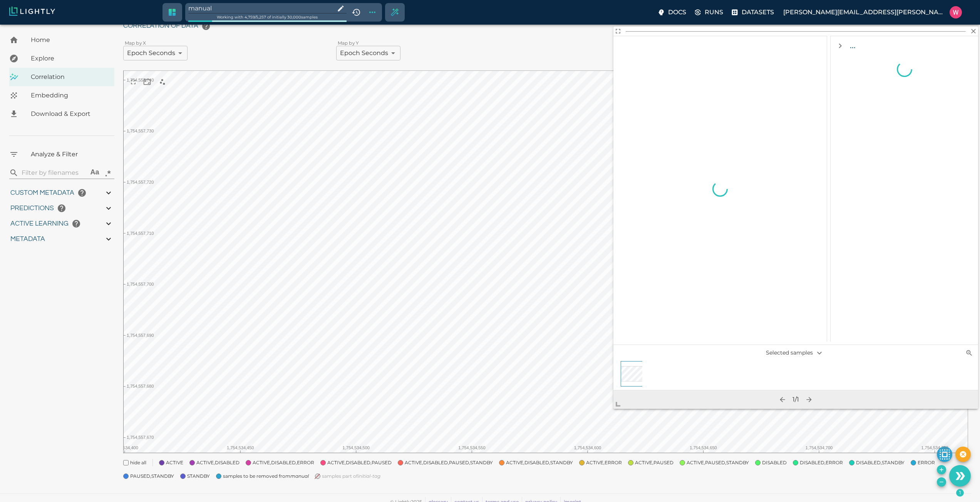
scroll to position [0, 0]
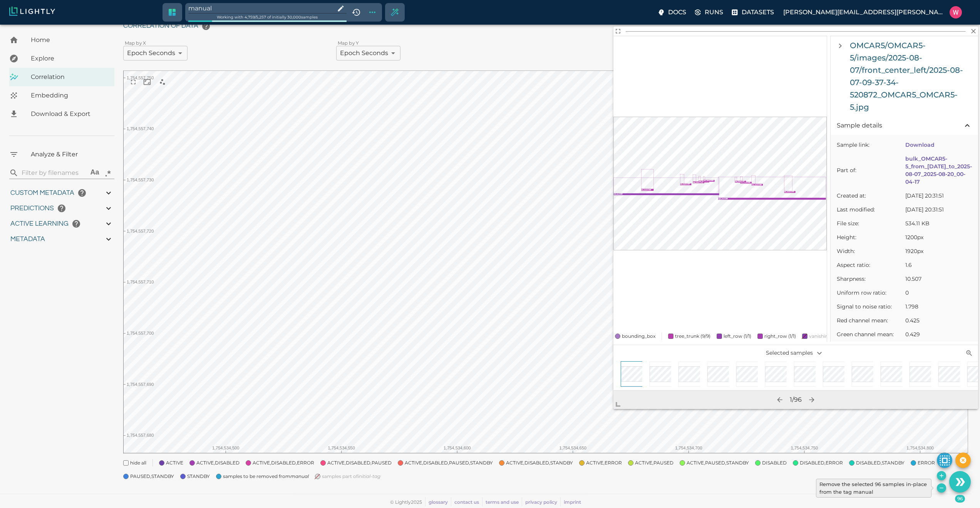
click at [940, 488] on icon "Remove the selected 96 samples in-place from the tag manual" at bounding box center [942, 488] width 6 height 6
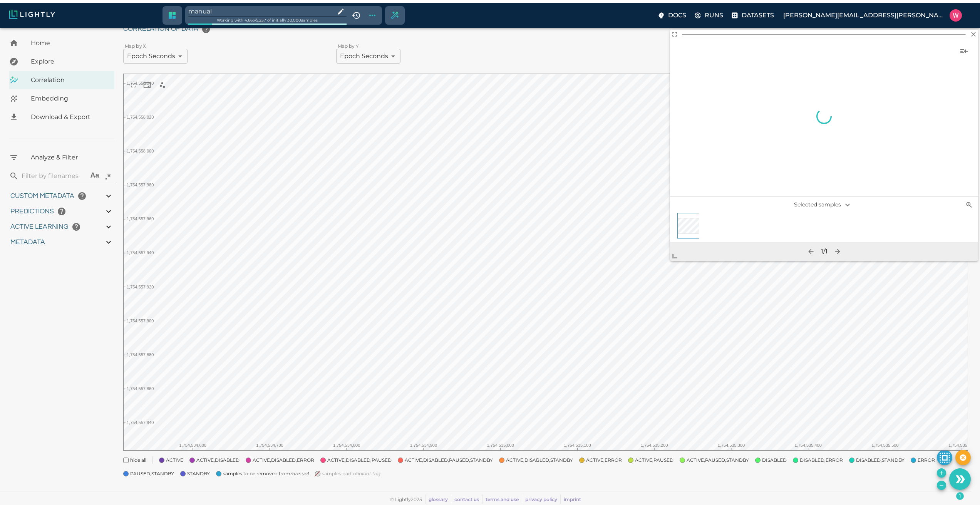
scroll to position [27, 0]
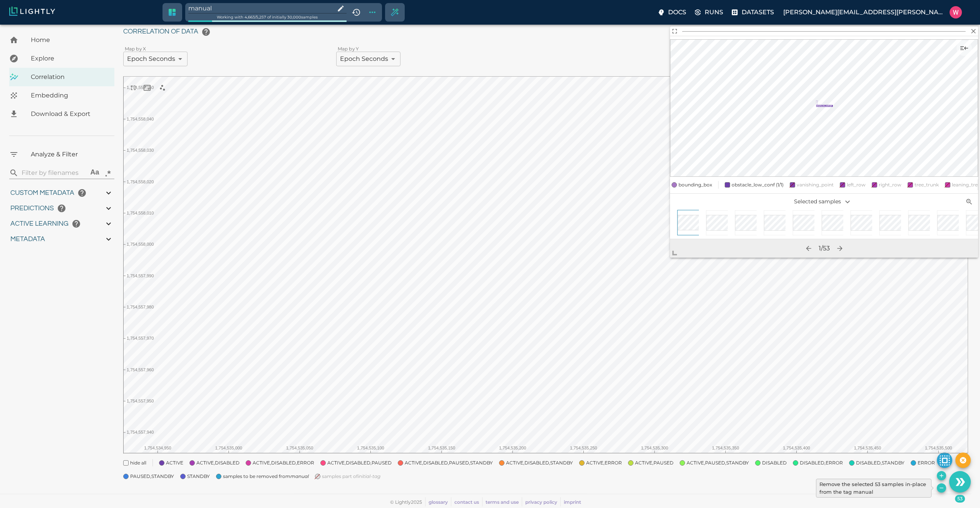
click at [944, 488] on icon "Remove the selected 53 samples in-place from the tag manual" at bounding box center [942, 488] width 6 height 6
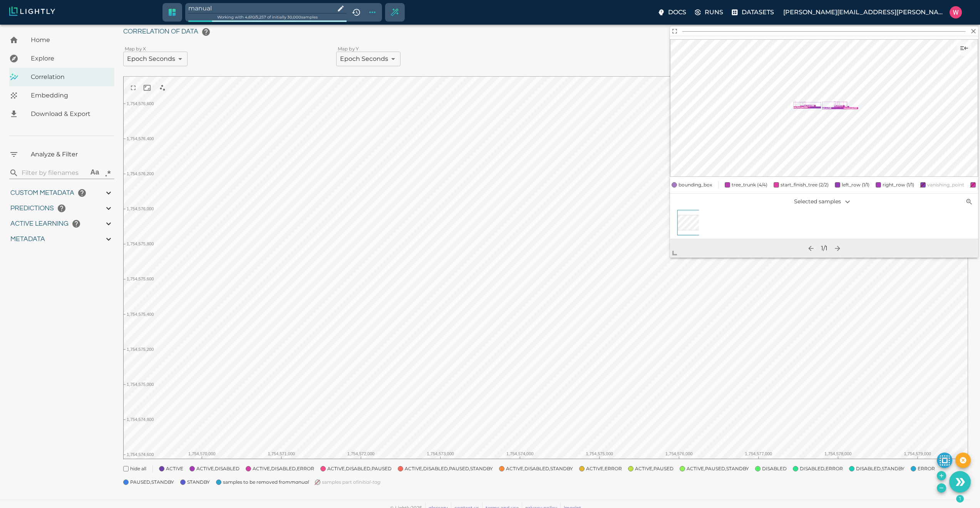
click at [251, 4] on input "manual" at bounding box center [260, 8] width 144 height 10
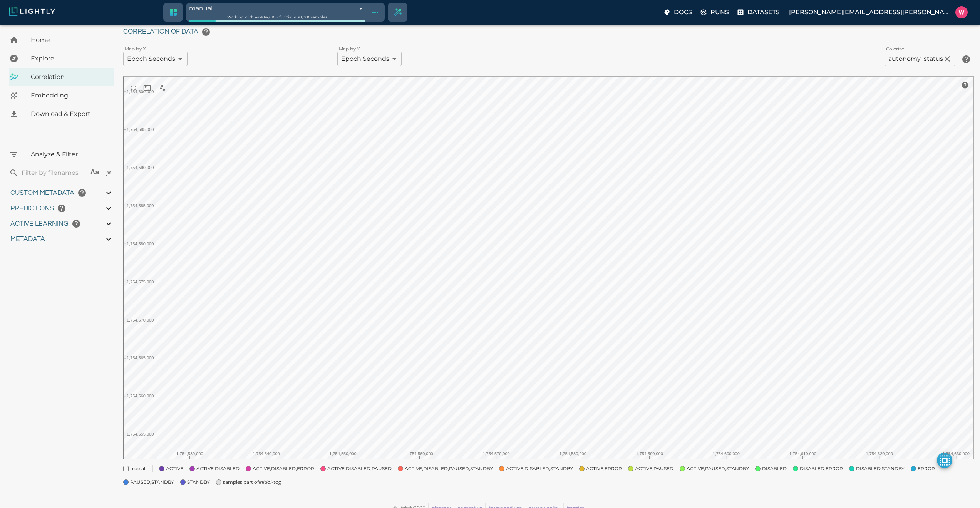
click at [240, 483] on span "samples part of initial-tag" at bounding box center [252, 482] width 59 height 8
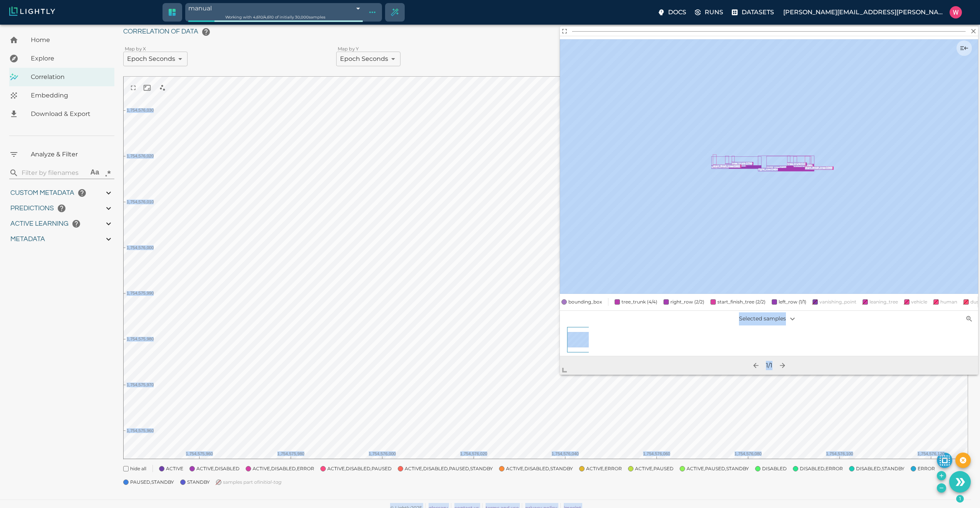
click at [550, 382] on body "manual 68a7a673dc31fedef416efe5 Working with 4,610 / 4,610 of initially 30,000 …" at bounding box center [490, 255] width 980 height 516
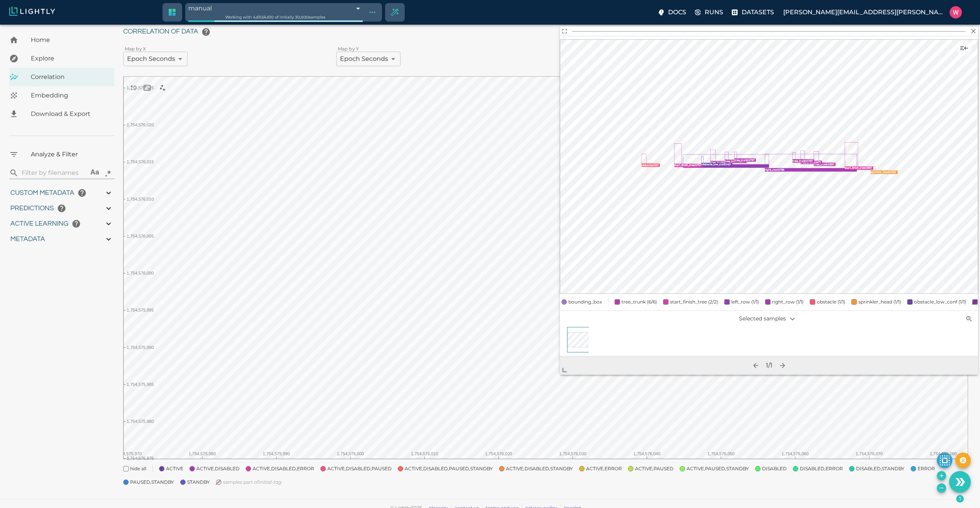
click at [966, 56] on icon "left_row : 0.791 right_row : 0.786 tree_trunk : 0.997 tree_trunk : 0.978 tree_t…" at bounding box center [769, 166] width 418 height 255
click at [962, 44] on icon "Show sample details" at bounding box center [964, 48] width 9 height 9
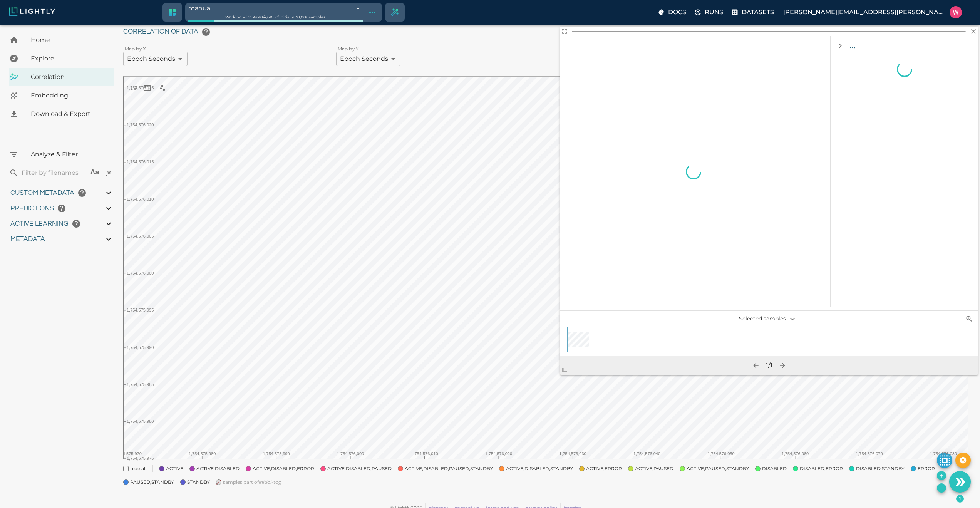
scroll to position [0, 0]
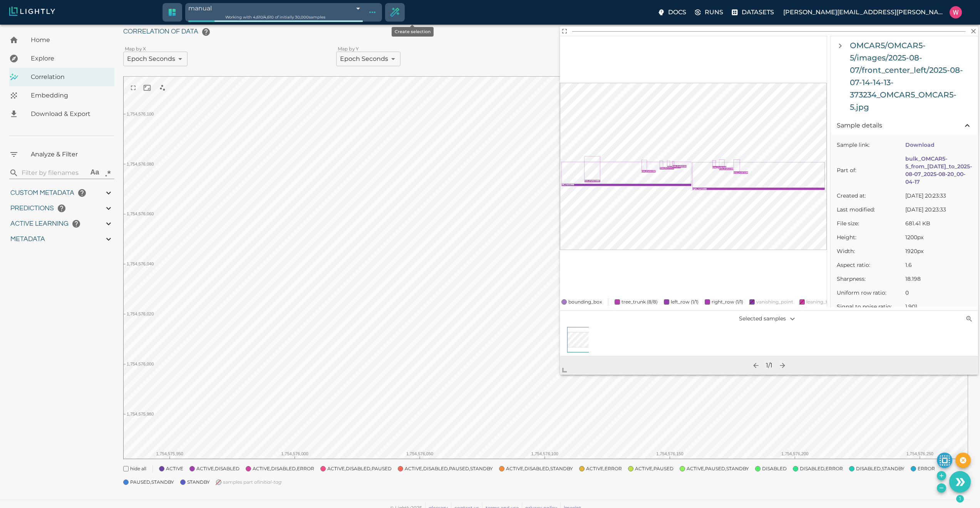
click at [401, 14] on icon "Create selection" at bounding box center [394, 12] width 11 height 11
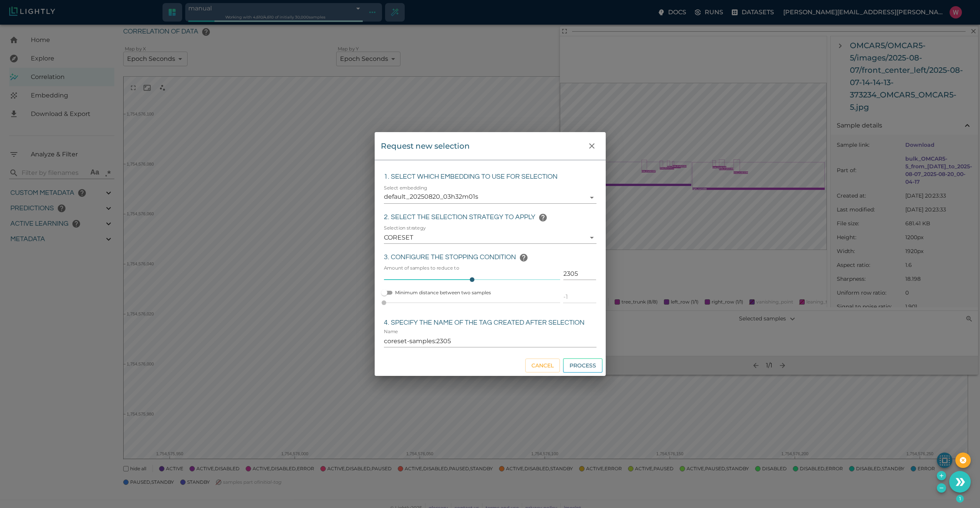
click at [565, 272] on input "2305" at bounding box center [579, 274] width 33 height 12
click at [456, 332] on div "Name coreset-samples:450" at bounding box center [490, 338] width 213 height 18
click at [454, 336] on input "coreset-samples:450" at bounding box center [490, 341] width 213 height 12
click button "Process" at bounding box center [583, 365] width 40 height 15
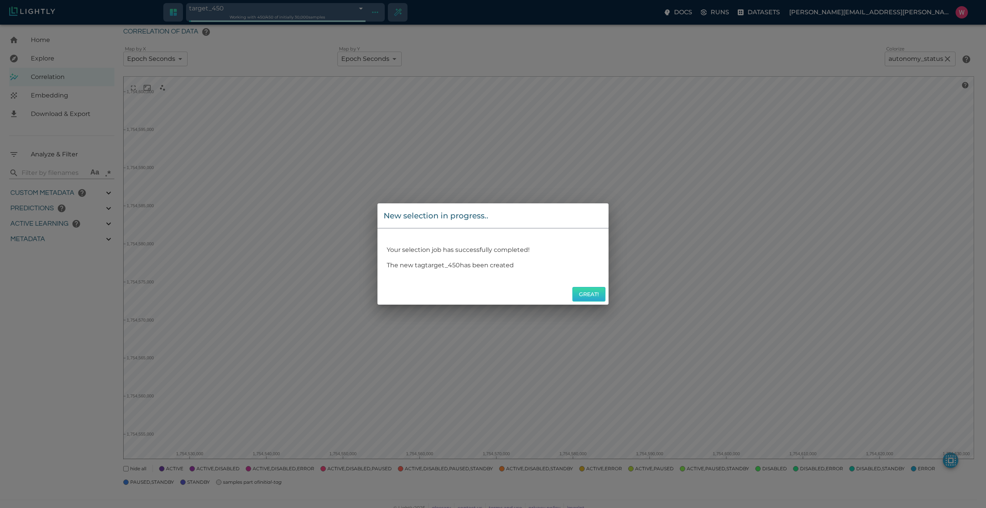
click at [594, 298] on button "Great!" at bounding box center [588, 294] width 33 height 15
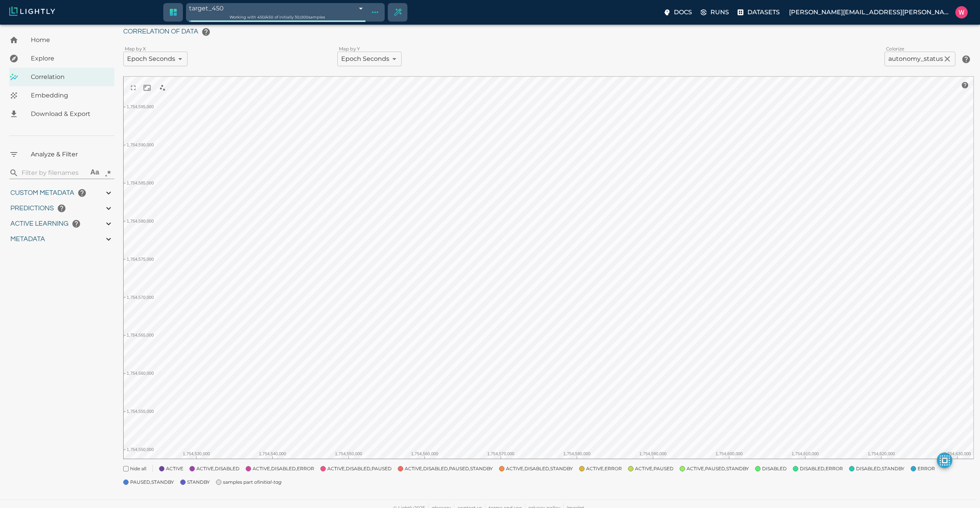
click at [247, 483] on span "samples part of initial-tag" at bounding box center [252, 482] width 59 height 8
click at [75, 99] on span "Embedding" at bounding box center [69, 95] width 77 height 9
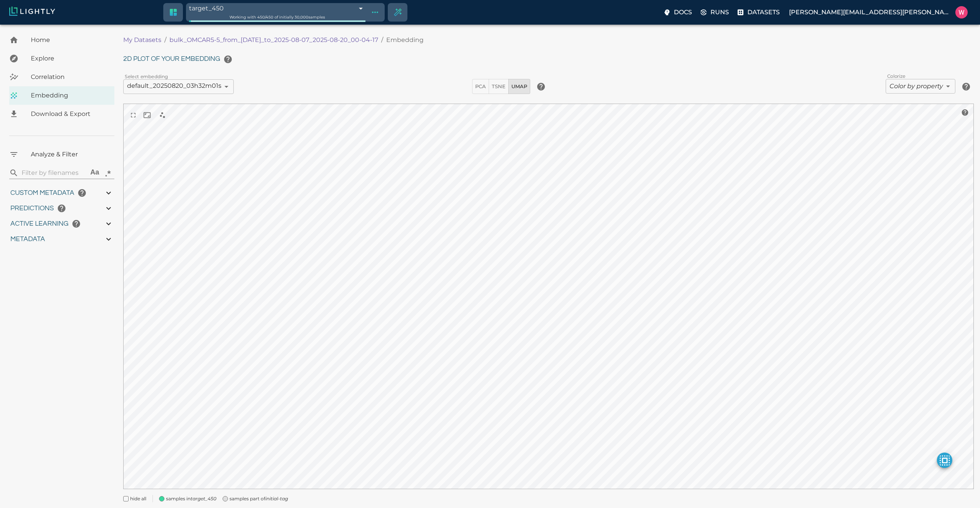
click at [891, 86] on body "target_450 68a7ac1fdc31fedef4177f74 Working with 450 / 450 of initially 30,000 …" at bounding box center [490, 277] width 980 height 505
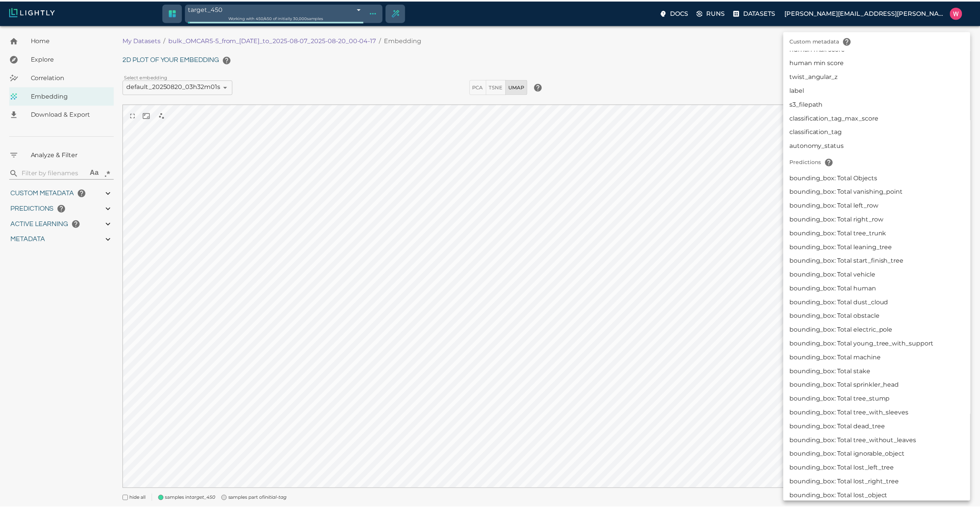
scroll to position [312, 0]
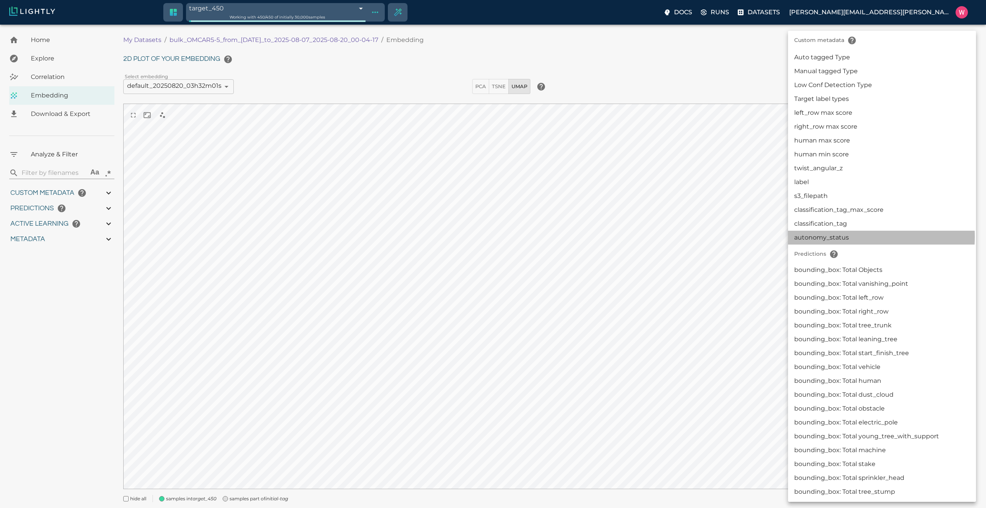
click at [843, 237] on li "autonomy_status" at bounding box center [882, 238] width 188 height 14
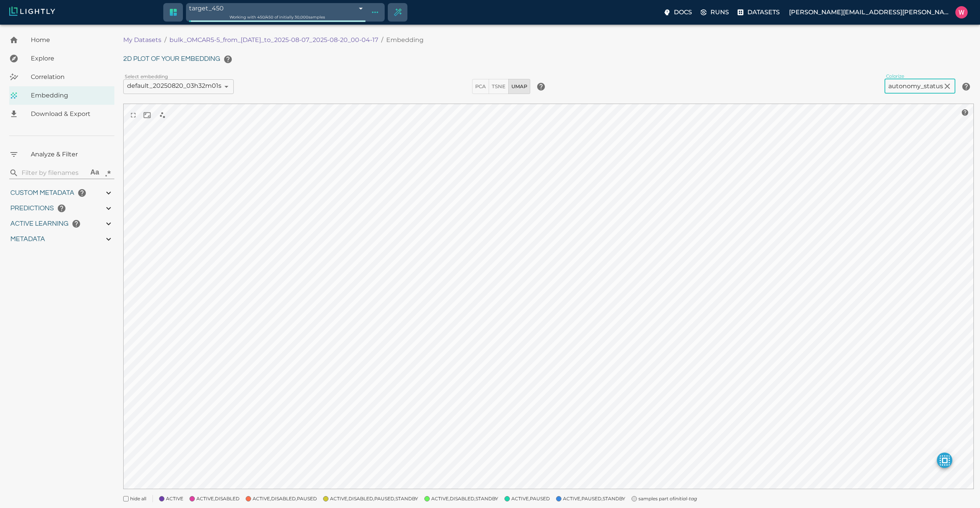
click at [632, 496] on span at bounding box center [634, 498] width 5 height 5
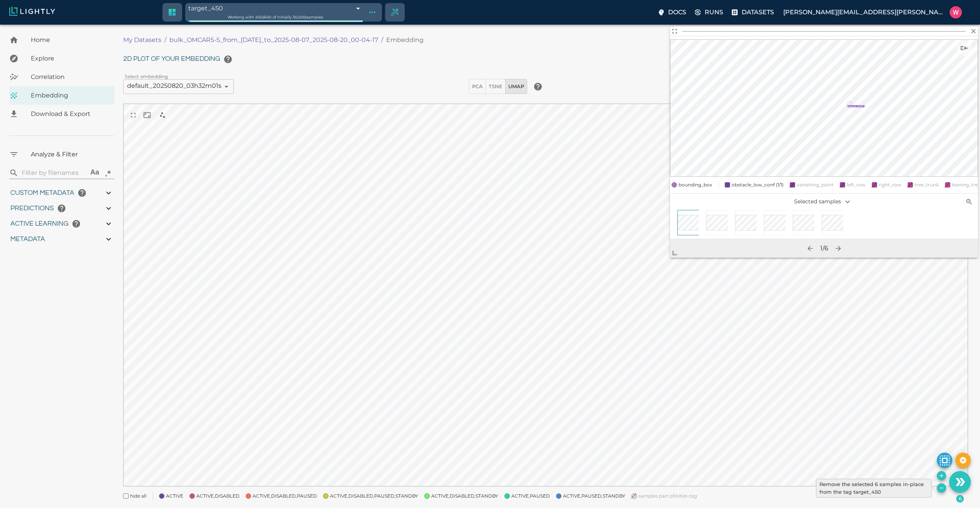
click at [940, 488] on icon "Remove the selected 6 samples in-place from the tag target_450" at bounding box center [941, 488] width 3 height 0
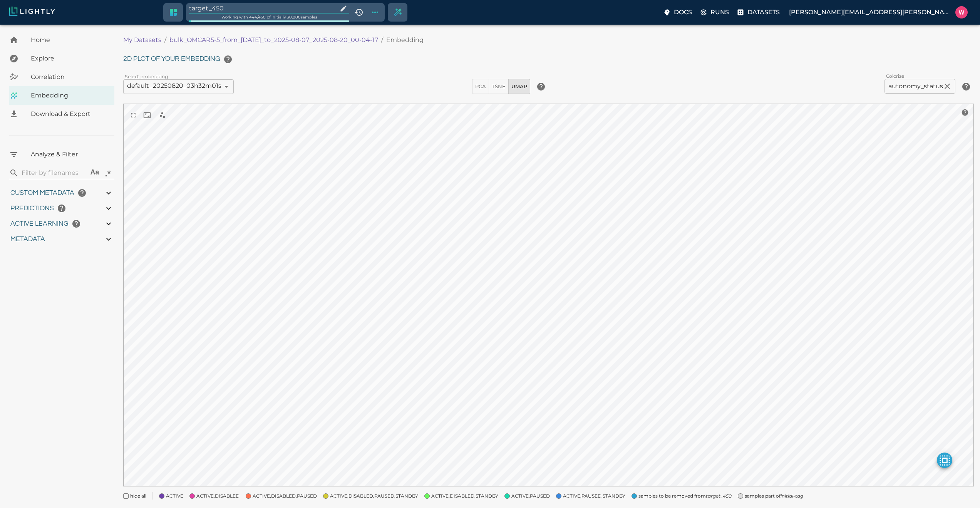
click at [751, 495] on span "samples part of initial-tag" at bounding box center [774, 496] width 59 height 8
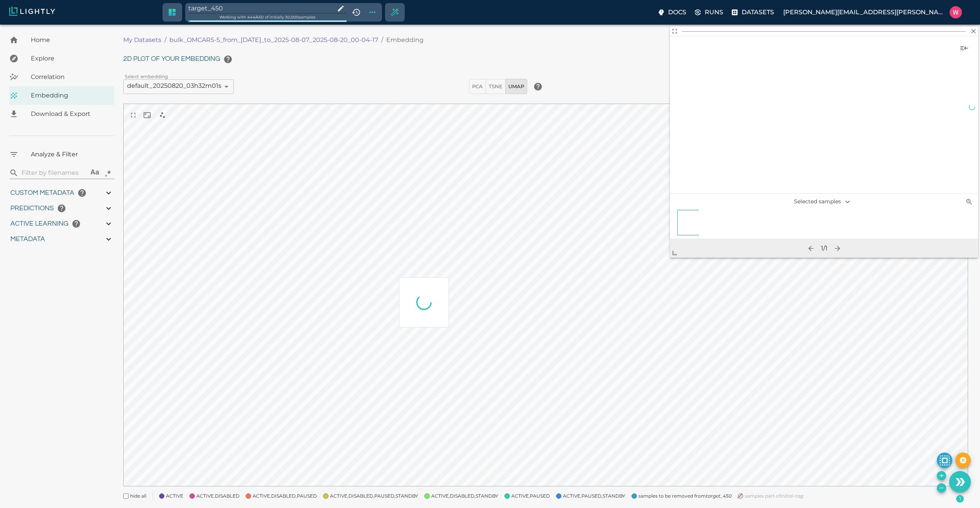
click at [639, 305] on body "target_450 Working with 444 / 450 of initially 30,000 samples Docs Runs Dataset…" at bounding box center [490, 276] width 980 height 503
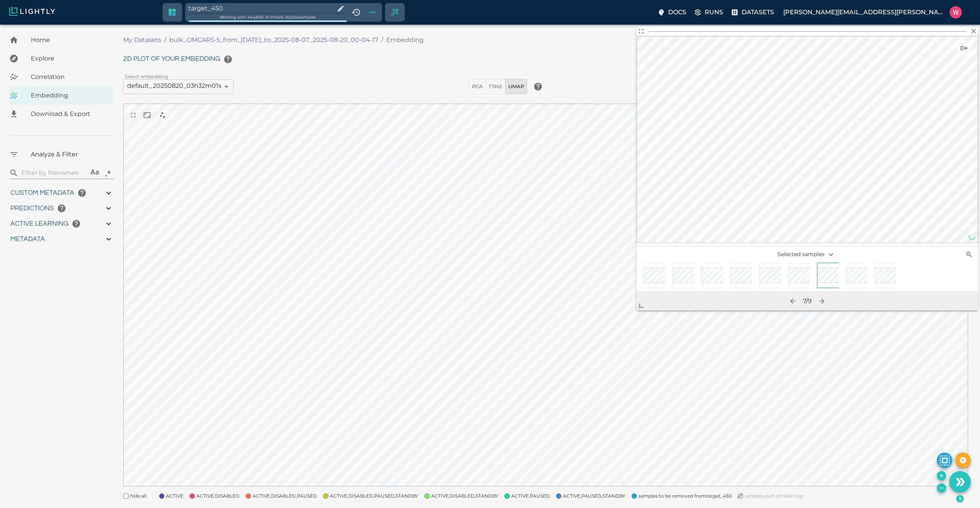
click at [842, 275] on div at bounding box center [853, 277] width 29 height 29
click at [868, 277] on div at bounding box center [882, 277] width 29 height 29
click at [937, 488] on button "Remove the selected 9 samples in-place from the tag target_450" at bounding box center [941, 487] width 9 height 9
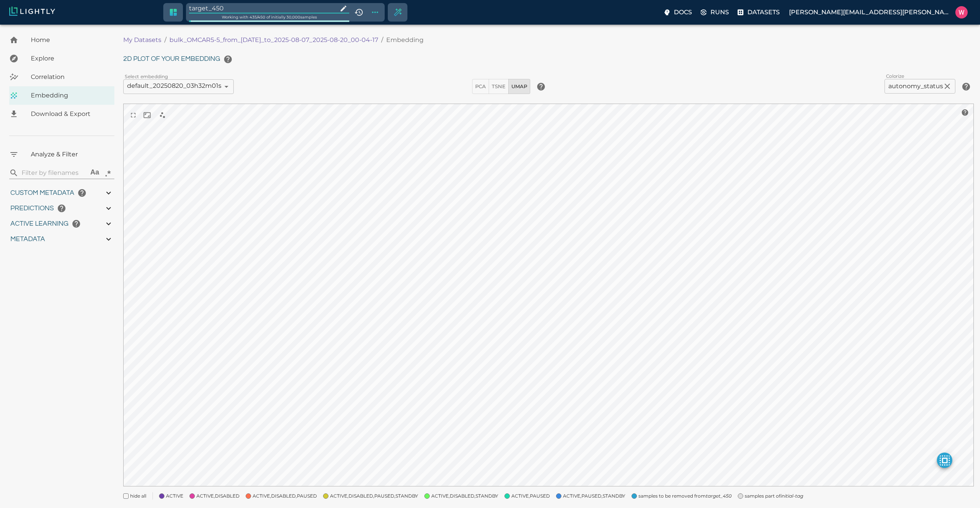
click at [245, 7] on input "target_450" at bounding box center [262, 8] width 146 height 10
click at [651, 496] on span "samples part of initial-tag" at bounding box center [668, 499] width 59 height 8
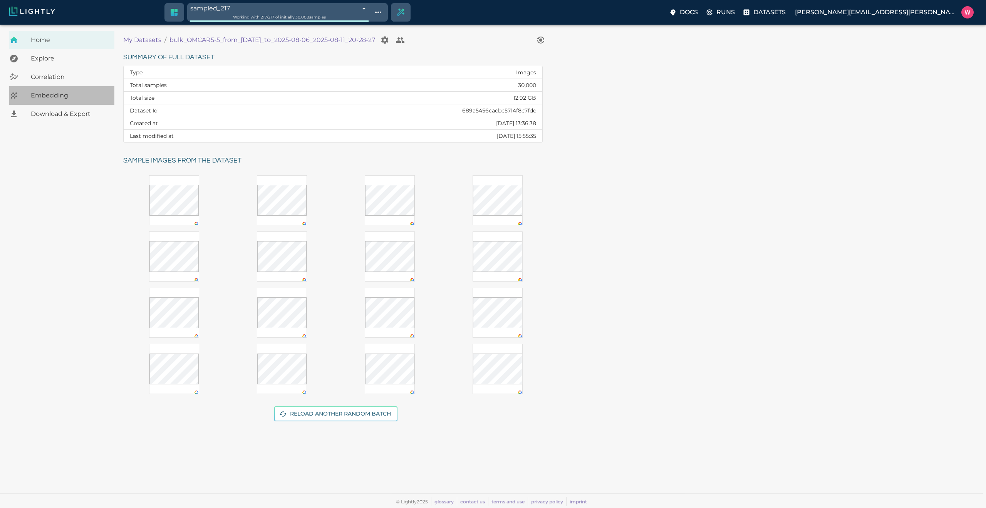
click at [76, 94] on span "Embedding" at bounding box center [69, 95] width 77 height 9
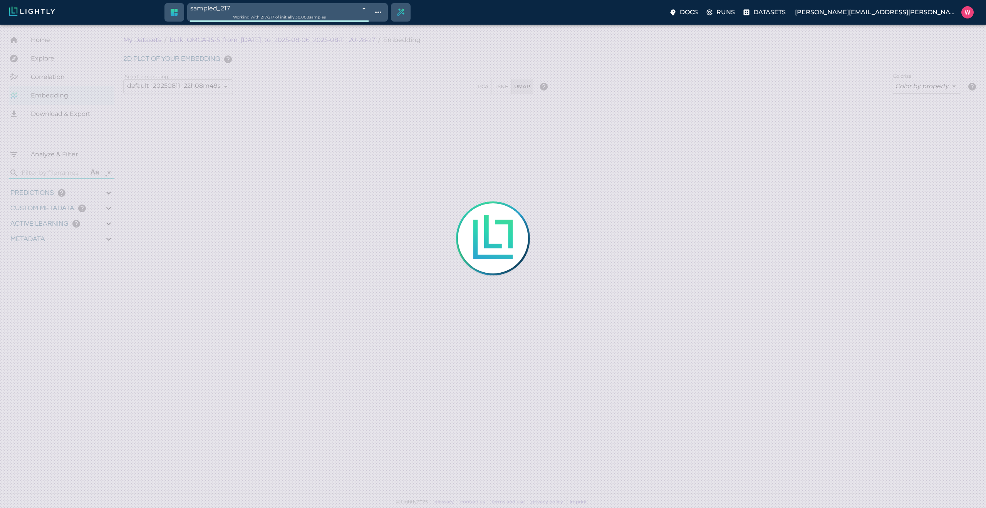
type input "1754478757.022"
type input "0.999"
type input "0.556"
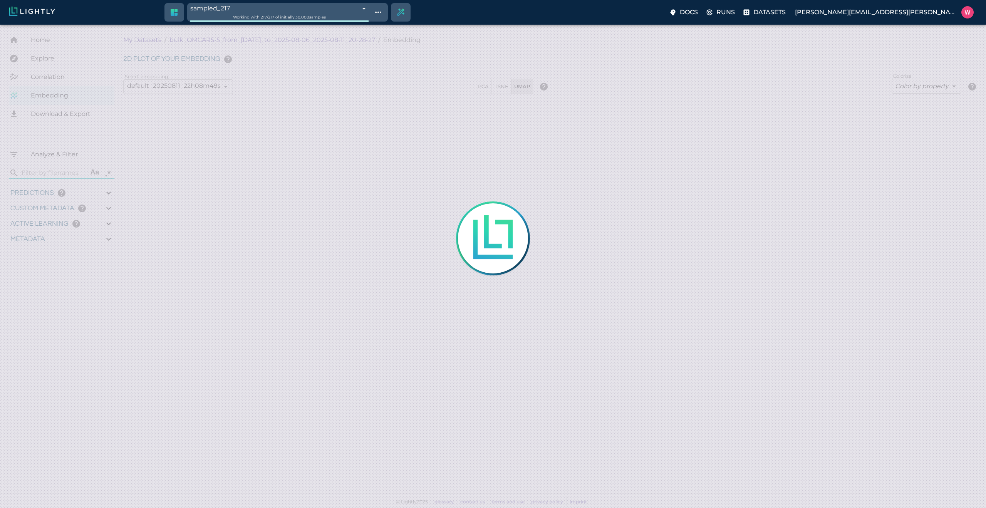
type input "0.798946380615234"
type input "96.3789463806152"
type input "26.544"
type input "1754478757.022"
type input "0.999"
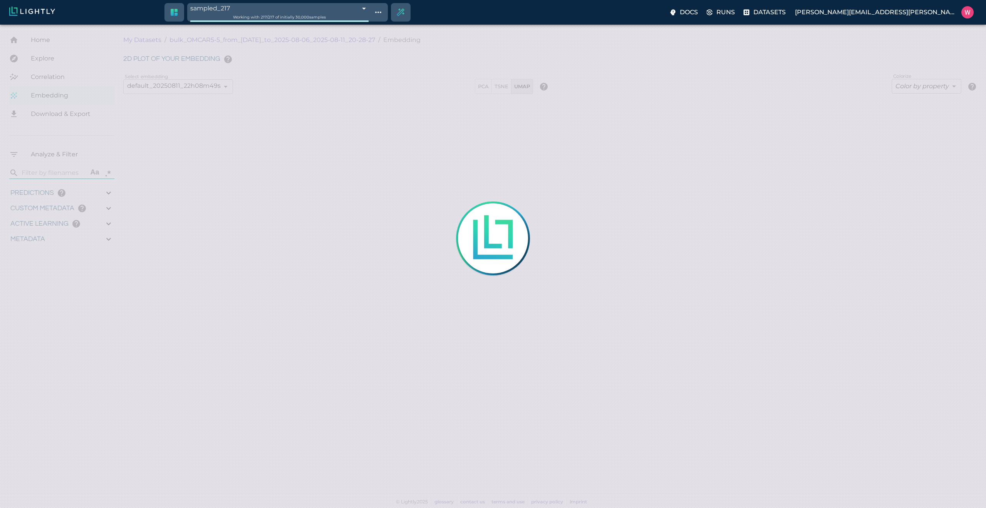
type input "0.999"
type input "0.556"
type input "0.798946380615234"
type input "96.3789463806152"
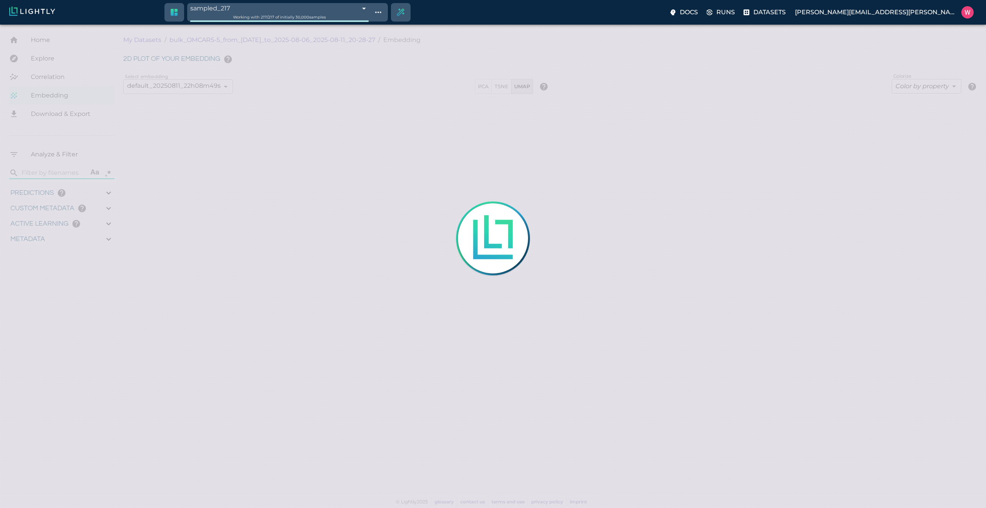
type input "26.544"
type input "1754478757.022"
type input "0.999"
type input "0.556"
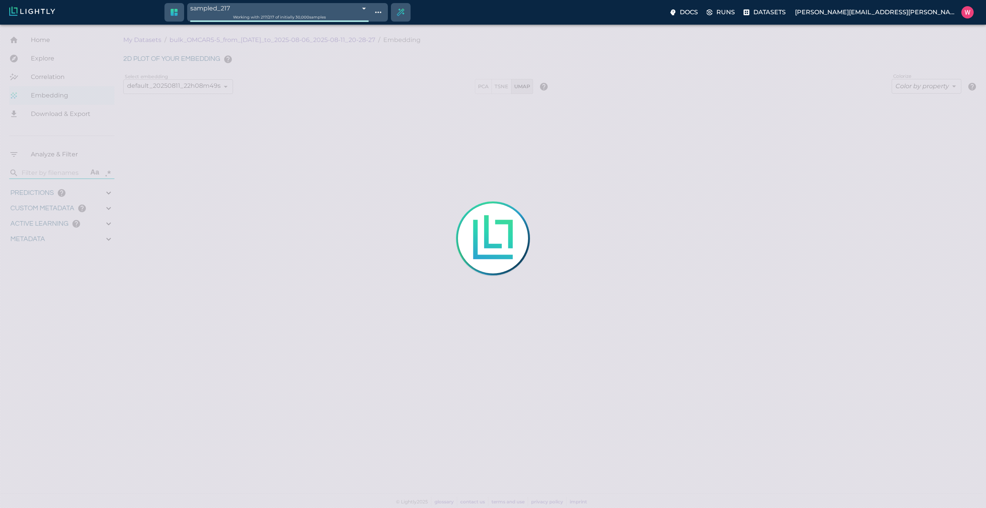
type input "0.556"
type input "0.798946380615234"
type input "96.3789463806152"
type input "26.544"
type input "9007199254740991"
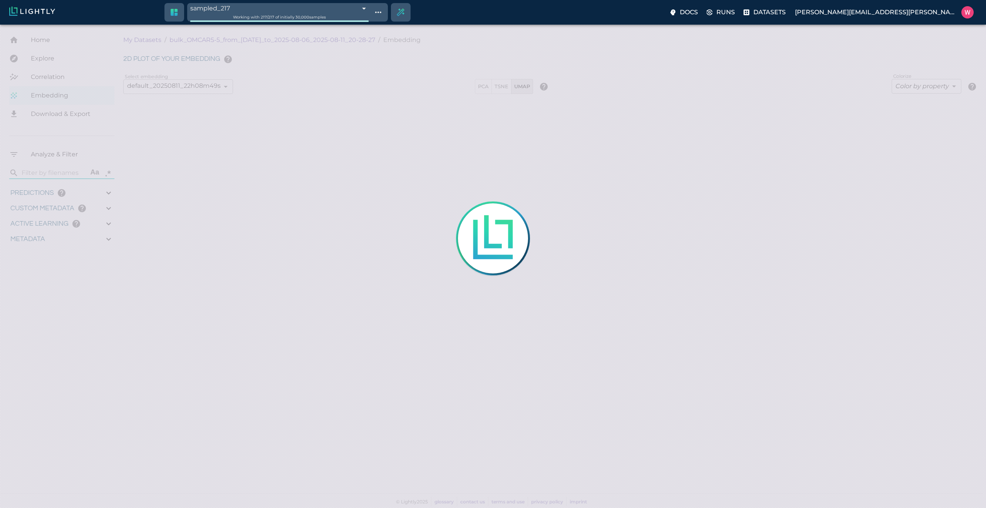
type input "9007199254740991"
type input "1754478757.022"
type input "0.999"
type input "0.556"
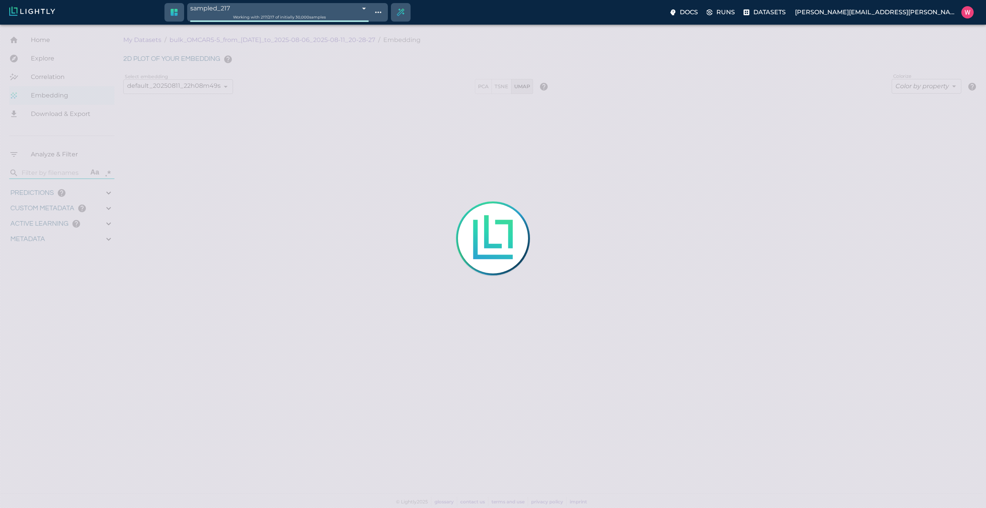
type input "0.556"
type input "0.798946380615234"
type input "96.3789463806152"
type input "26.544"
type input "1754478757.022"
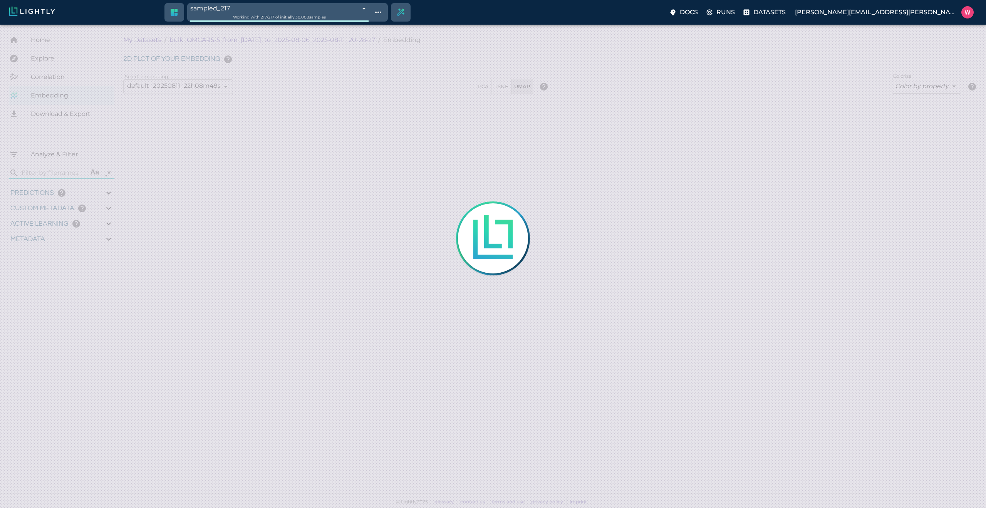
type input "0.999"
type input "0.556"
type input "0.798946380615234"
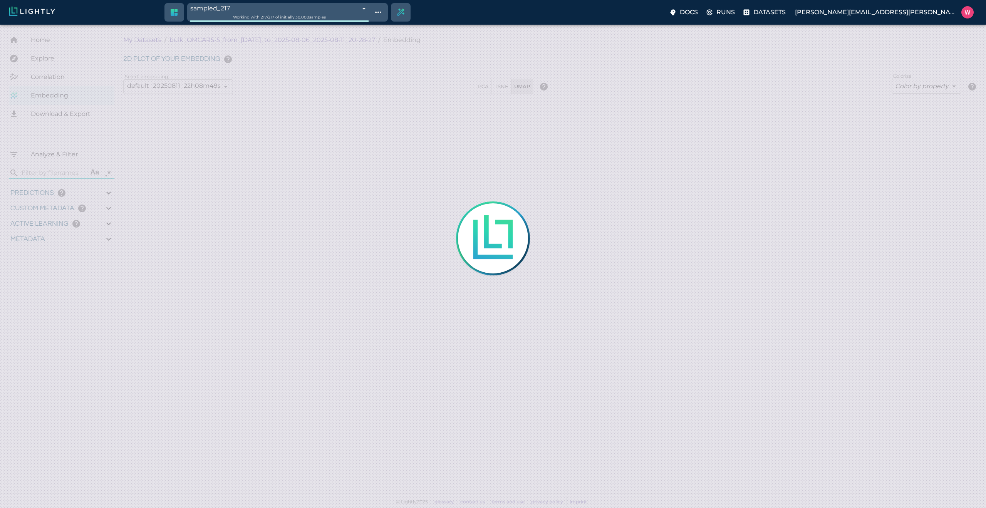
type input "96.3789463806152"
type input "26.544"
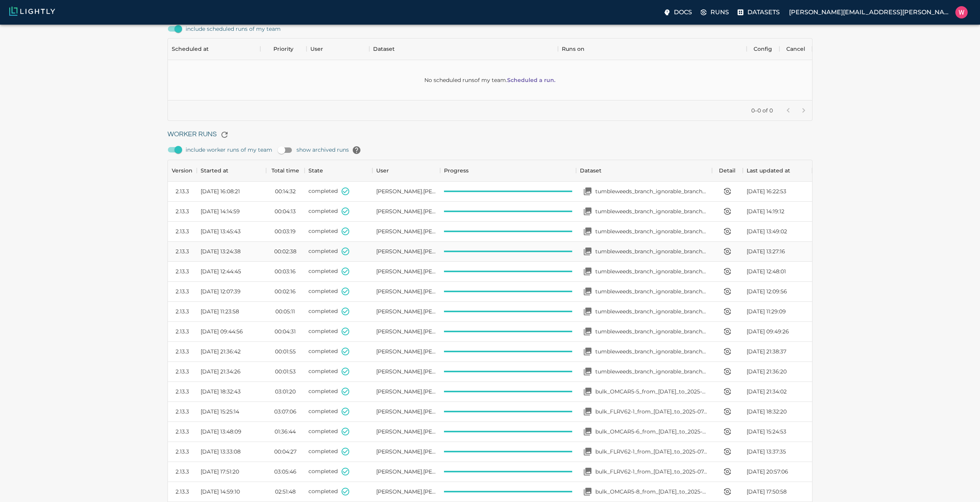
scroll to position [92, 0]
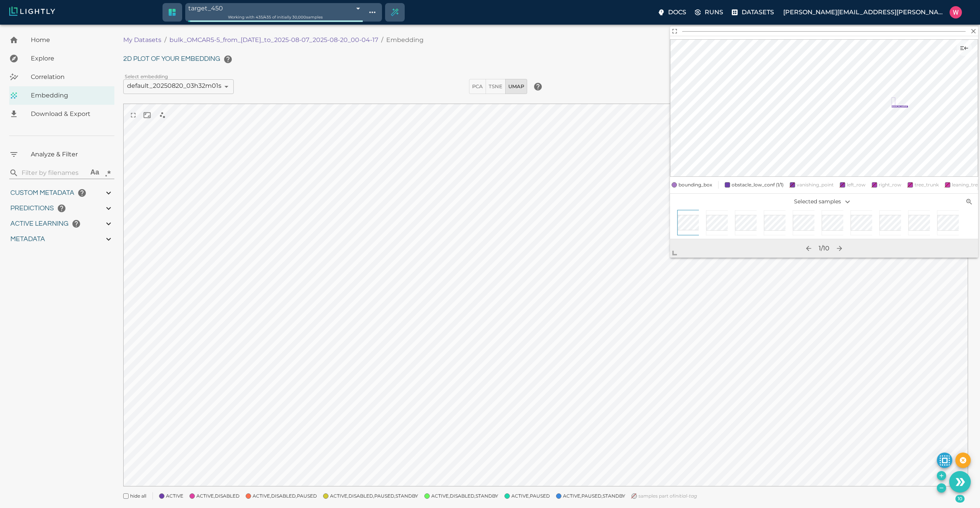
click at [941, 490] on icon "Remove the selected 10 samples in-place from the tag target_450" at bounding box center [942, 488] width 6 height 6
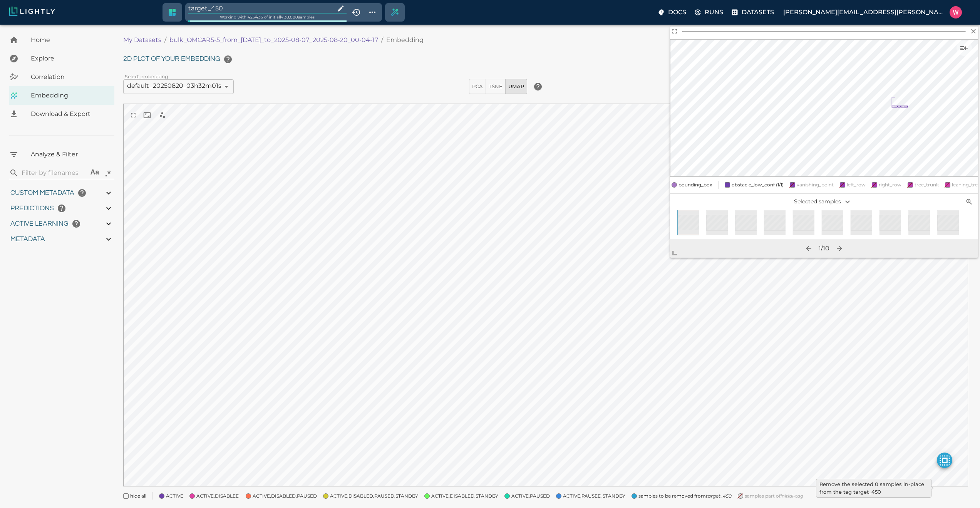
type input "1754553994.44775"
type input "1754599717.26475"
type input "0.999"
type input "0.997"
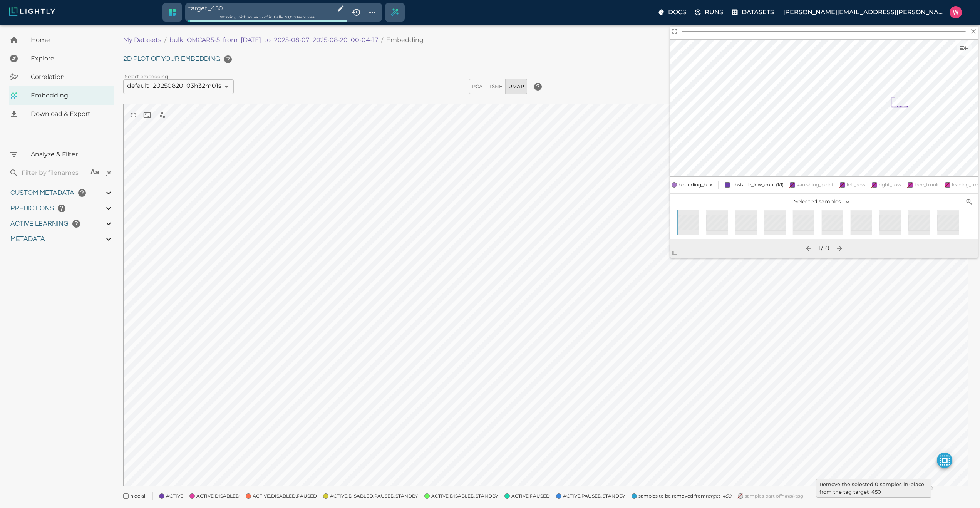
type input "0.997"
type input "9007199254740991"
type input "2.66888884353638"
type input "2.03544497489929"
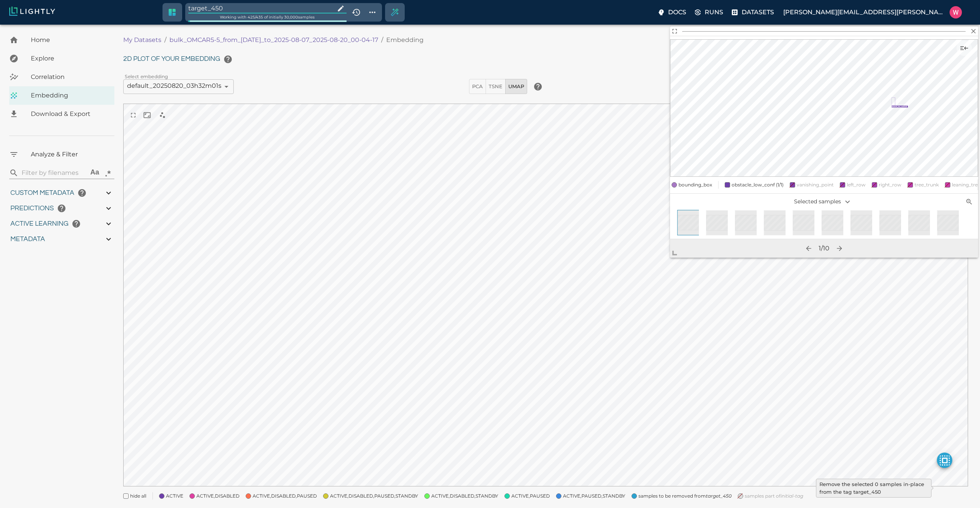
type input "21.4204449748993"
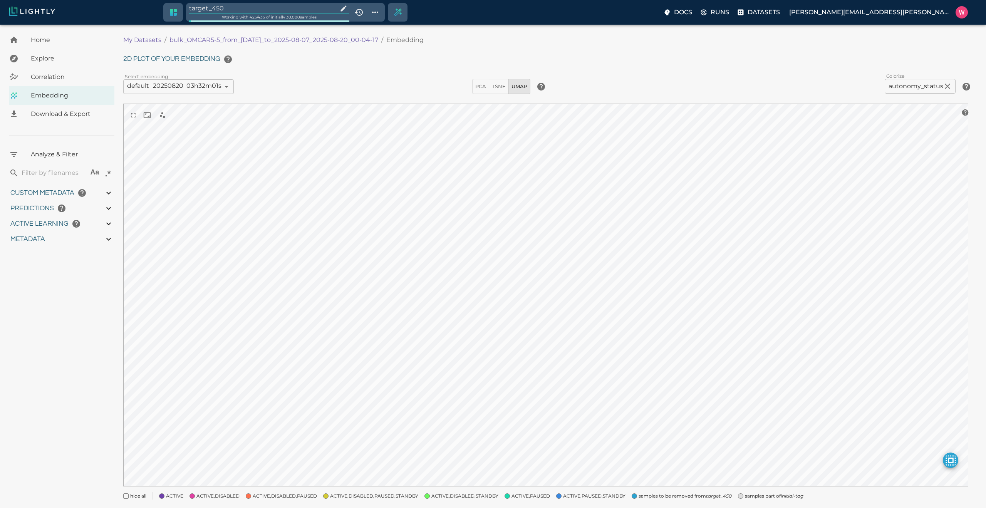
type input "1754553994.44775"
type input "1754599717.26475"
type input "0.999"
type input "0.997"
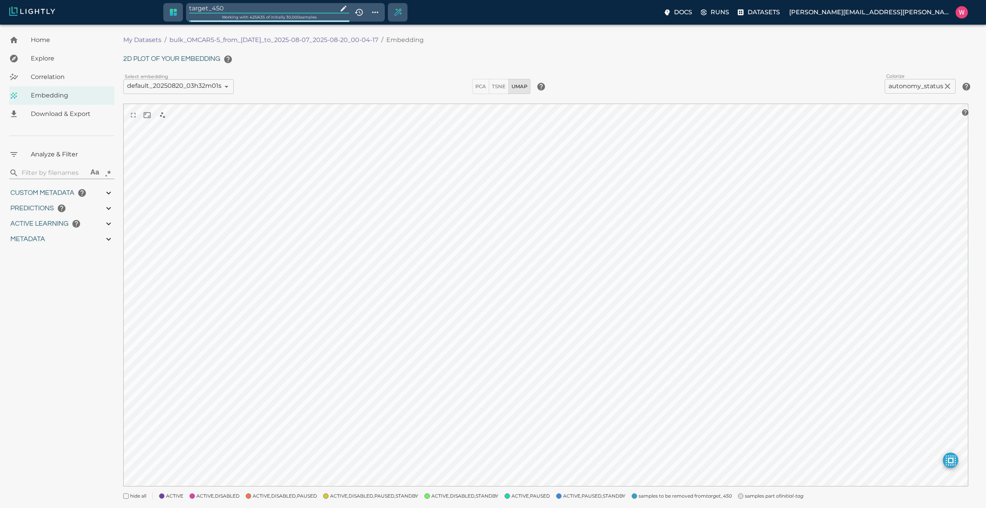
type input "0.997"
type input "9007199254740991"
type input "2.66888884353638"
type input "2.03544497489929"
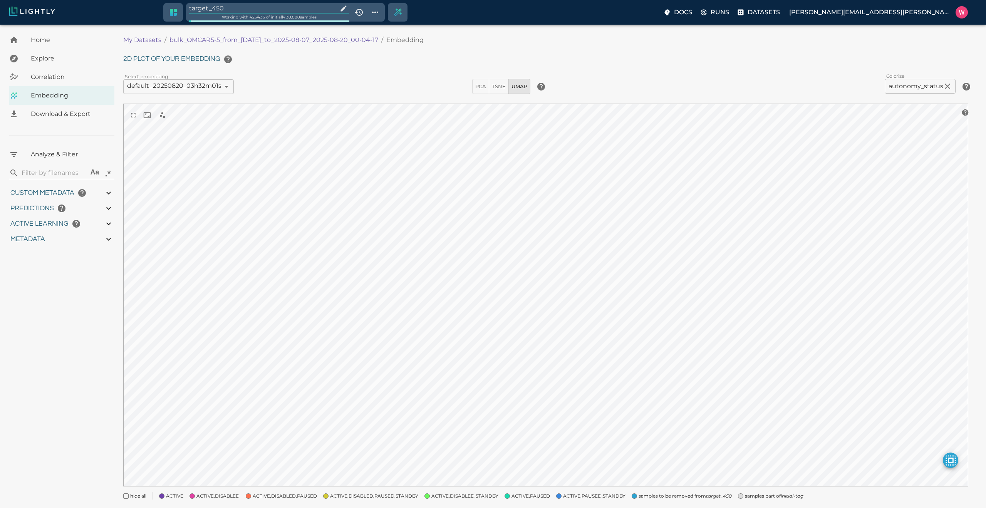
type input "21.4204449748993"
type input "1754553994.44775"
type input "1754599717.26475"
type input "0.999"
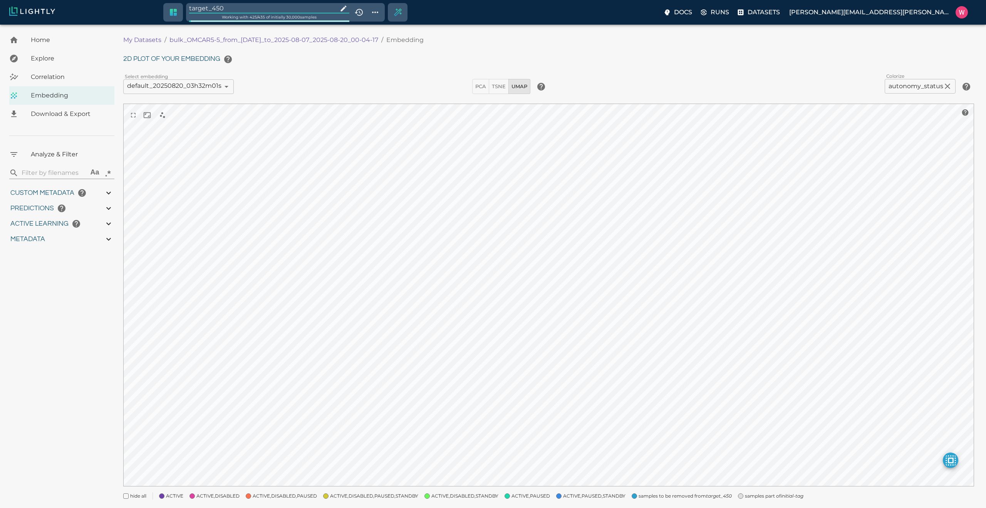
type input "0.997"
type input "2.66888884353638"
type input "2.03544497489929"
type input "21.4204449748993"
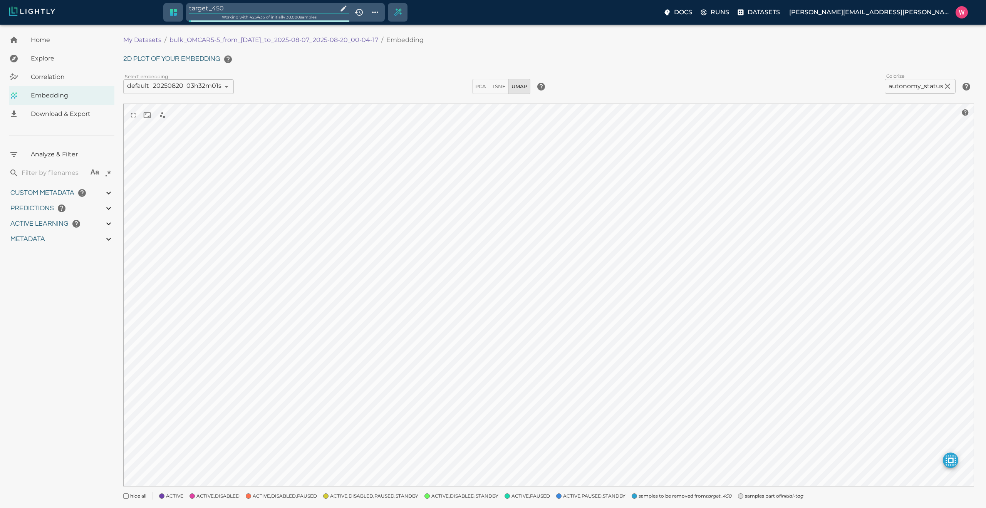
type input "1754553994.44775"
type input "1754599717.26475"
type input "0.999"
type input "0.997"
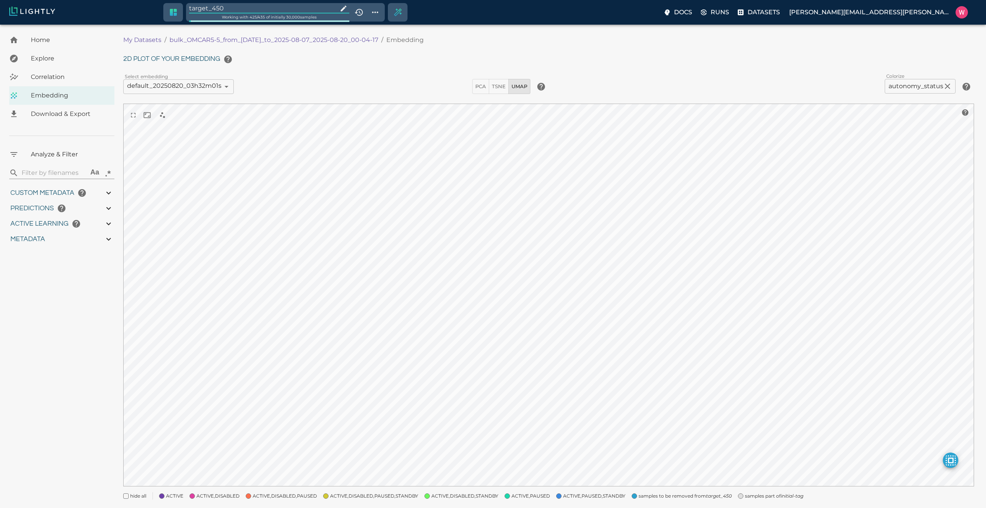
type input "0.997"
type input "2.66888884353638"
type input "2.03544497489929"
type input "21.4204449748993"
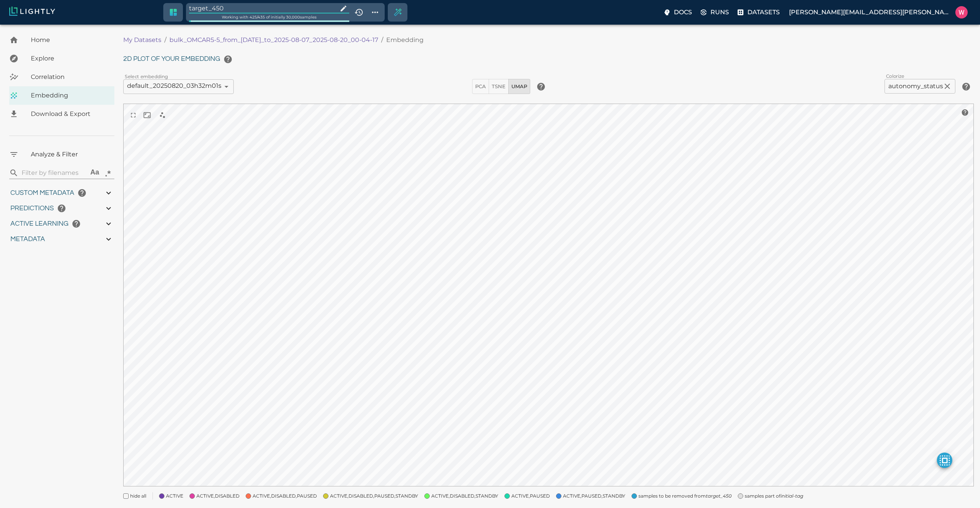
click at [745, 493] on span "samples part of initial-tag" at bounding box center [774, 496] width 59 height 8
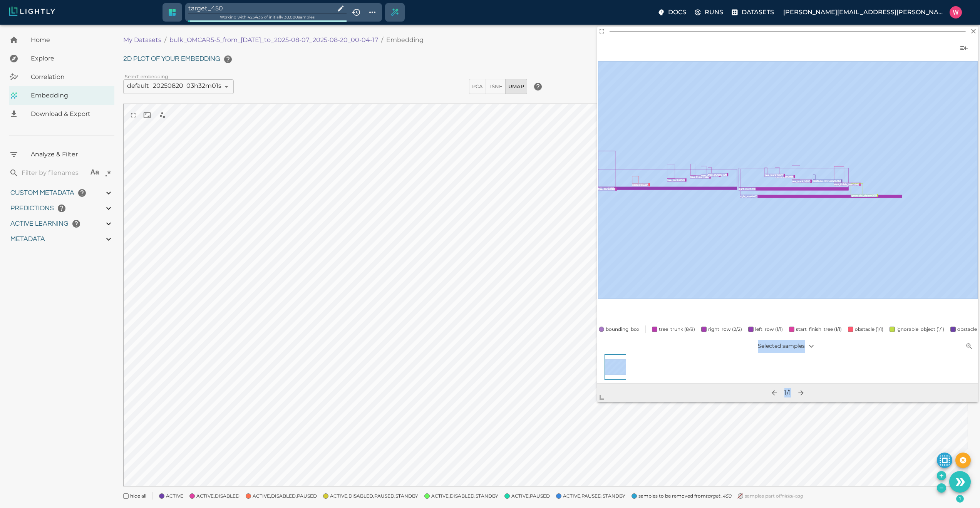
click at [561, 449] on body "target_450 Working with 425 / 435 of initially 30,000 samples Docs Runs Dataset…" at bounding box center [490, 276] width 980 height 503
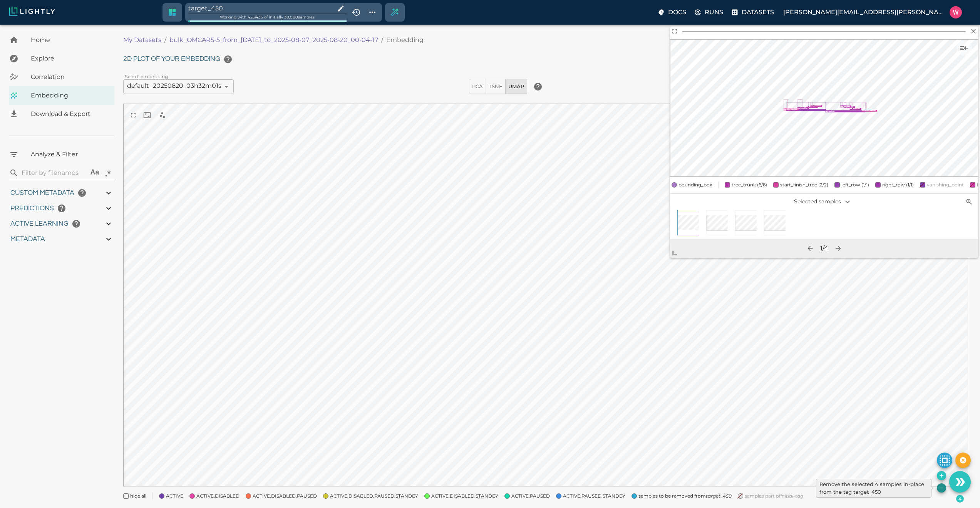
click at [942, 490] on icon "Remove the selected 4 samples in-place from the tag target_450" at bounding box center [942, 488] width 6 height 6
type input "1754553994.44775"
type input "1754599717.26475"
type input "0.999"
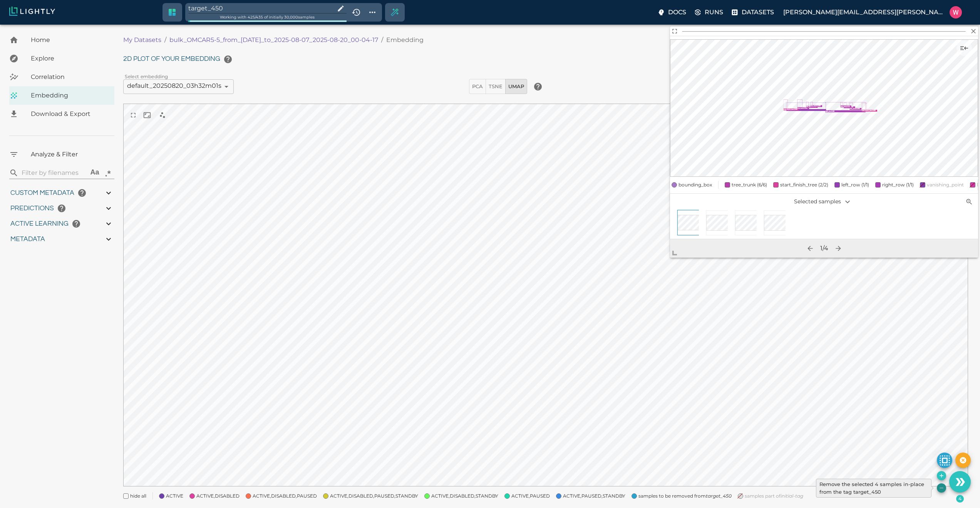
type input "0.997"
type input "9007199254740991"
type input "2.66888884353638"
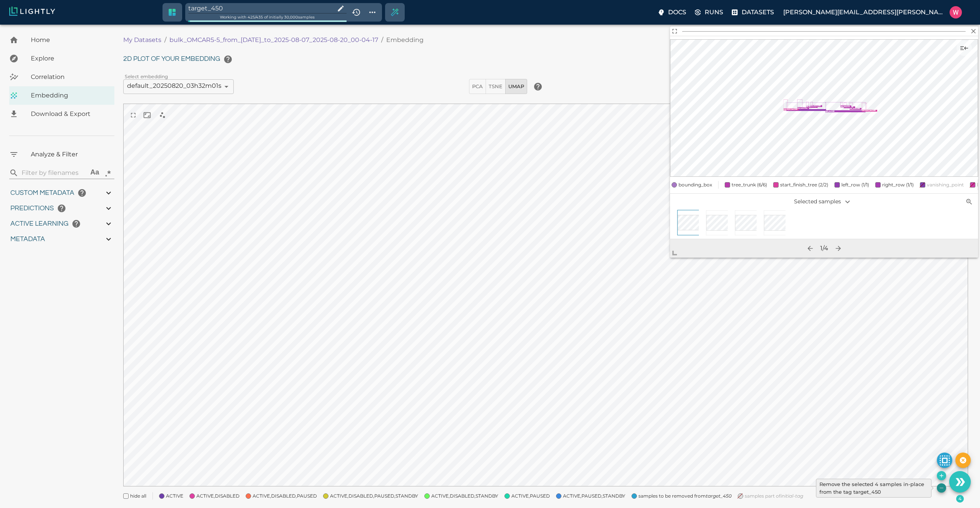
type input "2.03544497489929"
type input "21.4204449748993"
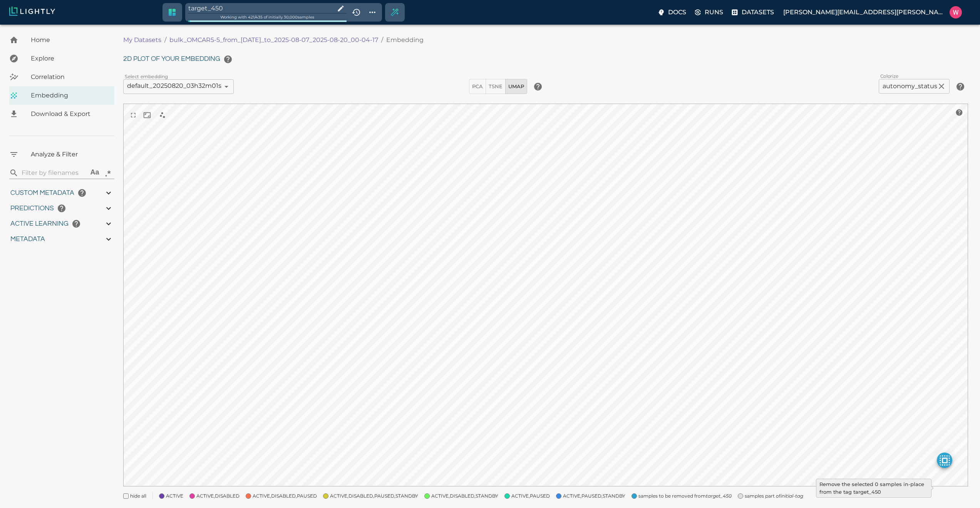
type input "1754553994.44775"
type input "1754599717.26475"
type input "0.999"
type input "0.997"
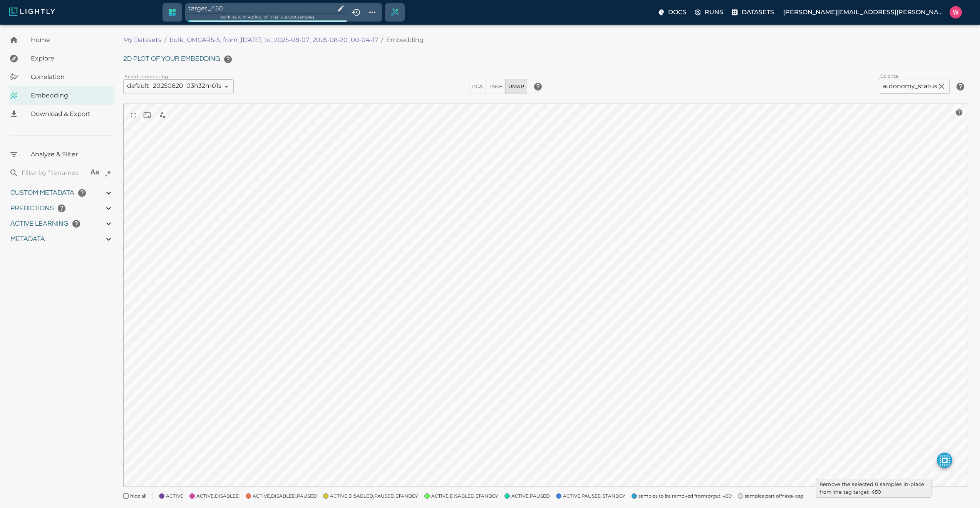
type input "0.997"
type input "9007199254740991"
type input "2.66888884353638"
type input "2.03544497489929"
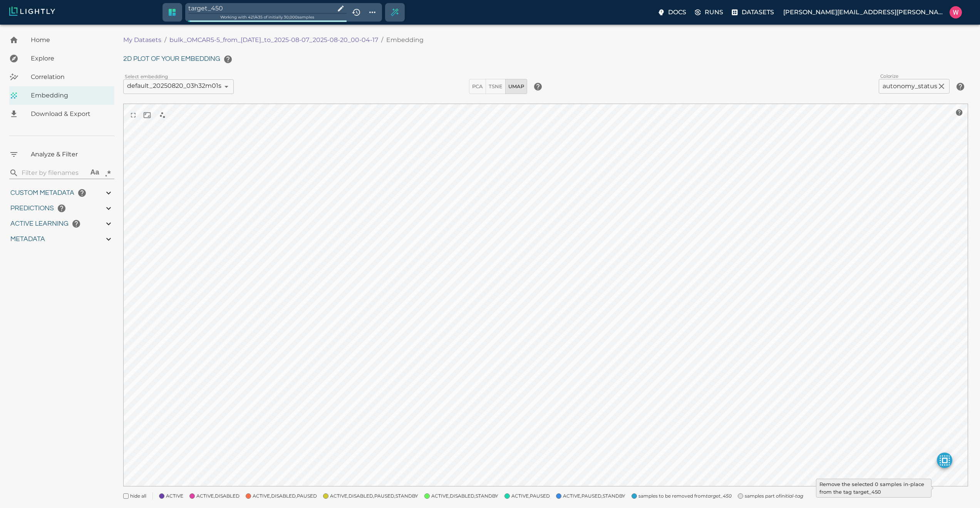
type input "21.4204449748993"
click at [247, 9] on input "target_450" at bounding box center [260, 8] width 144 height 10
type input "1754553994.44775"
type input "1754599717.26475"
type input "0.999"
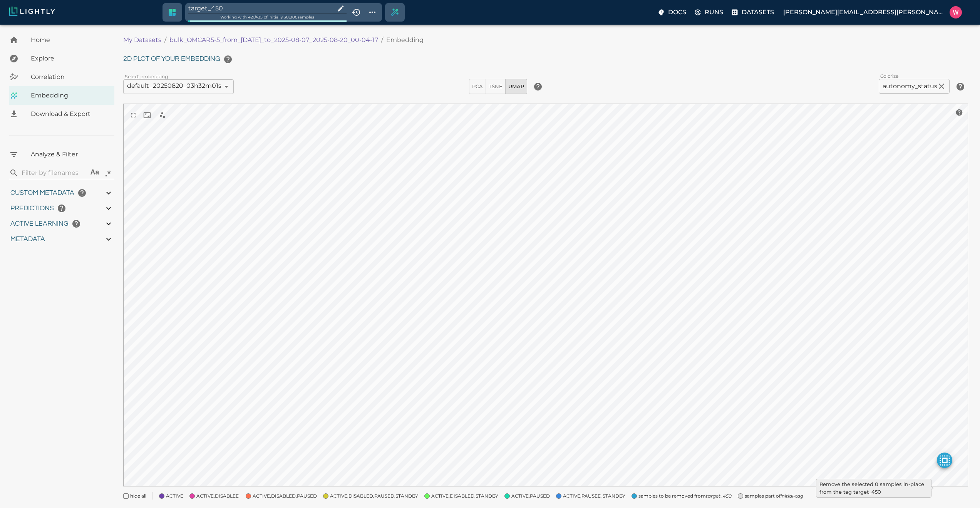
type input "0.999"
type input "0.997"
type input "2.66888884353638"
type input "2.03544497489929"
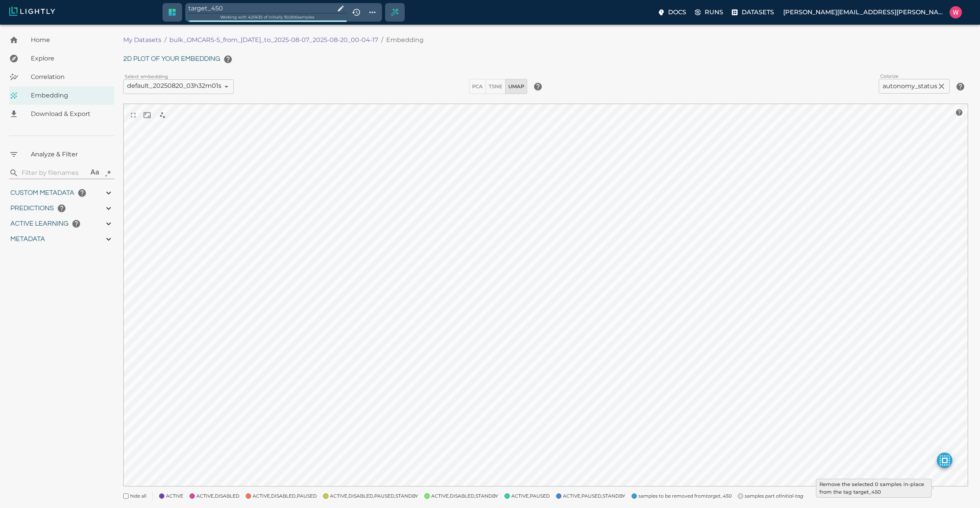
type input "21.4204449748993"
type input "1754553994.44775"
type input "1754599717.26475"
type input "0.999"
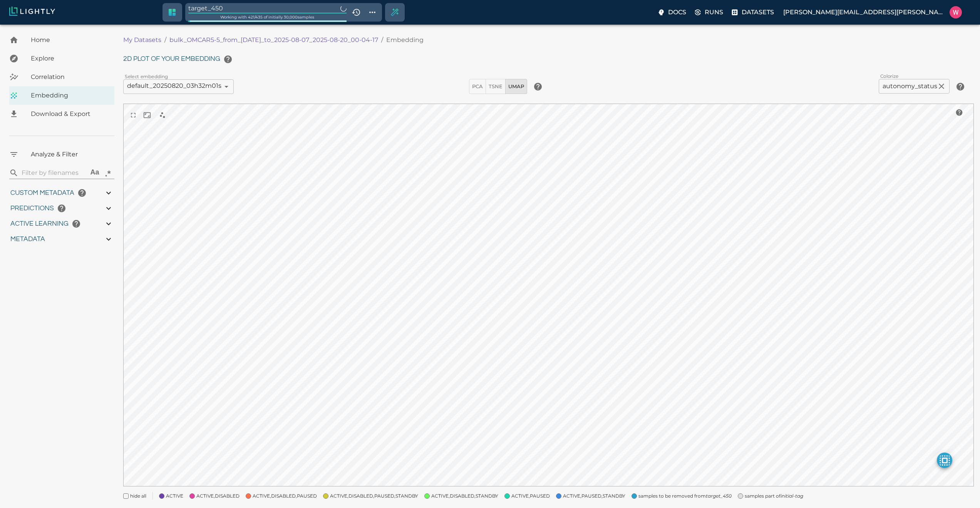
type input "0.997"
type input "2.66888884353638"
type input "2.03544497489929"
type input "21.4204449748993"
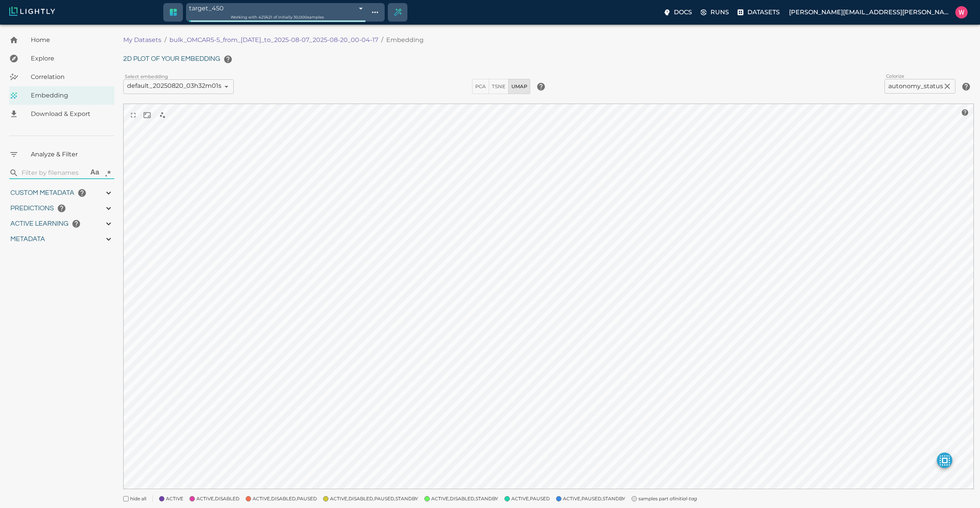
type input "1754553994.44775"
type input "1754599717.26475"
type input "0.999"
type input "0.997"
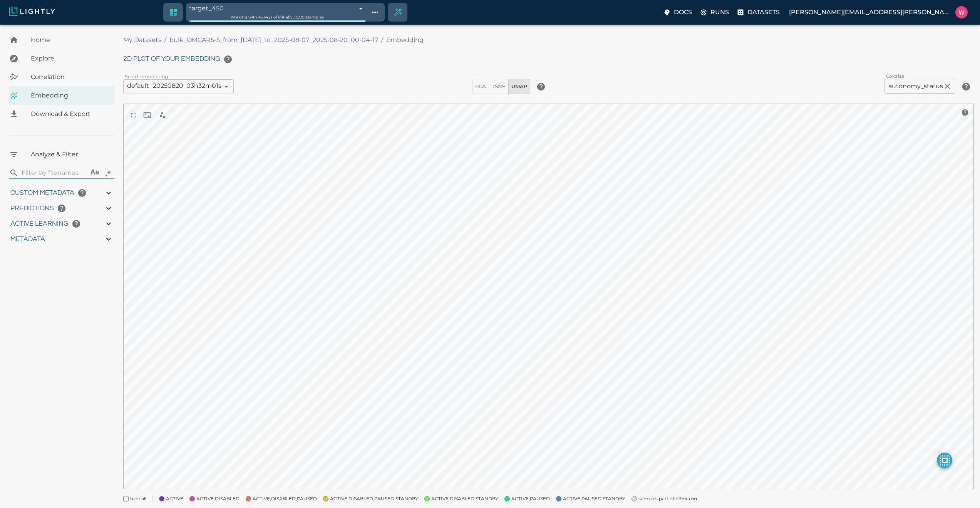
type input "0.997"
type input "9007199254740991"
type input "2.66888884353638"
type input "2.03544497489929"
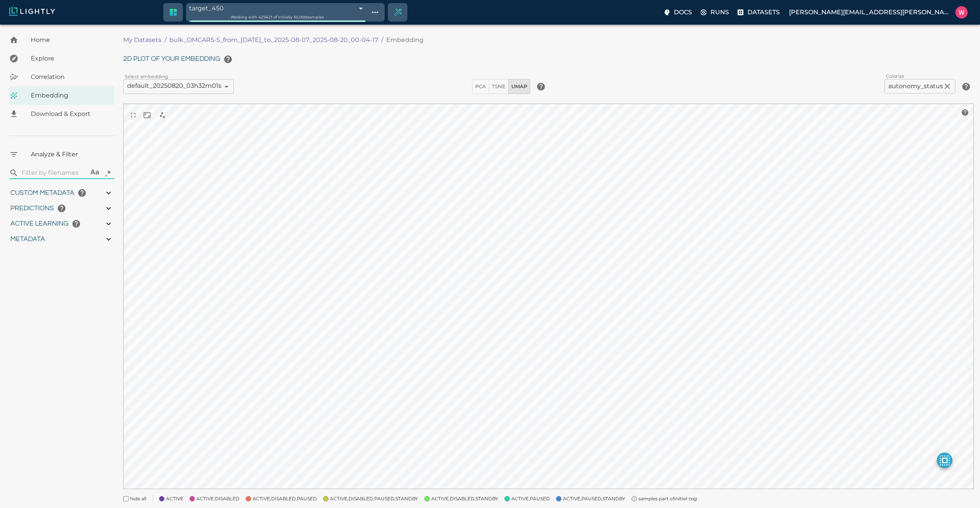
type input "21.4204449748993"
click at [639, 498] on span "samples part of initial-tag" at bounding box center [668, 499] width 59 height 8
type input "1754553994.44775"
type input "1754599717.26475"
type input "0.999"
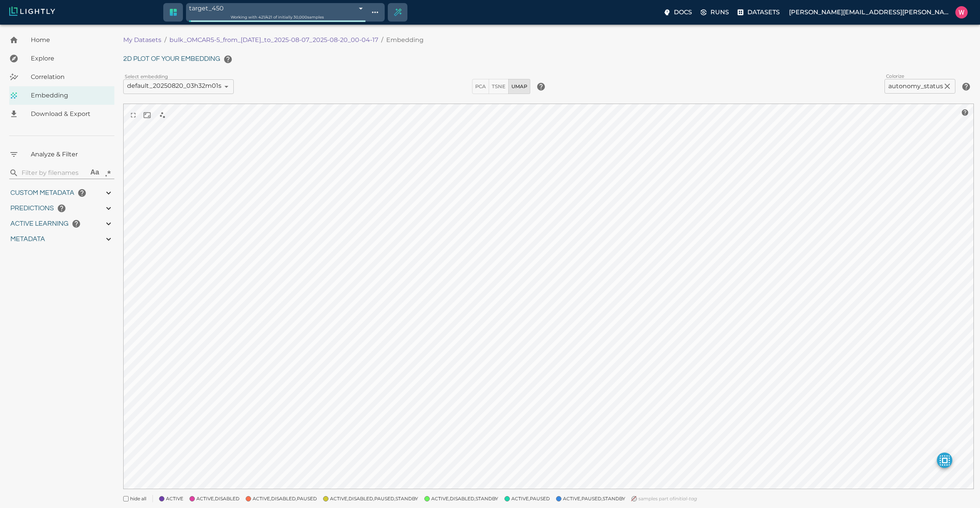
type input "0.999"
type input "0.997"
type input "9007199254740991"
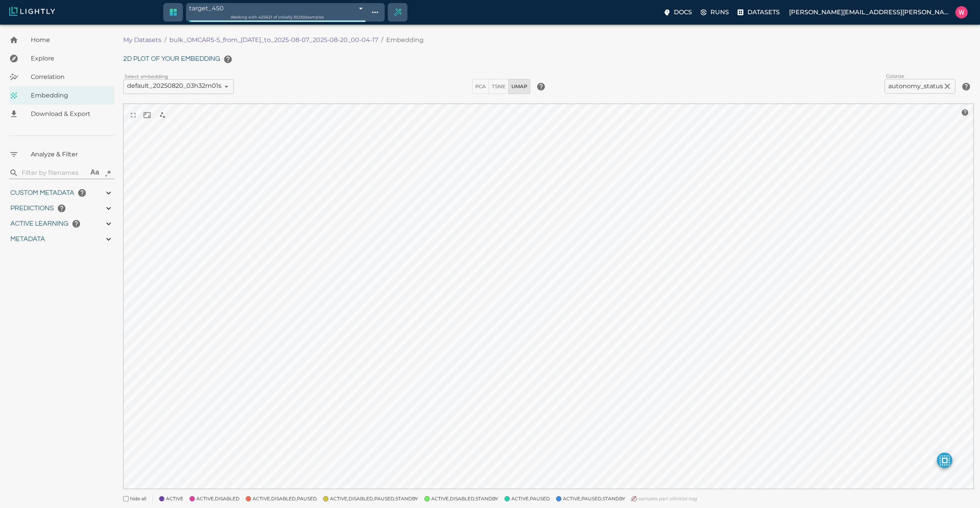
type input "2.66888884353638"
type input "2.03544497489929"
type input "21.4204449748993"
type input "1754553994.44775"
type input "1754599717.26475"
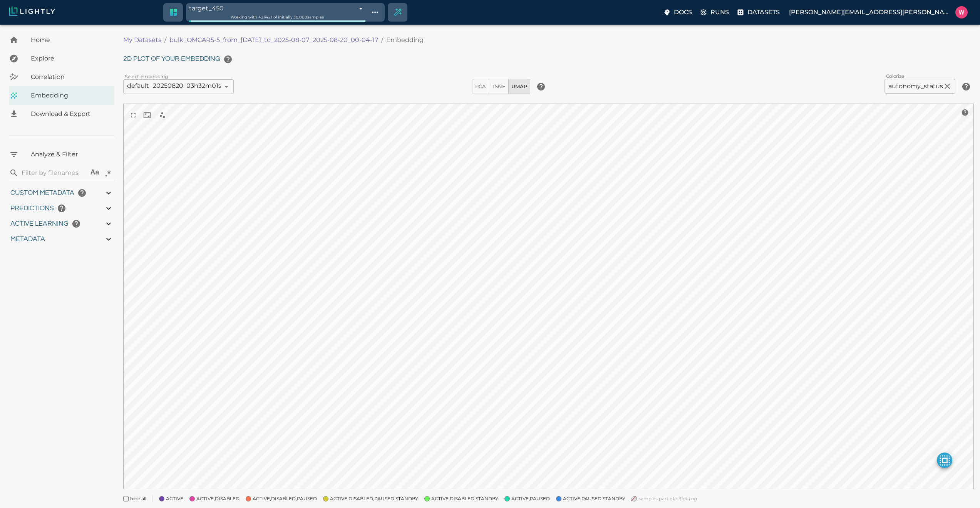
type input "0.999"
type input "0.997"
type input "2.66888884353638"
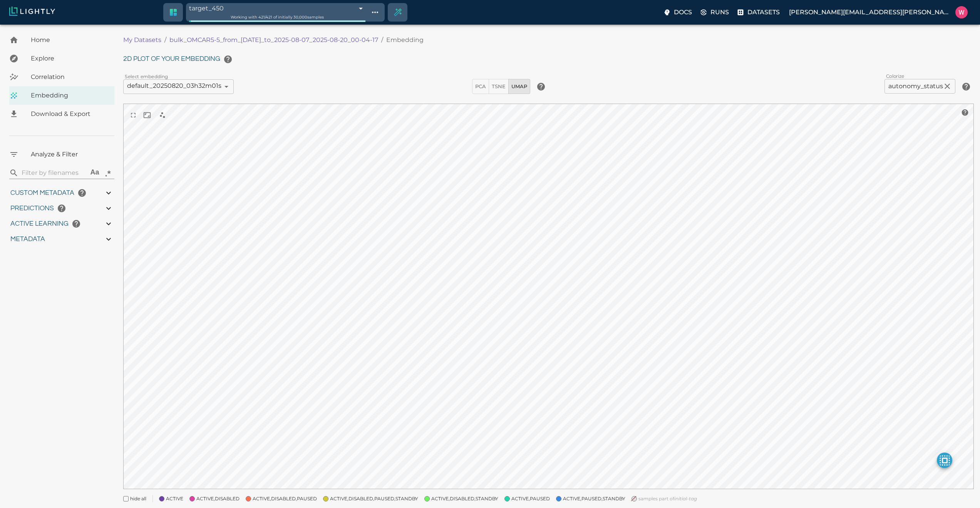
type input "2.03544497489929"
type input "21.4204449748993"
type input "1754553994.44775"
type input "1754599717.26475"
type input "0.999"
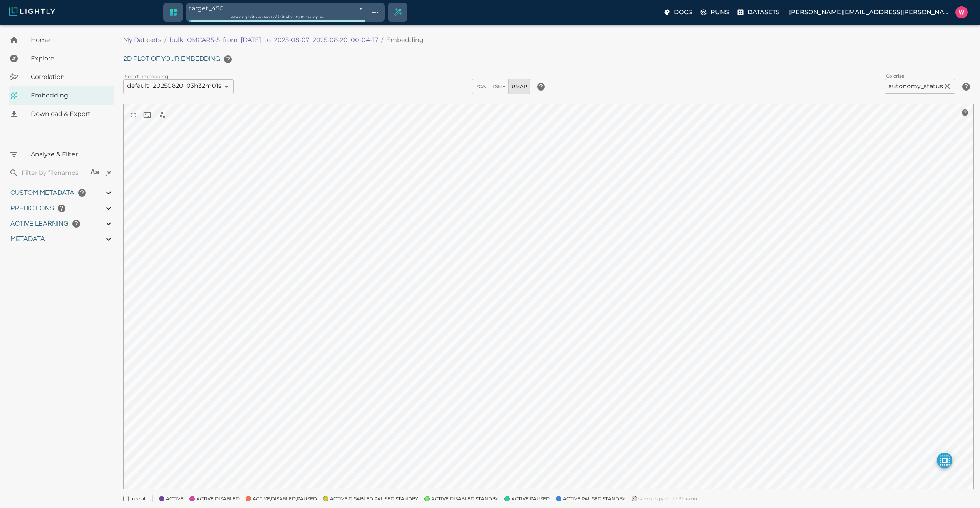
type input "0.999"
type input "0.997"
type input "2.66888884353638"
type input "2.03544497489929"
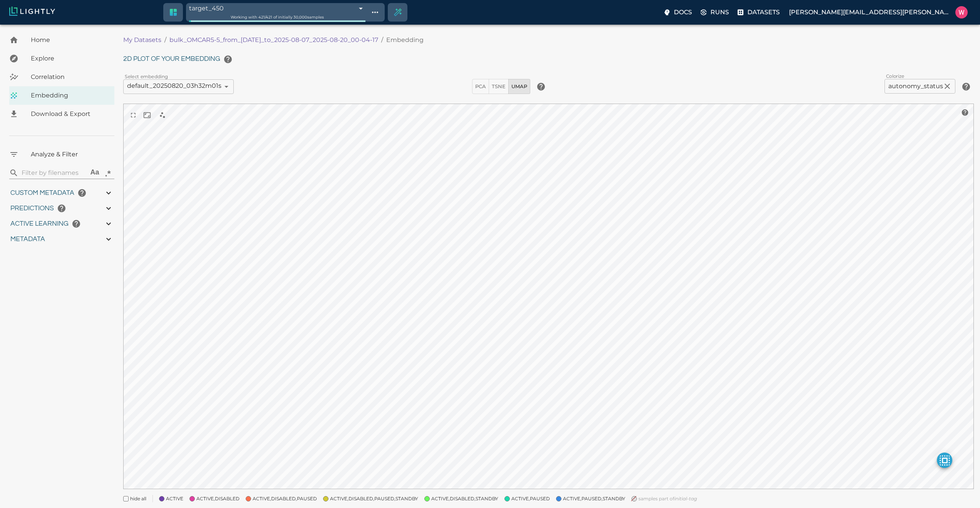
type input "21.4204449748993"
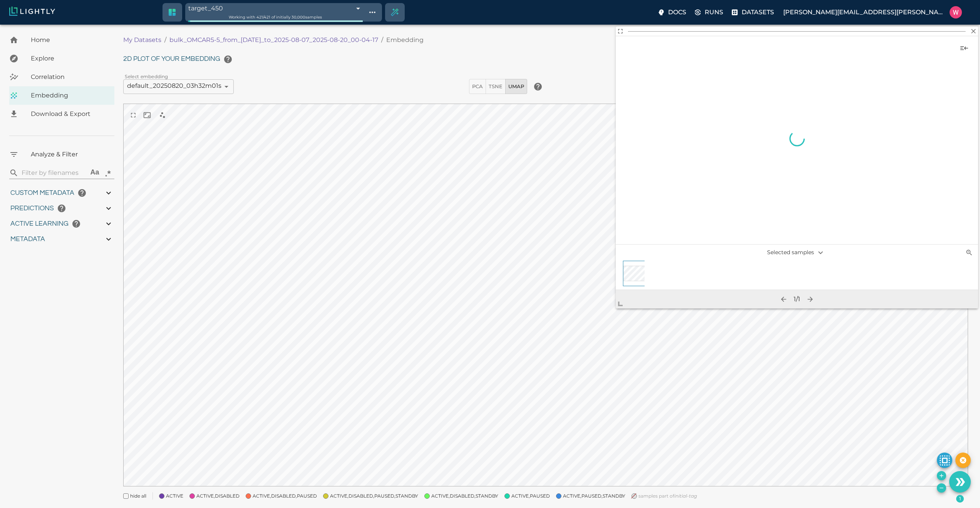
click at [626, 300] on span at bounding box center [623, 300] width 15 height 15
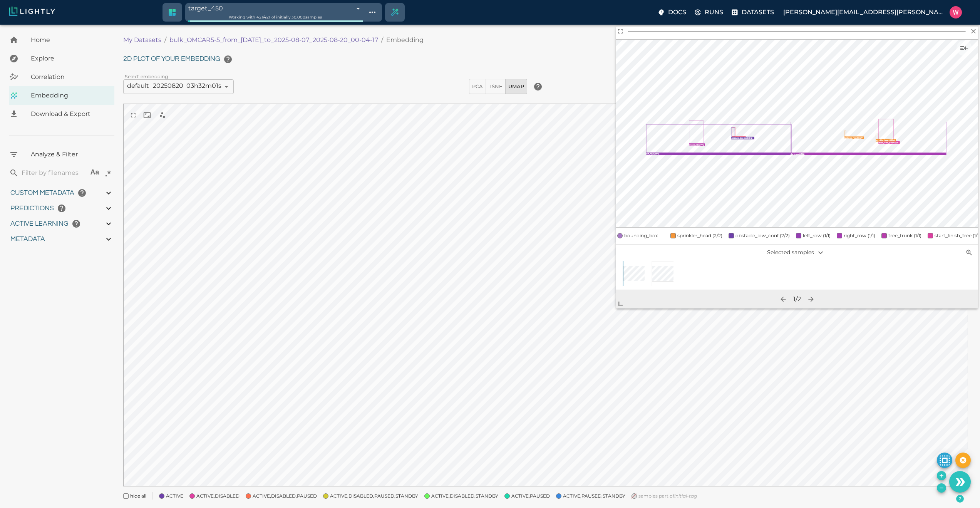
click at [941, 488] on icon "Remove the selected 2 samples in-place from the tag target_450" at bounding box center [941, 488] width 3 height 0
type input "1754553994.44775"
type input "1754599717.26475"
type input "0.999"
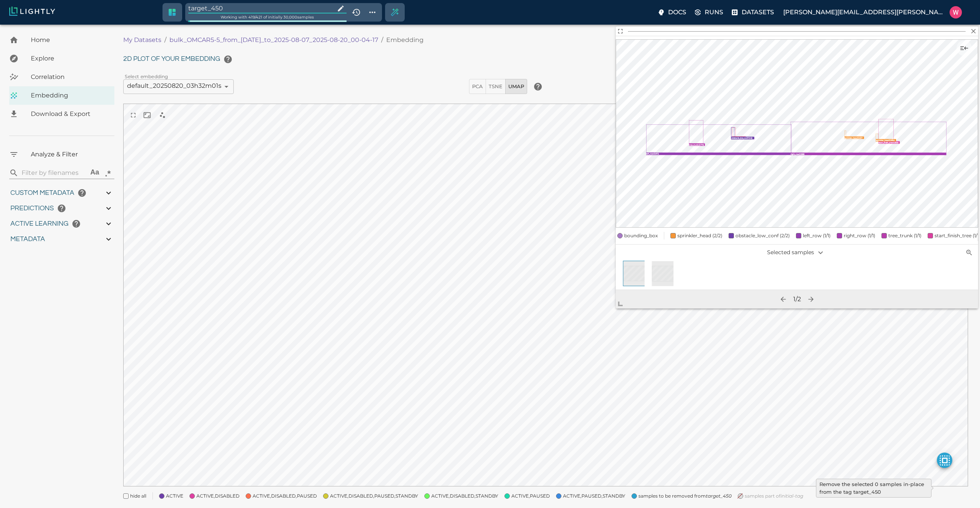
type input "0.997"
type input "9007199254740991"
type input "2.66888884353638"
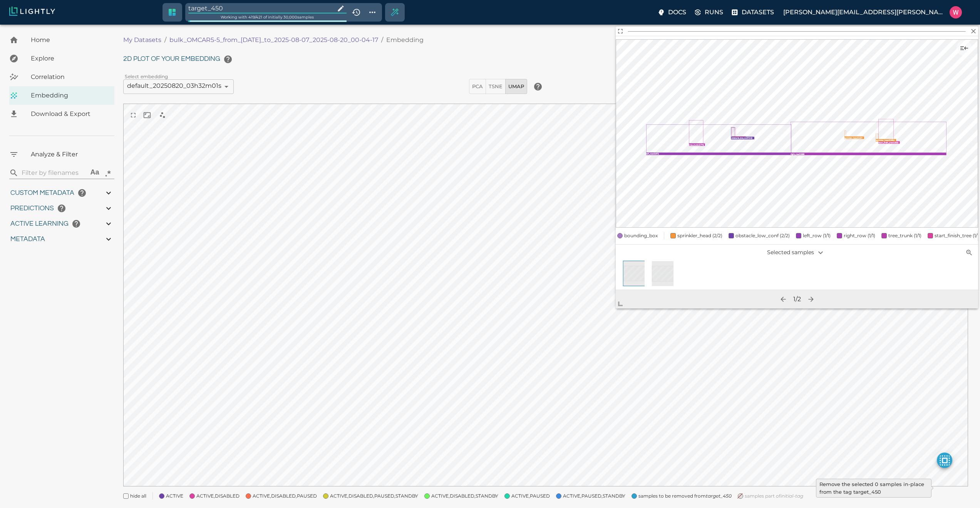
type input "2.03544497489929"
type input "21.4204449748993"
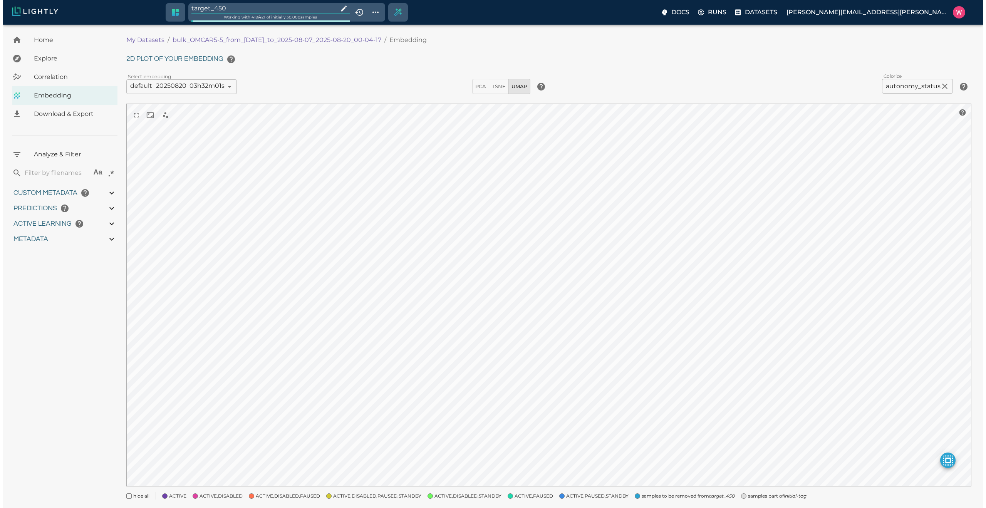
type input "1754553994.44775"
type input "1754599717.26475"
type input "0.999"
type input "0.997"
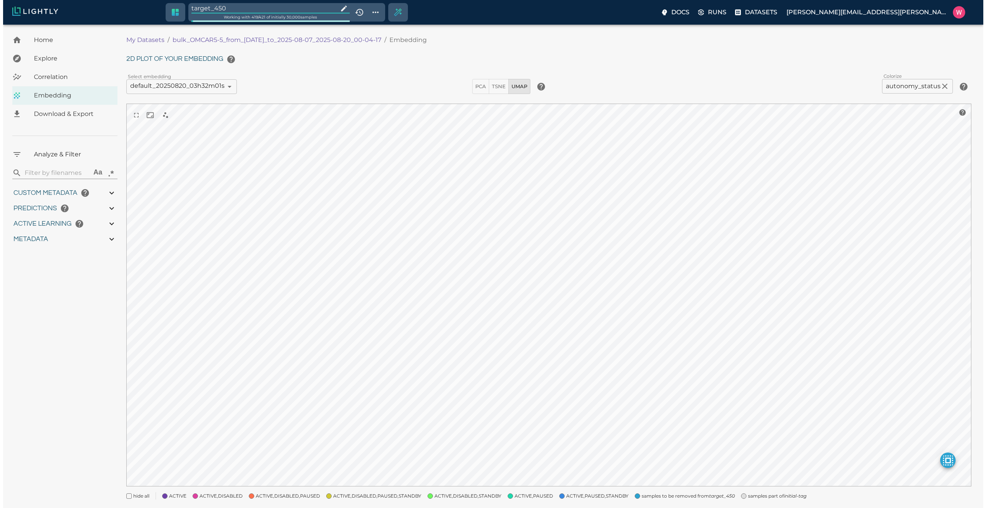
type input "0.997"
type input "9007199254740991"
type input "2.66888884353638"
type input "2.03544497489929"
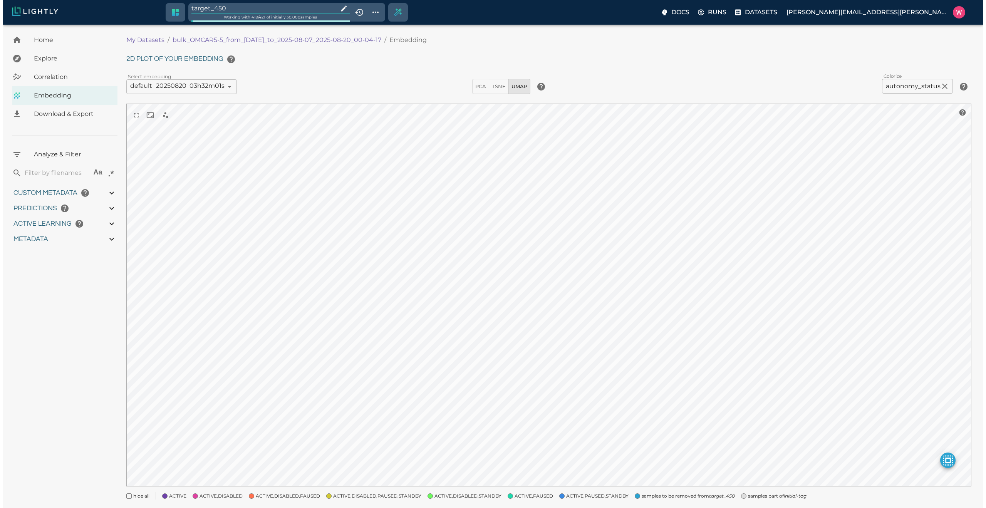
type input "21.4204449748993"
type input "1754553994.44775"
type input "1754599717.26475"
type input "0.999"
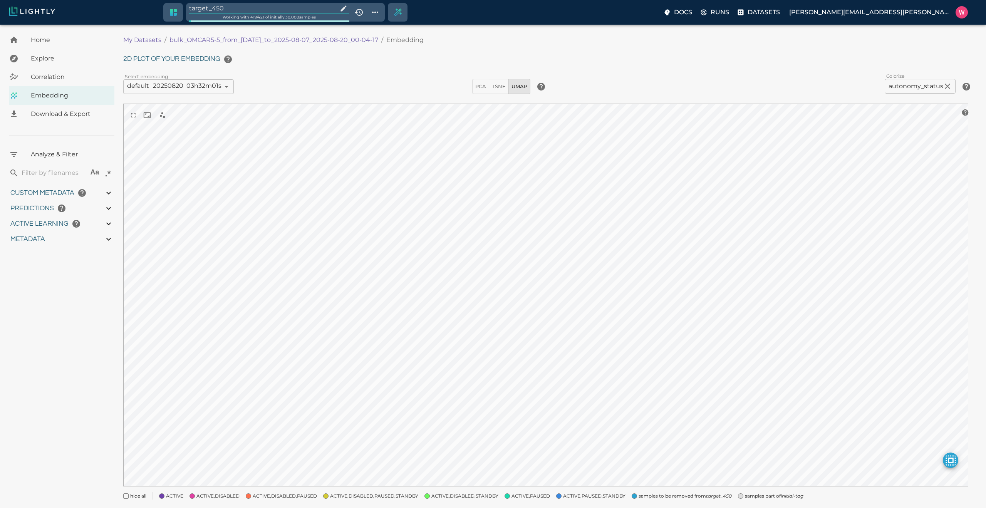
type input "0.997"
type input "2.66888884353638"
type input "2.03544497489929"
type input "21.4204449748993"
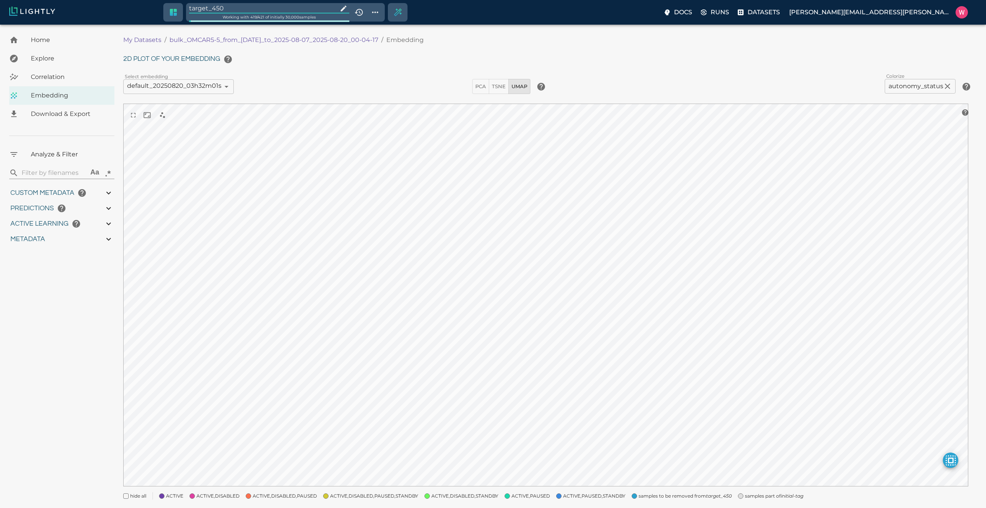
click at [264, 9] on input "target_450" at bounding box center [262, 8] width 146 height 10
type input "1754553994.44775"
type input "1754599717.26475"
type input "0.999"
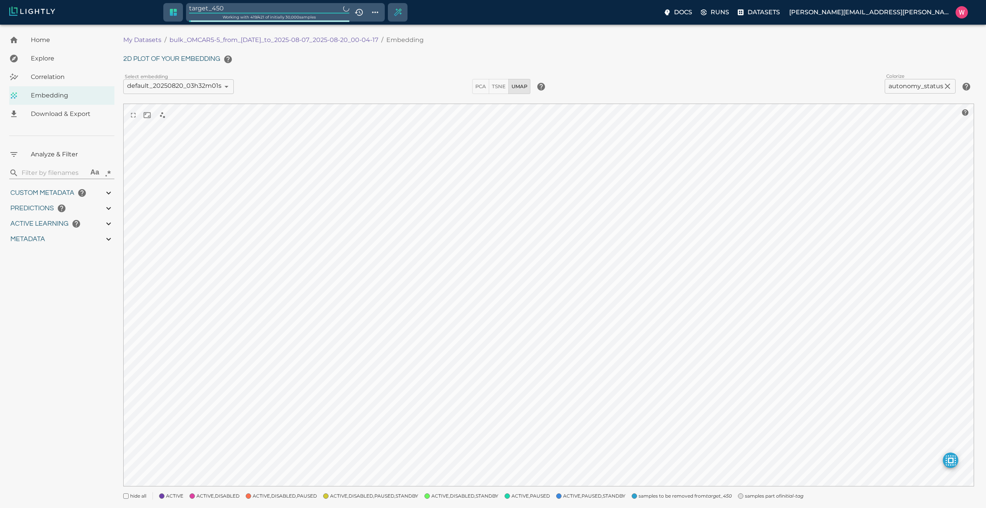
type input "0.997"
type input "2.66888884353638"
type input "2.03544497489929"
type input "21.4204449748993"
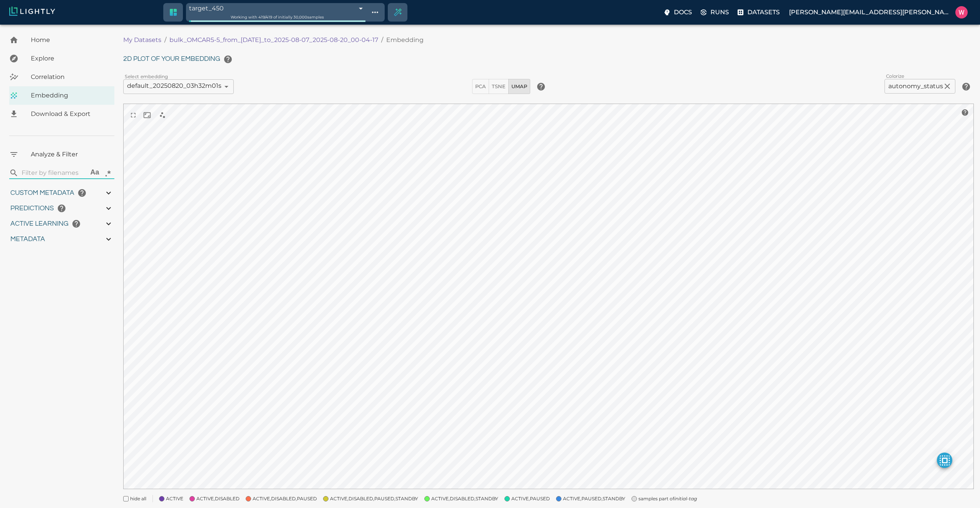
type input "1754553994.44775"
type input "1754599717.26475"
type input "0.999"
type input "0.997"
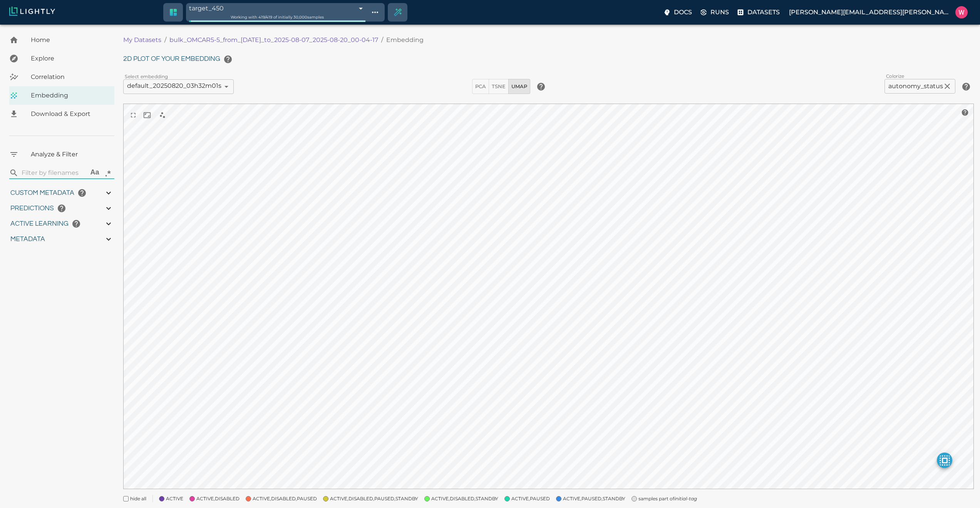
type input "0.997"
type input "9007199254740991"
type input "2.66888884353638"
type input "2.03544497489929"
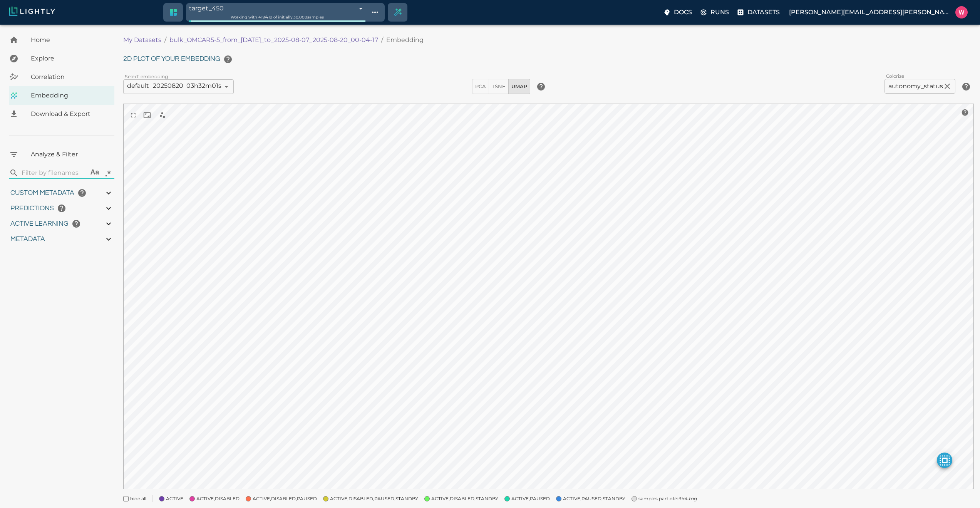
type input "21.4204449748993"
type input "1754553994.44775"
type input "1754599717.26475"
type input "0.999"
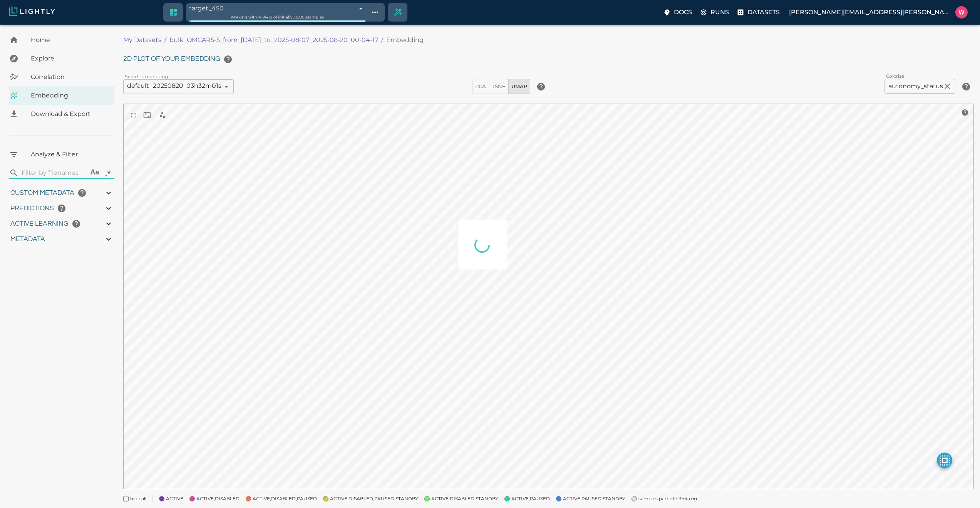
type input "0.997"
type input "9007199254740991"
type input "2.66888884353638"
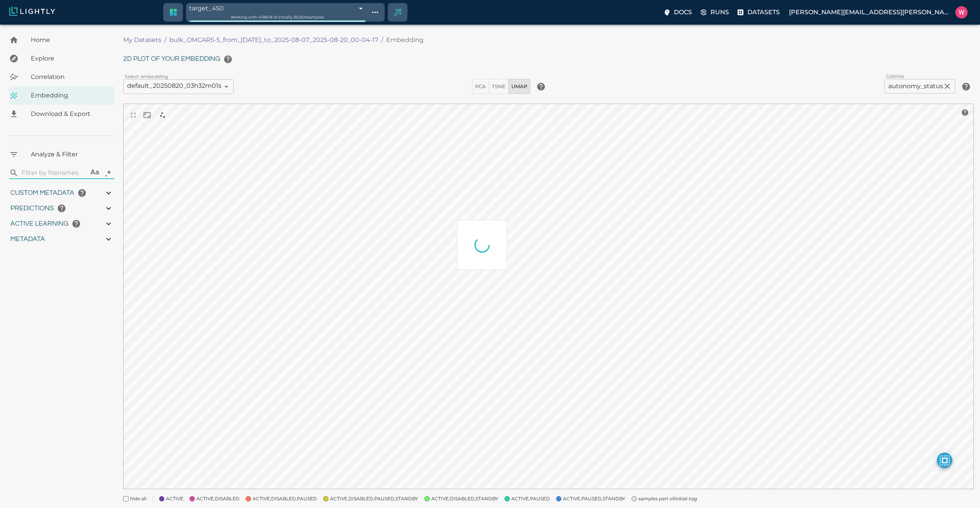
type input "2.03544497489929"
type input "21.4204449748993"
click at [639, 500] on span "samples part of initial-tag" at bounding box center [668, 499] width 59 height 8
type input "1754553994.44775"
type input "1754599717.26475"
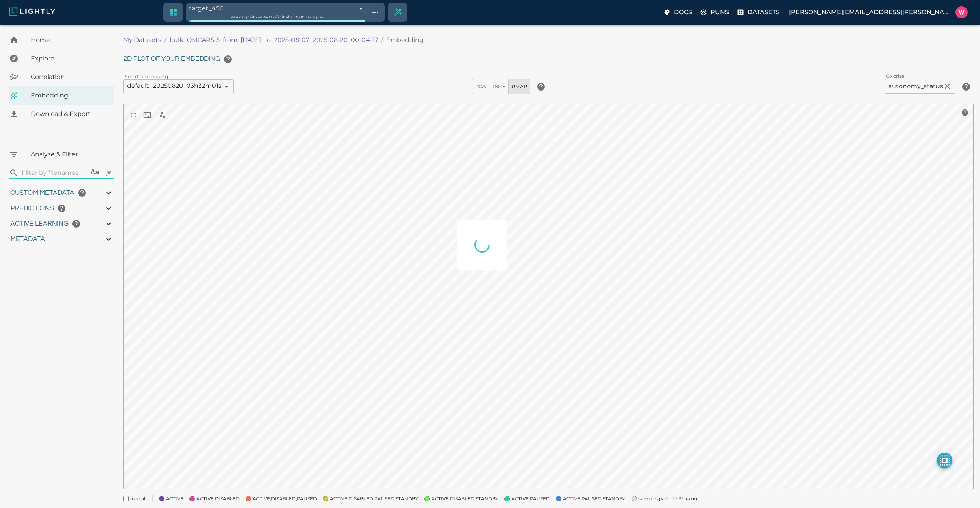
type input "0.999"
type input "0.997"
type input "2.66888884353638"
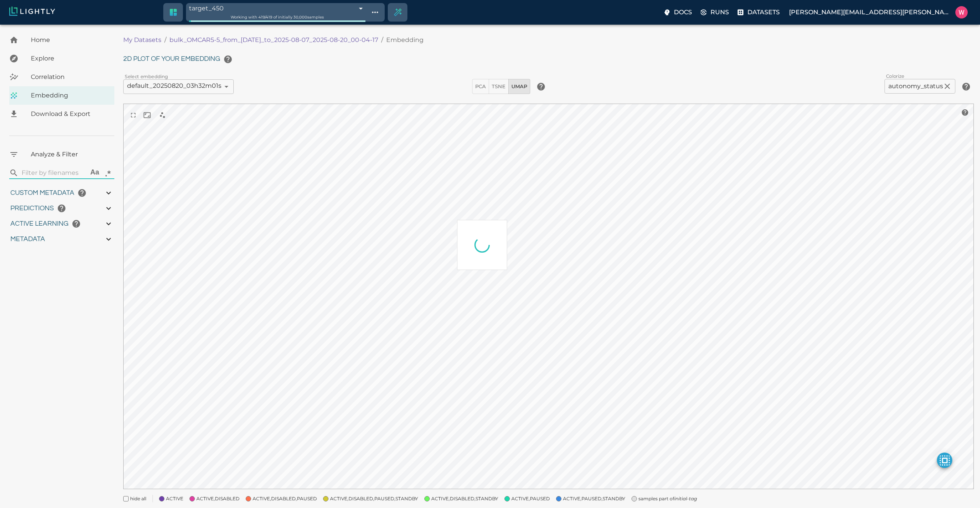
type input "2.03544497489929"
type input "21.4204449748993"
type input "1754553994.44775"
type input "1754599717.26475"
type input "0.999"
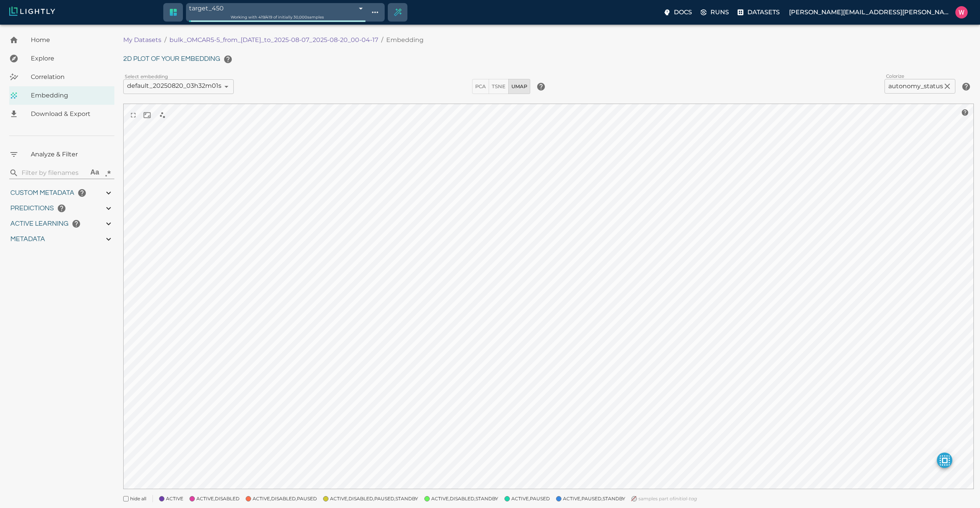
type input "0.999"
type input "0.997"
type input "2.66888884353638"
type input "2.03544497489929"
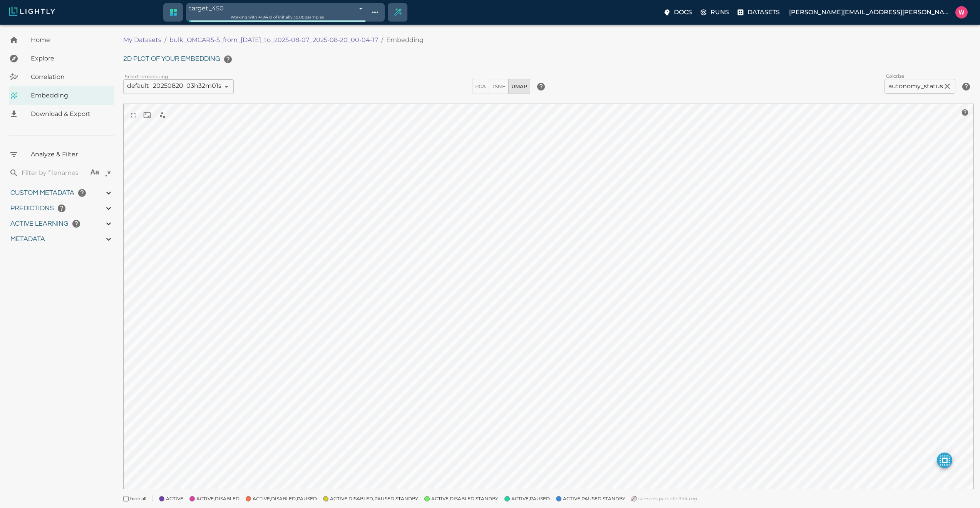
type input "21.4204449748993"
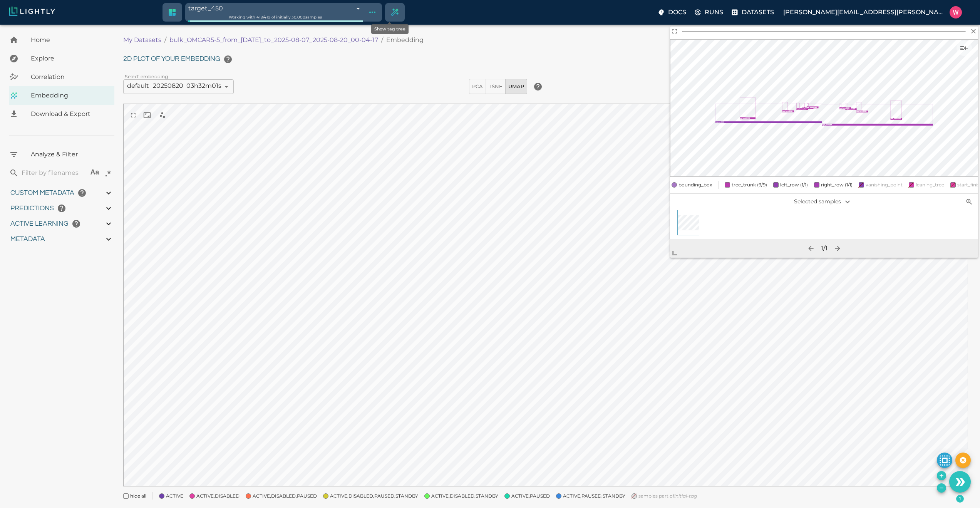
click at [377, 13] on icon "Show tag tree" at bounding box center [372, 12] width 9 height 9
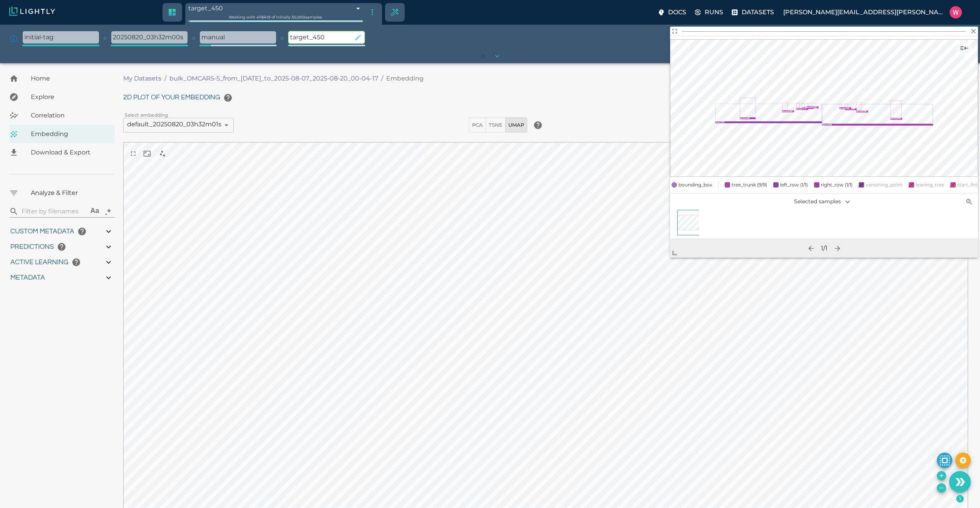
click at [359, 37] on icon "button" at bounding box center [358, 37] width 6 height 6
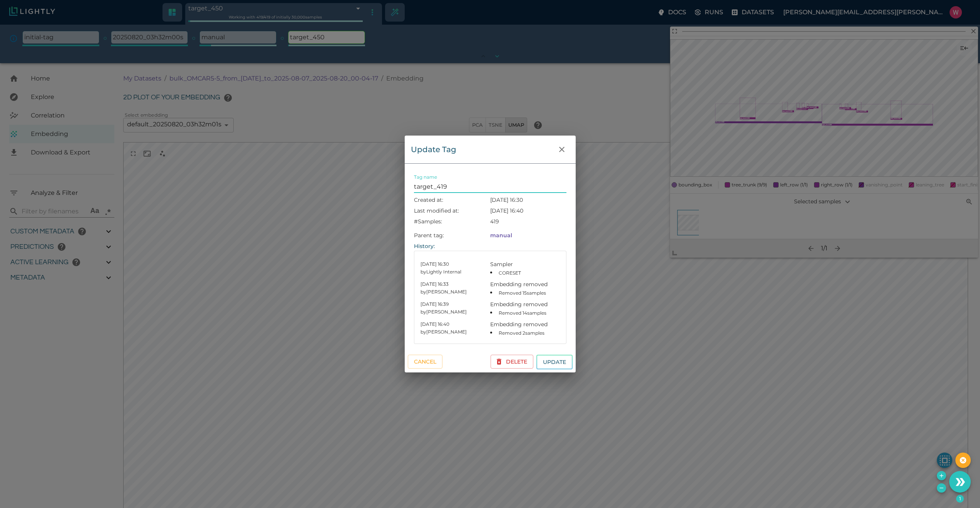
click at [537, 355] on button "Update" at bounding box center [555, 362] width 36 height 15
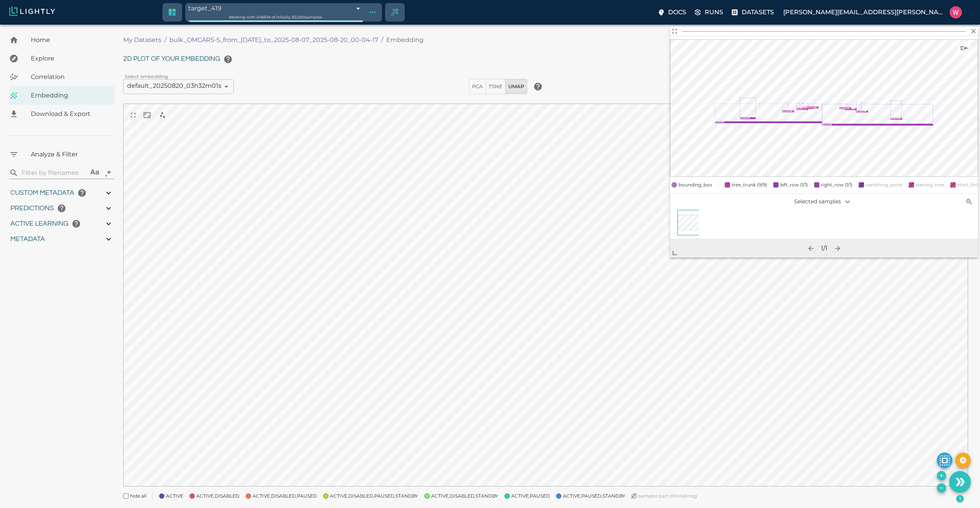
drag, startPoint x: 167, startPoint y: 41, endPoint x: 391, endPoint y: 37, distance: 223.4
click at [391, 37] on ol "My Datasets / bulk_OMCAR5-5_from_2025-08-07_to_2025-08-07_2025-08-20_00-04-17 /…" at bounding box center [332, 39] width 419 height 9
click at [376, 12] on icon "Show tag tree" at bounding box center [372, 13] width 6 height 2
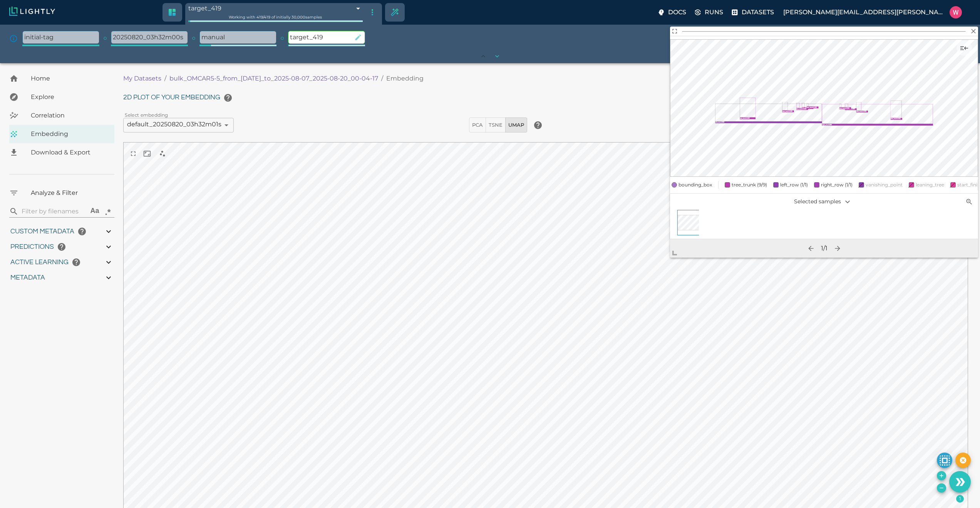
click at [359, 37] on icon "button" at bounding box center [358, 37] width 6 height 6
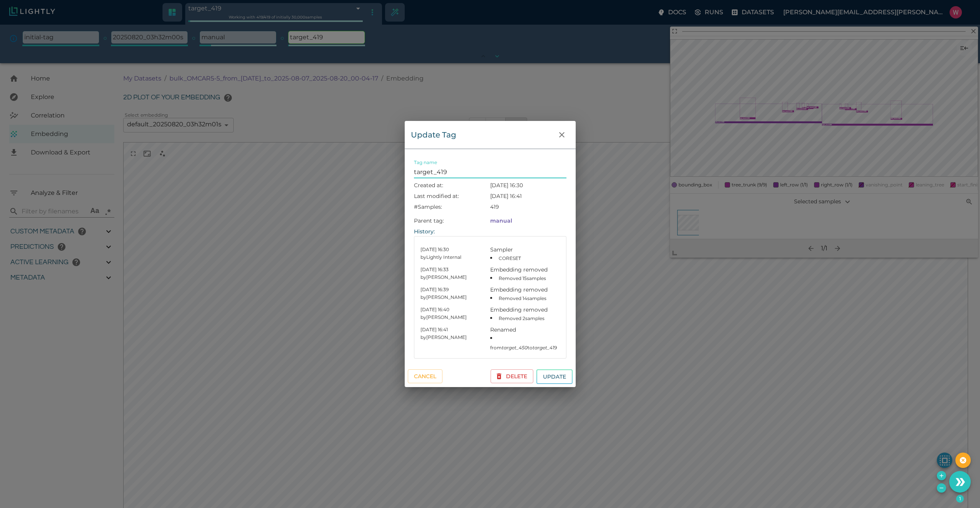
drag, startPoint x: 434, startPoint y: 174, endPoint x: 392, endPoint y: 169, distance: 43.1
click at [392, 169] on div "Update Tag Tag name target_419 Created at: 21.08.2025 16:30 Last modified at: 2…" at bounding box center [490, 254] width 980 height 508
click at [537, 369] on button "Update" at bounding box center [555, 376] width 36 height 15
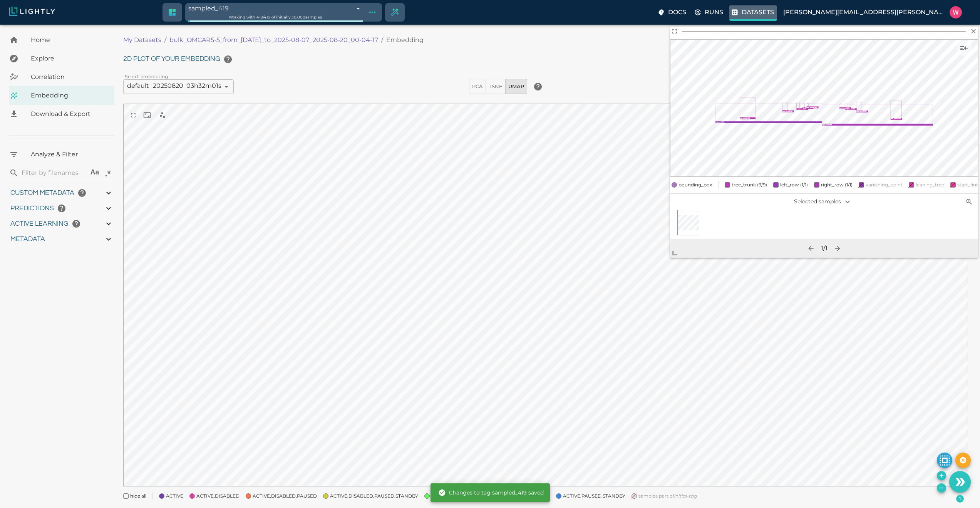
click at [774, 11] on p "Datasets" at bounding box center [758, 12] width 32 height 9
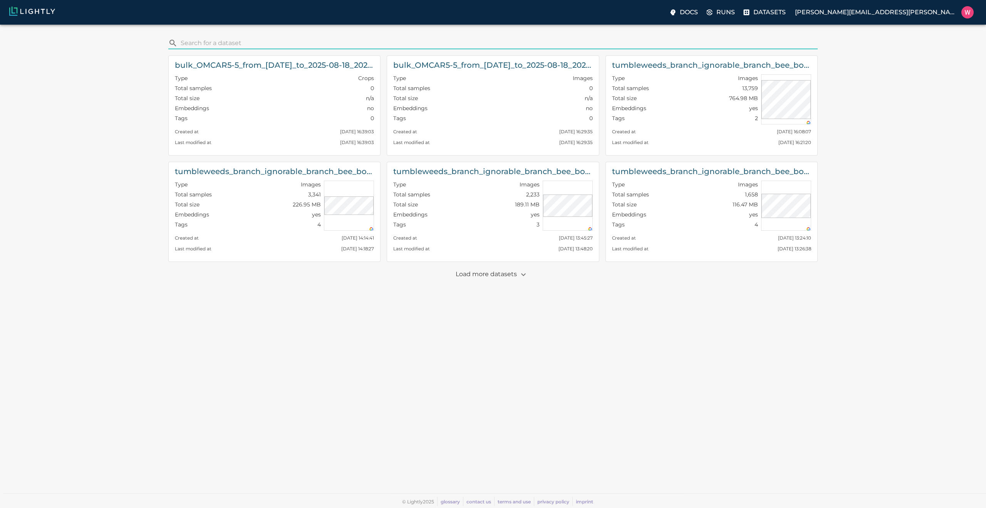
click at [353, 42] on input "search" at bounding box center [498, 43] width 634 height 12
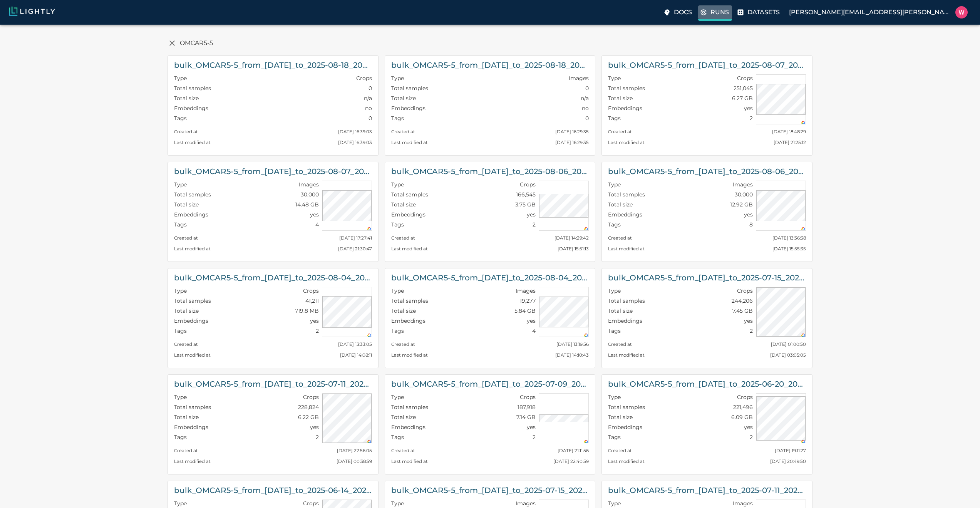
click at [706, 14] on icon at bounding box center [703, 14] width 5 height 2
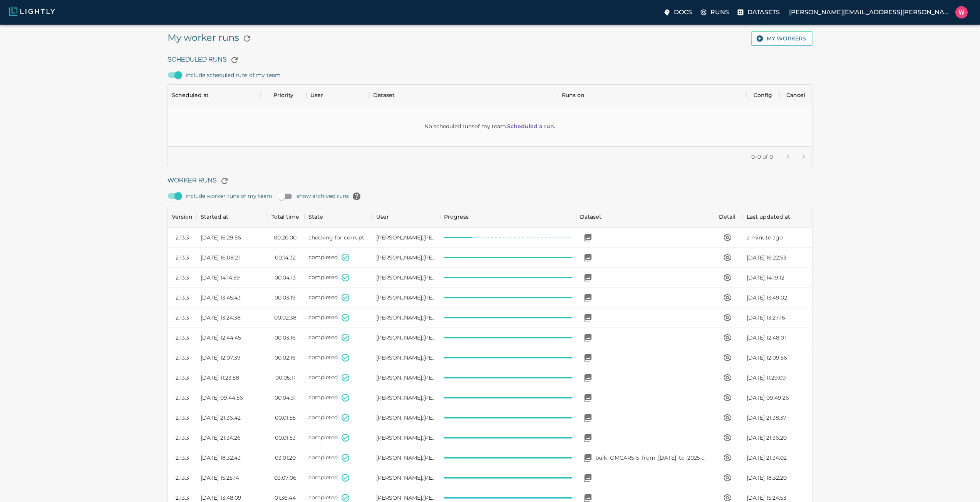
scroll to position [516, 639]
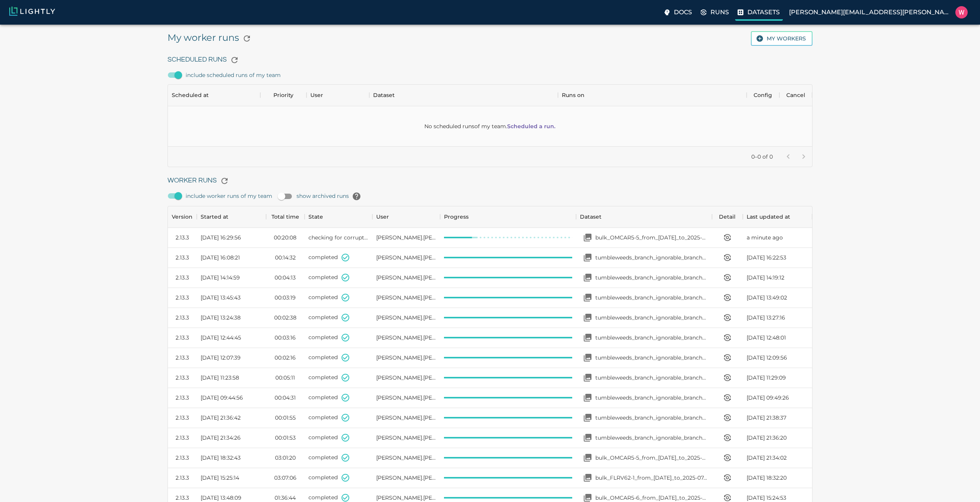
click at [780, 8] on p "Datasets" at bounding box center [764, 12] width 32 height 9
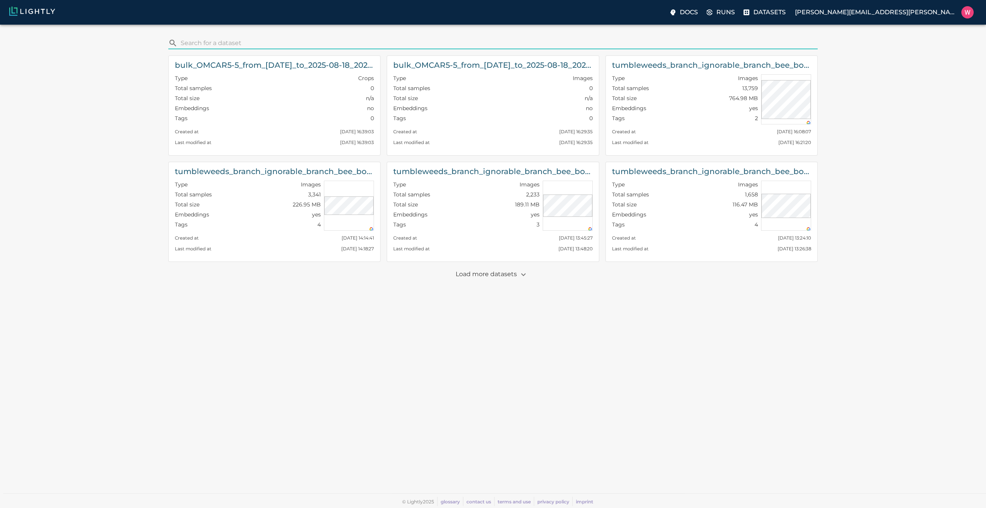
click at [222, 42] on input "search" at bounding box center [498, 43] width 634 height 12
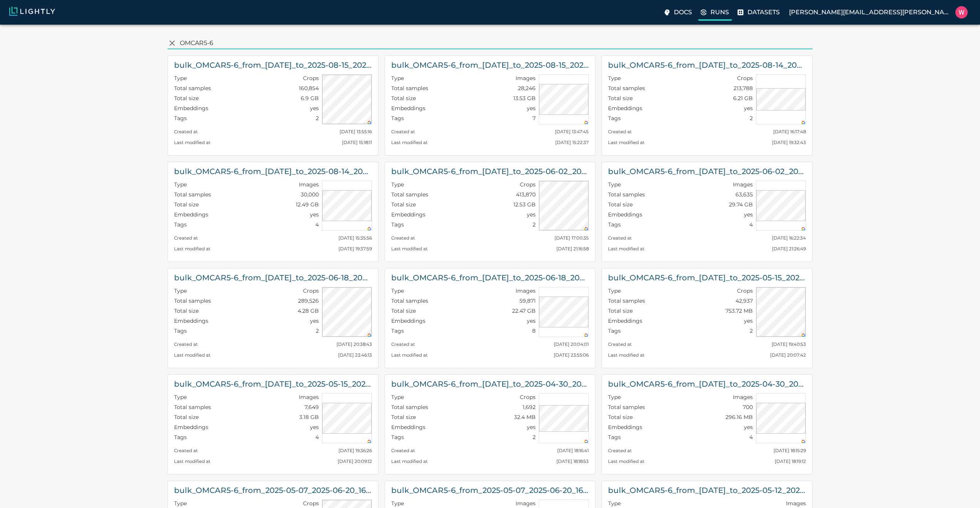
click at [729, 10] on p "Runs" at bounding box center [720, 12] width 18 height 9
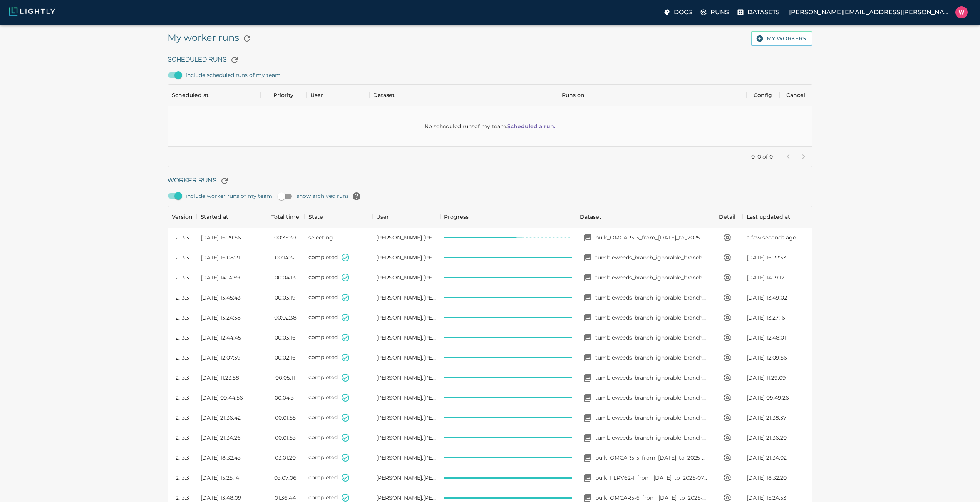
click at [891, 206] on div "My worker runs My workers Scheduled Runs include scheduled runs of my team No s…" at bounding box center [490, 390] width 968 height 719
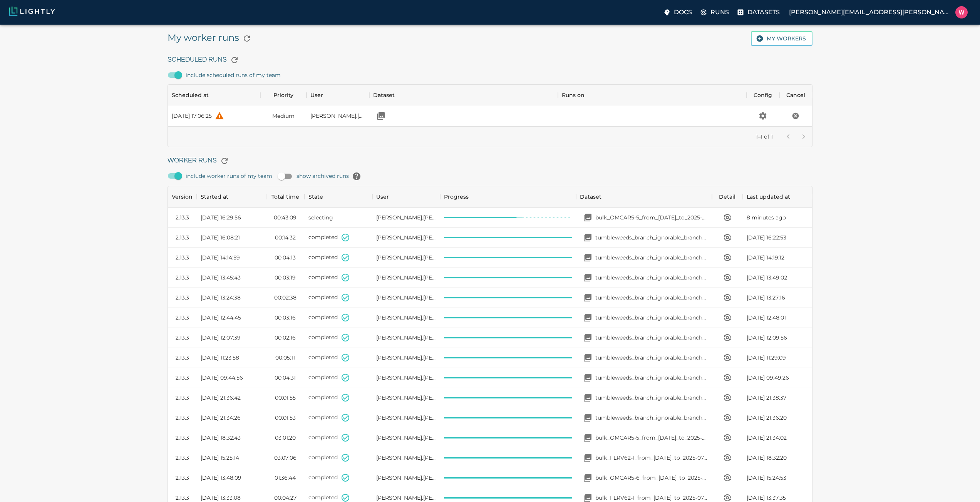
scroll to position [516, 639]
click at [101, 116] on div "My worker runs My workers Scheduled Runs include scheduled runs of my team Sche…" at bounding box center [490, 380] width 968 height 699
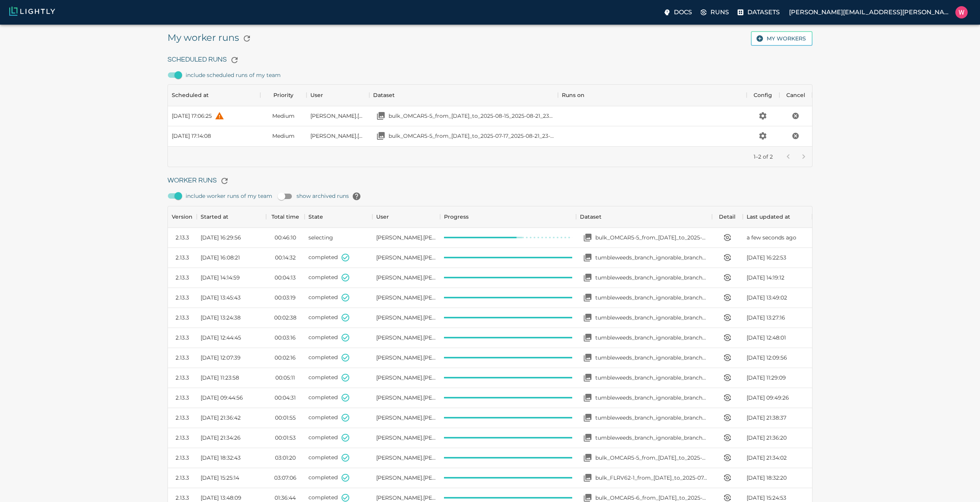
scroll to position [76, 639]
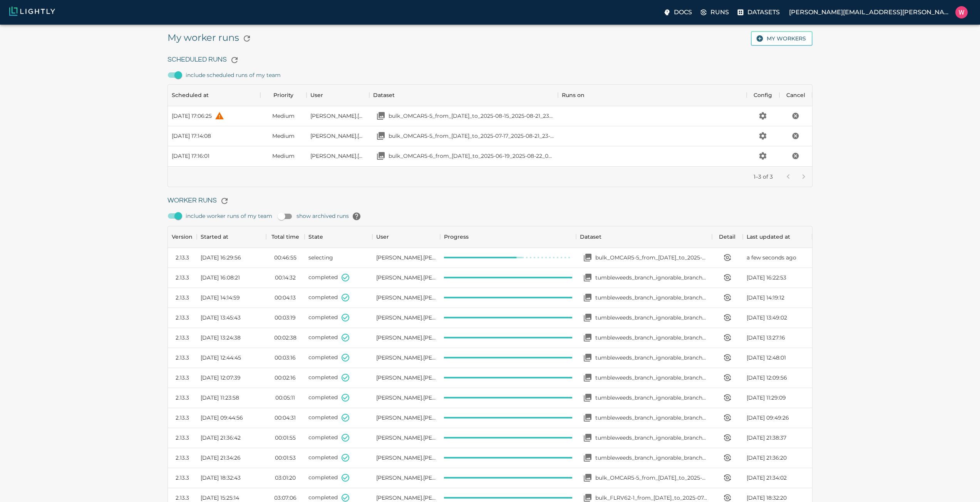
click at [487, 73] on h6 "include scheduled runs of my team" at bounding box center [490, 75] width 645 height 15
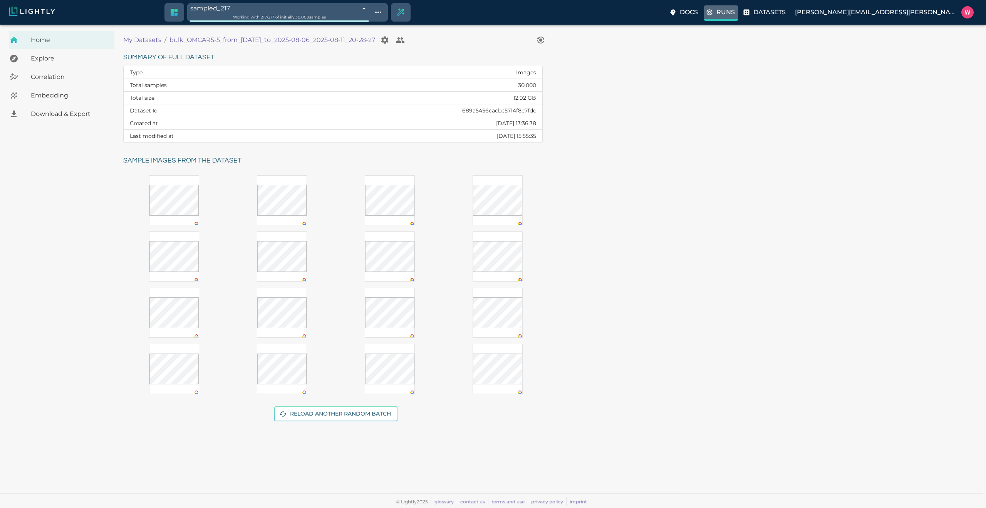
click at [735, 12] on p "Runs" at bounding box center [725, 12] width 18 height 9
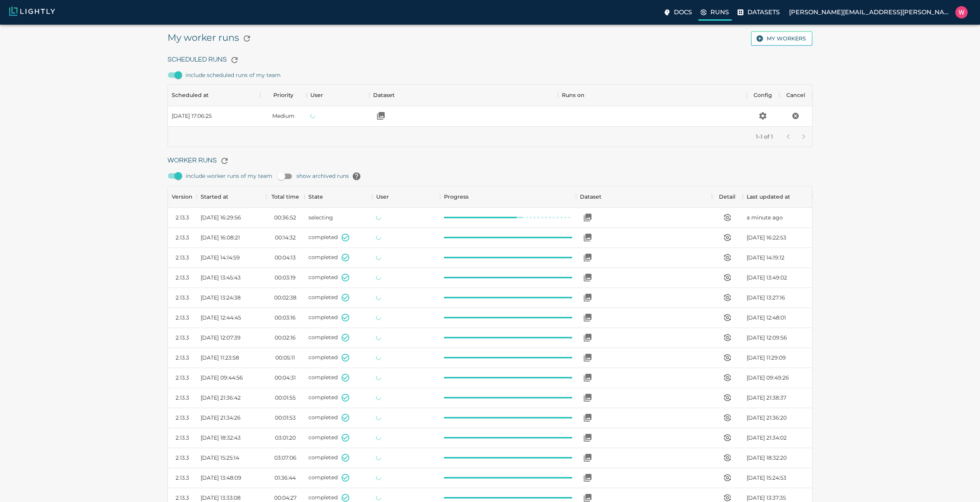
scroll to position [516, 639]
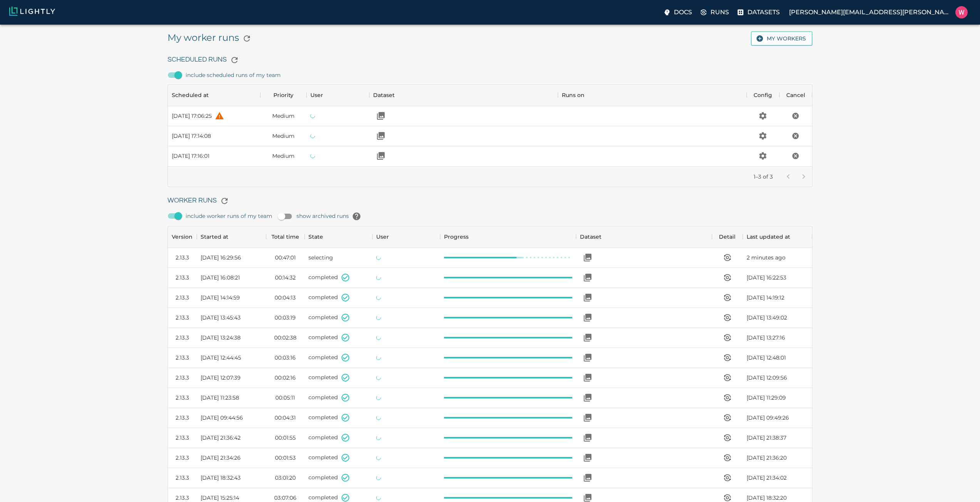
scroll to position [516, 639]
